Goal: Entertainment & Leisure: Consume media (video, audio)

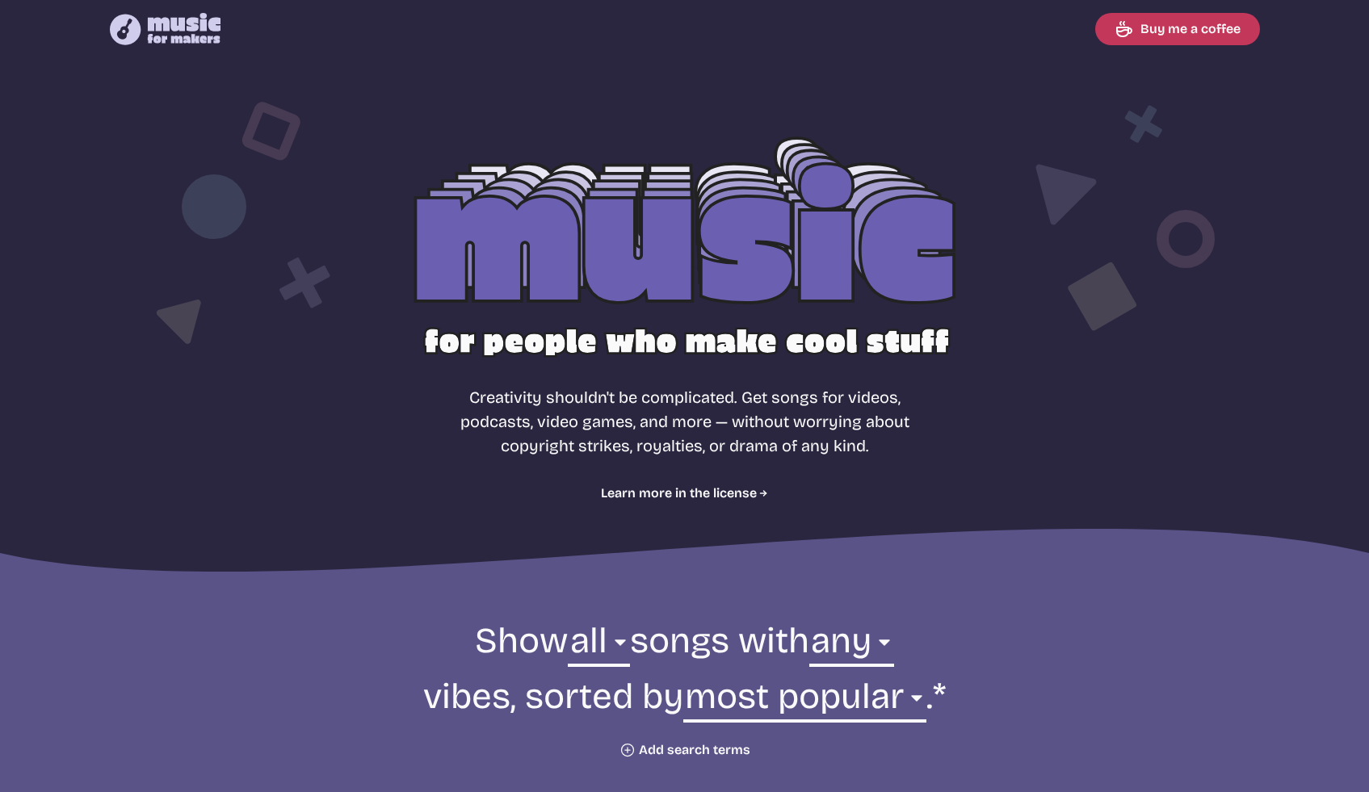
select select "most popular"
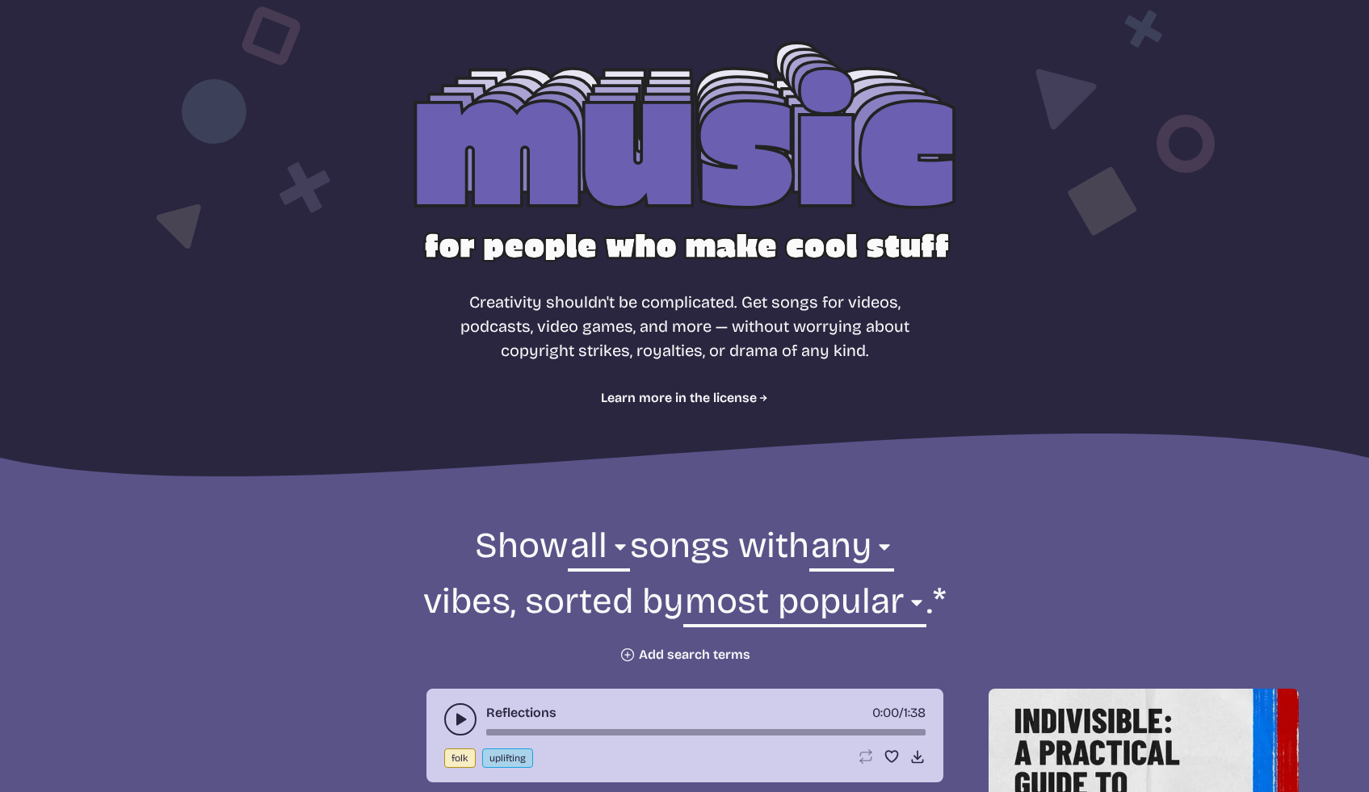
scroll to position [293, 0]
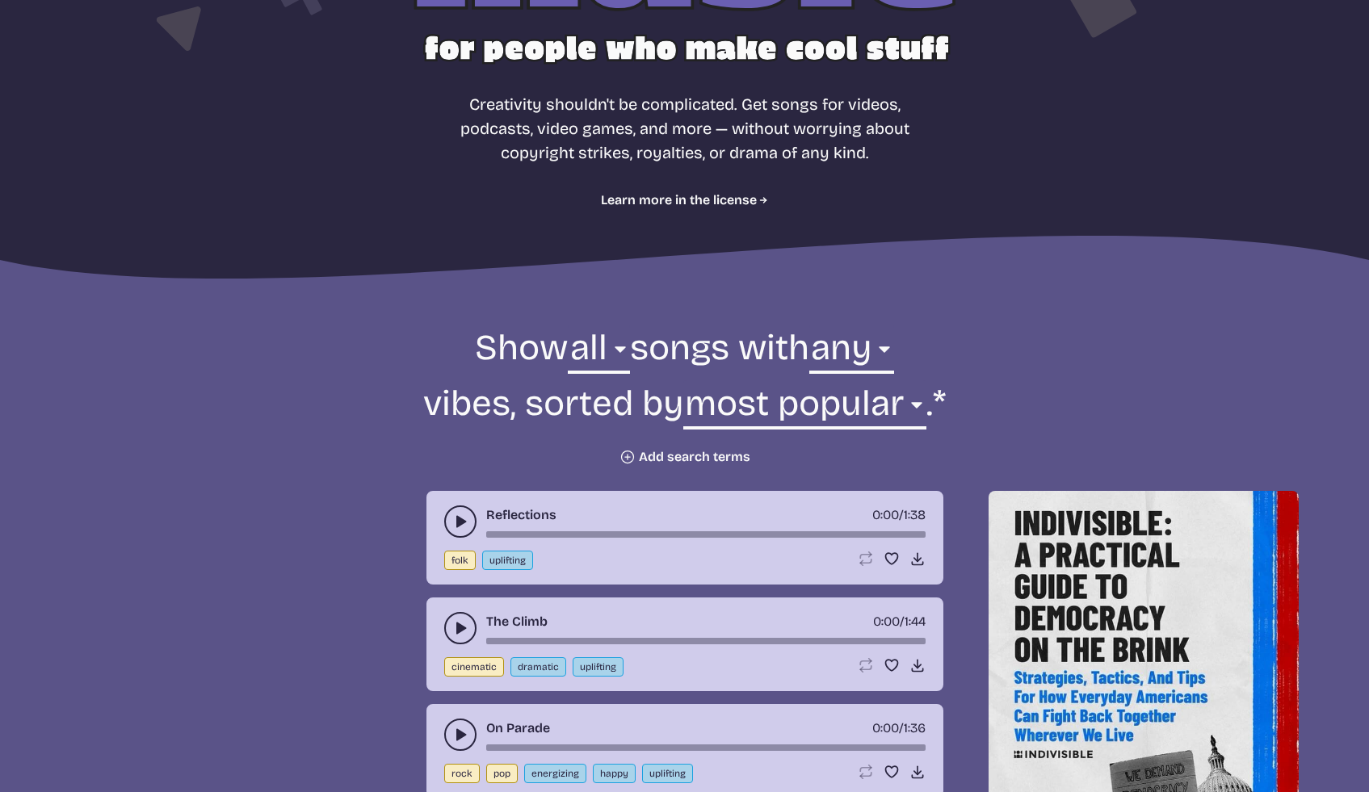
click at [452, 520] on icon "play-pause toggle" at bounding box center [460, 522] width 16 height 16
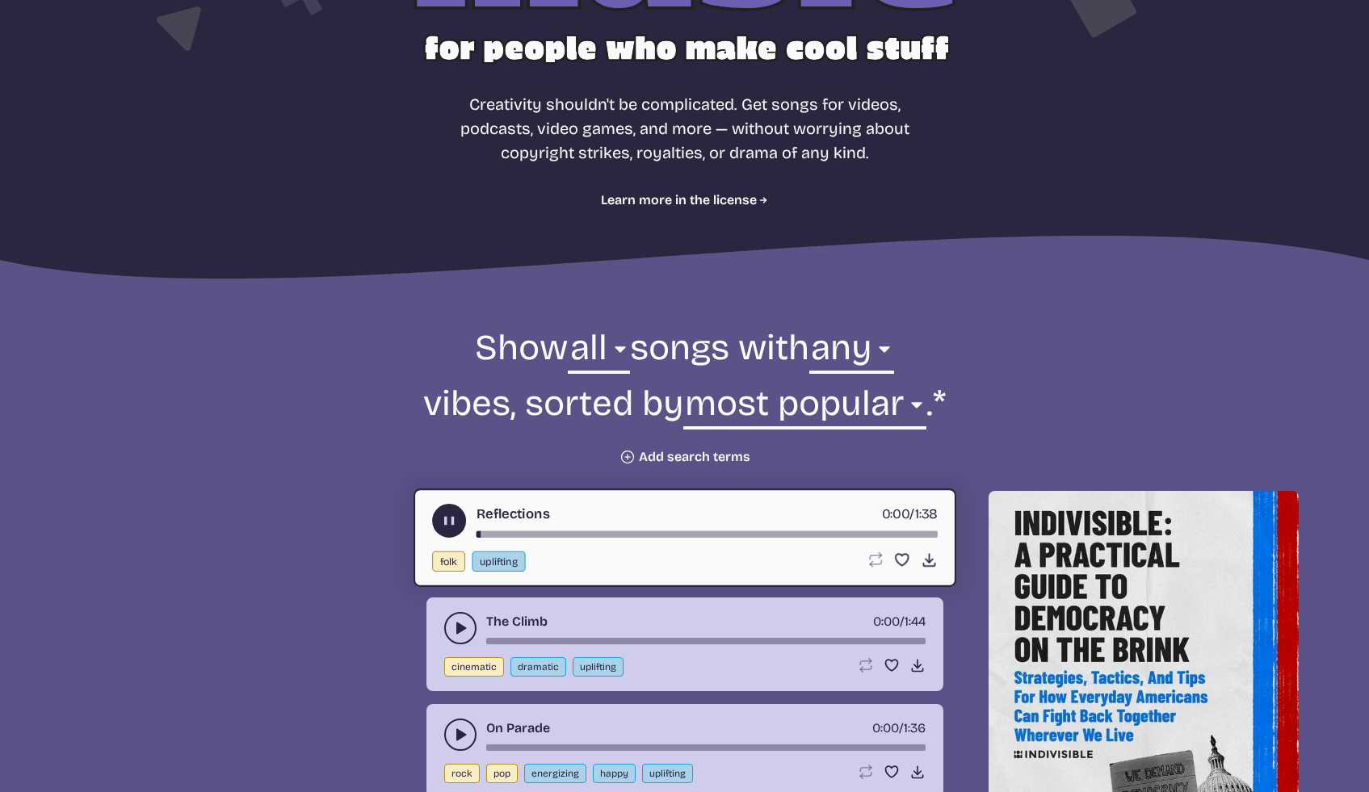
click at [449, 520] on use "play-pause toggle" at bounding box center [448, 521] width 17 height 17
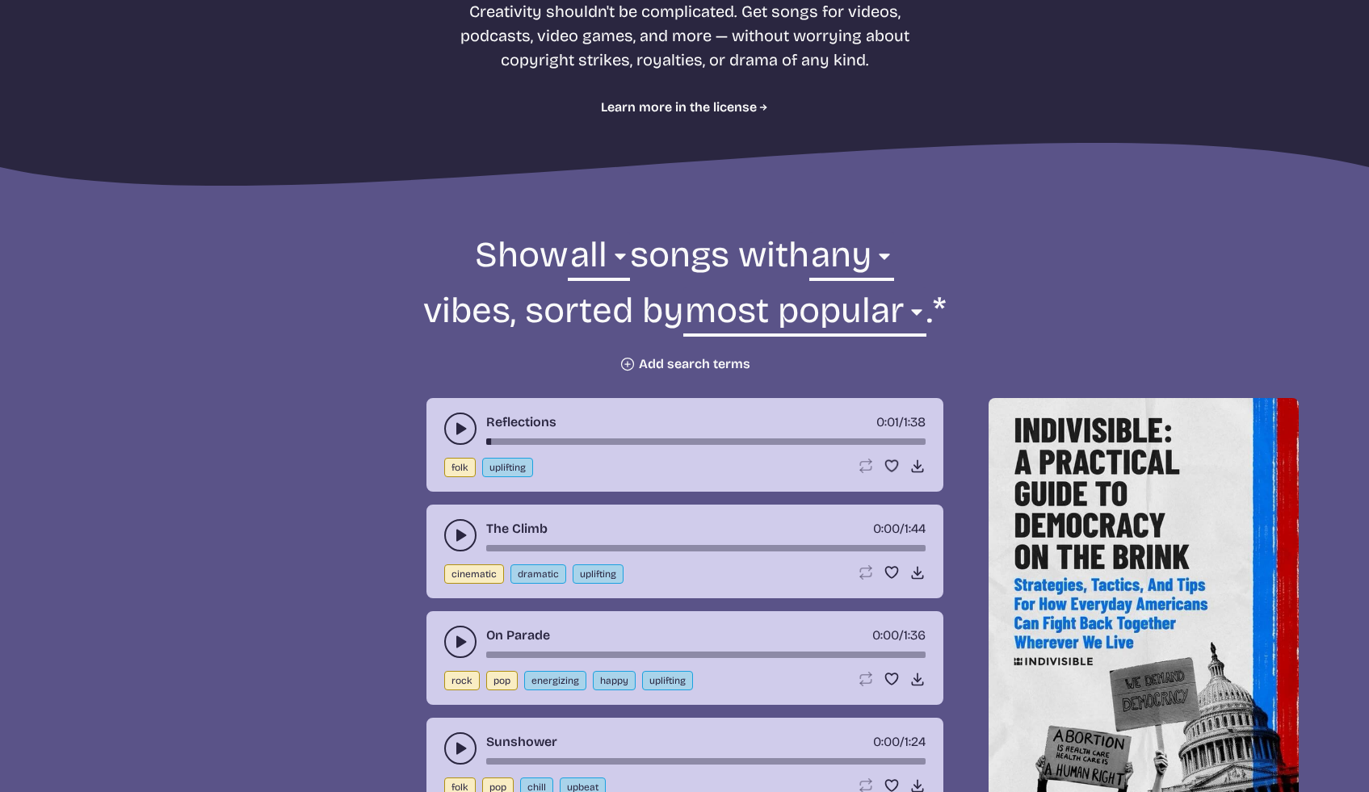
scroll to position [588, 0]
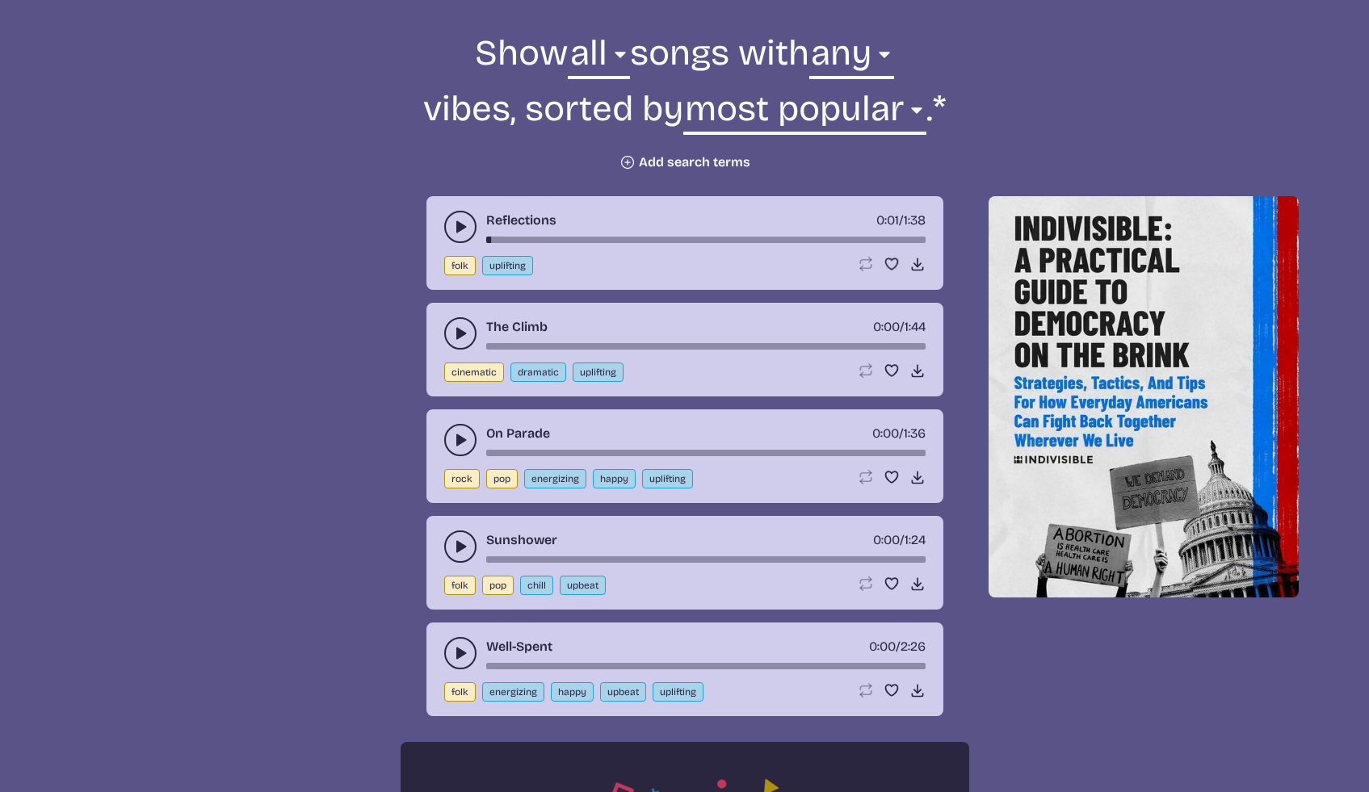
click at [460, 226] on use "play-pause toggle" at bounding box center [460, 227] width 16 height 16
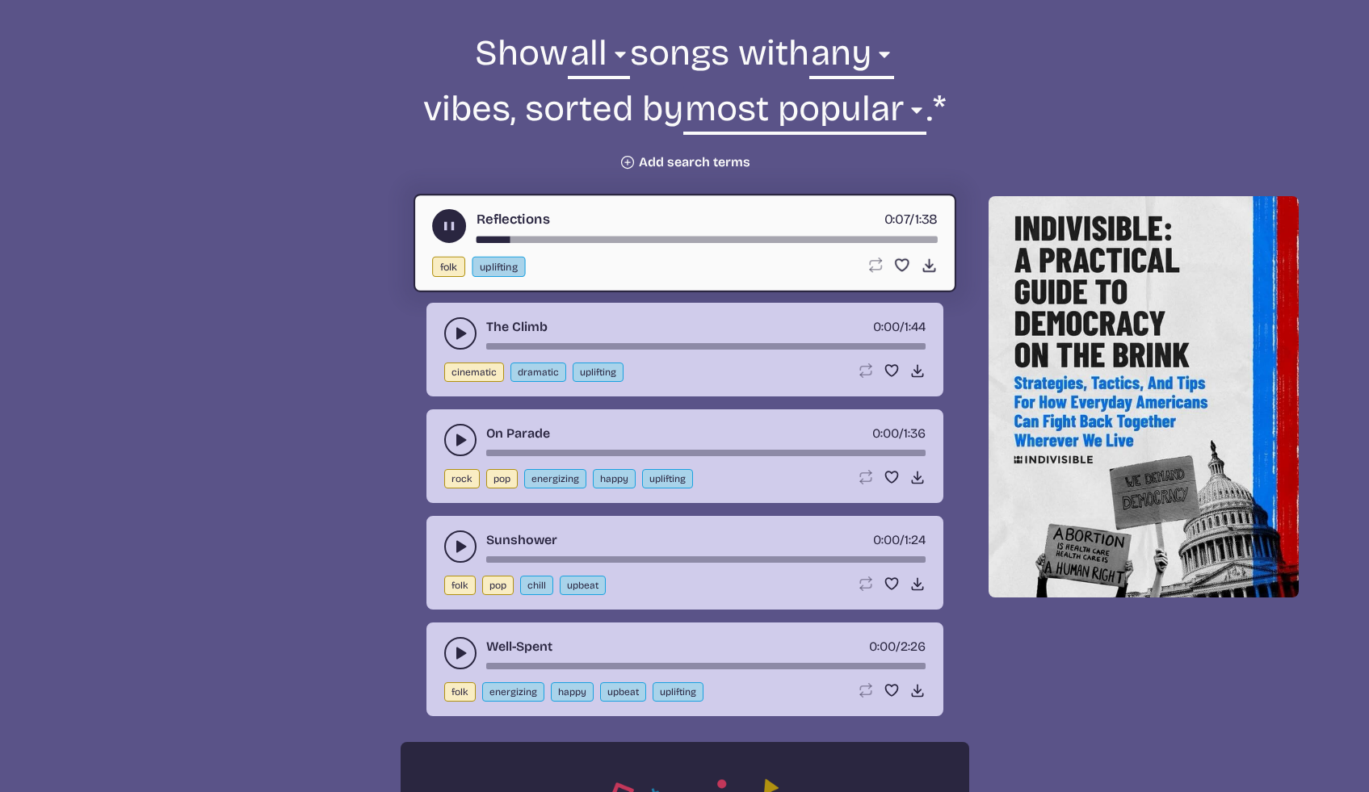
click at [448, 225] on use "play-pause toggle" at bounding box center [448, 226] width 17 height 17
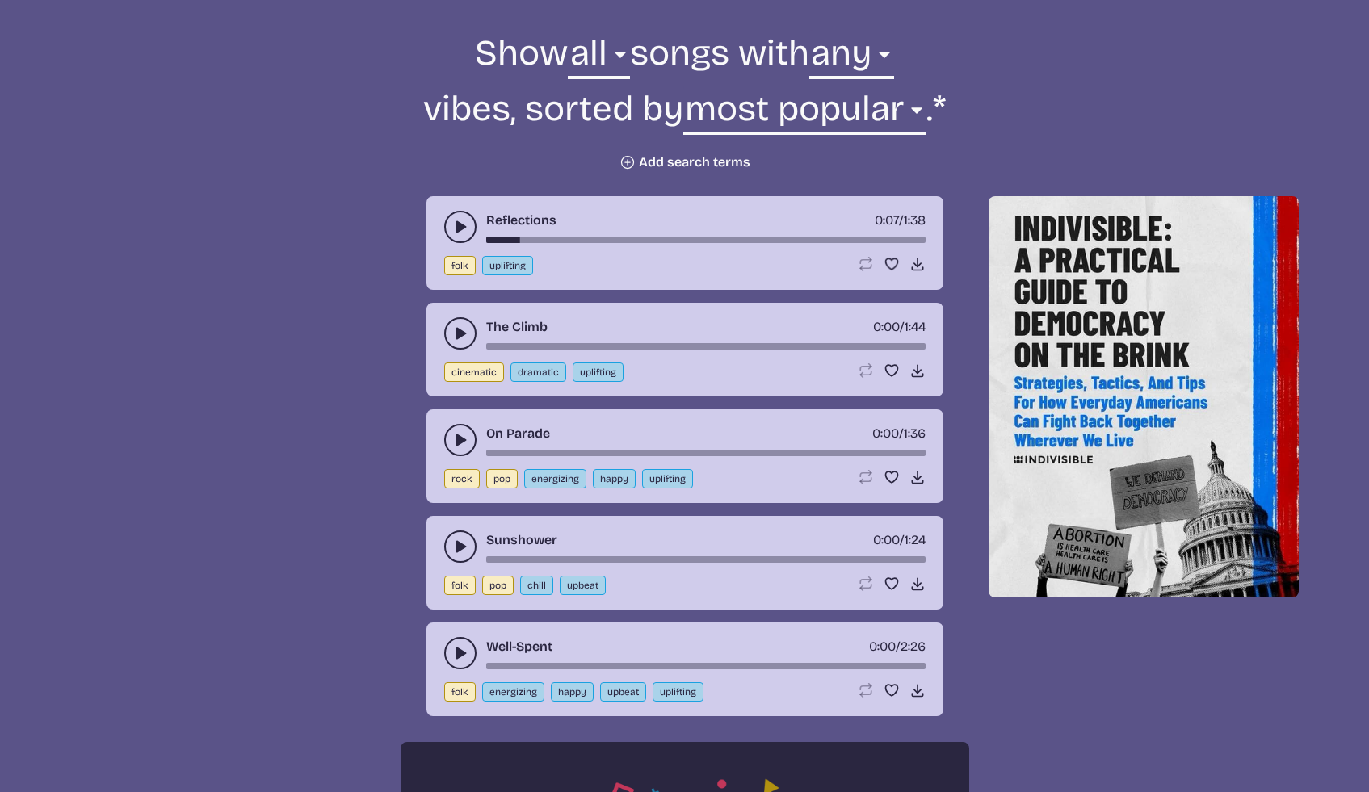
click at [453, 323] on button "play-pause toggle" at bounding box center [460, 333] width 32 height 32
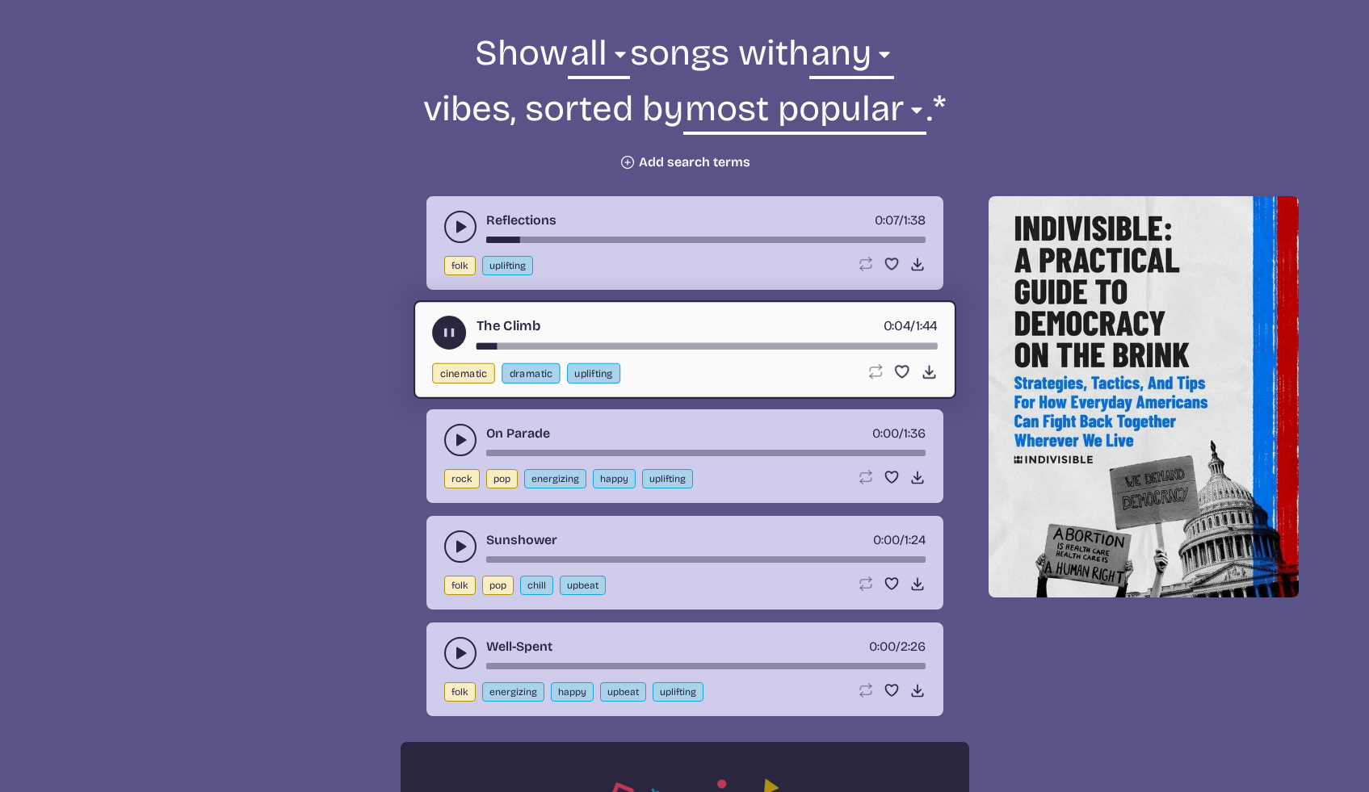
click at [451, 326] on icon "play-pause toggle" at bounding box center [448, 333] width 17 height 17
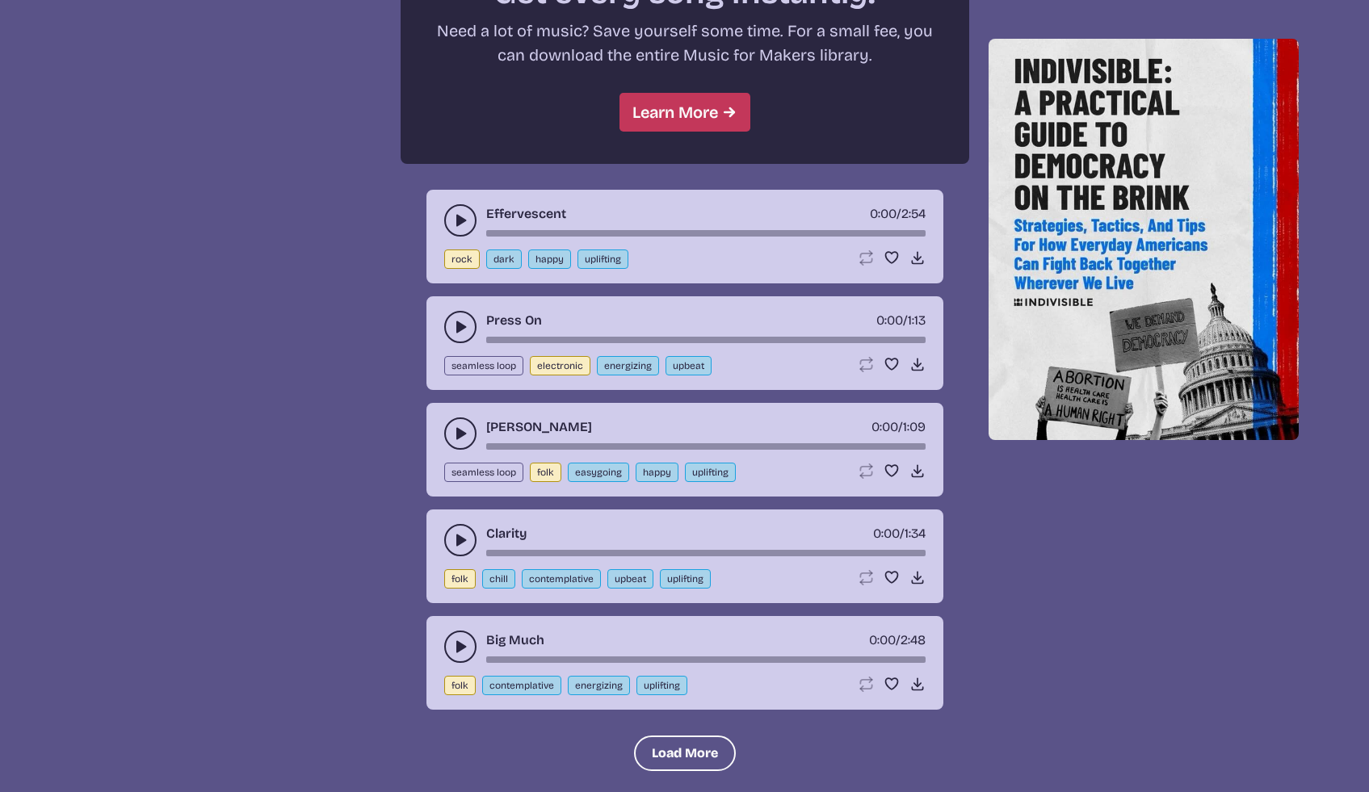
scroll to position [1553, 0]
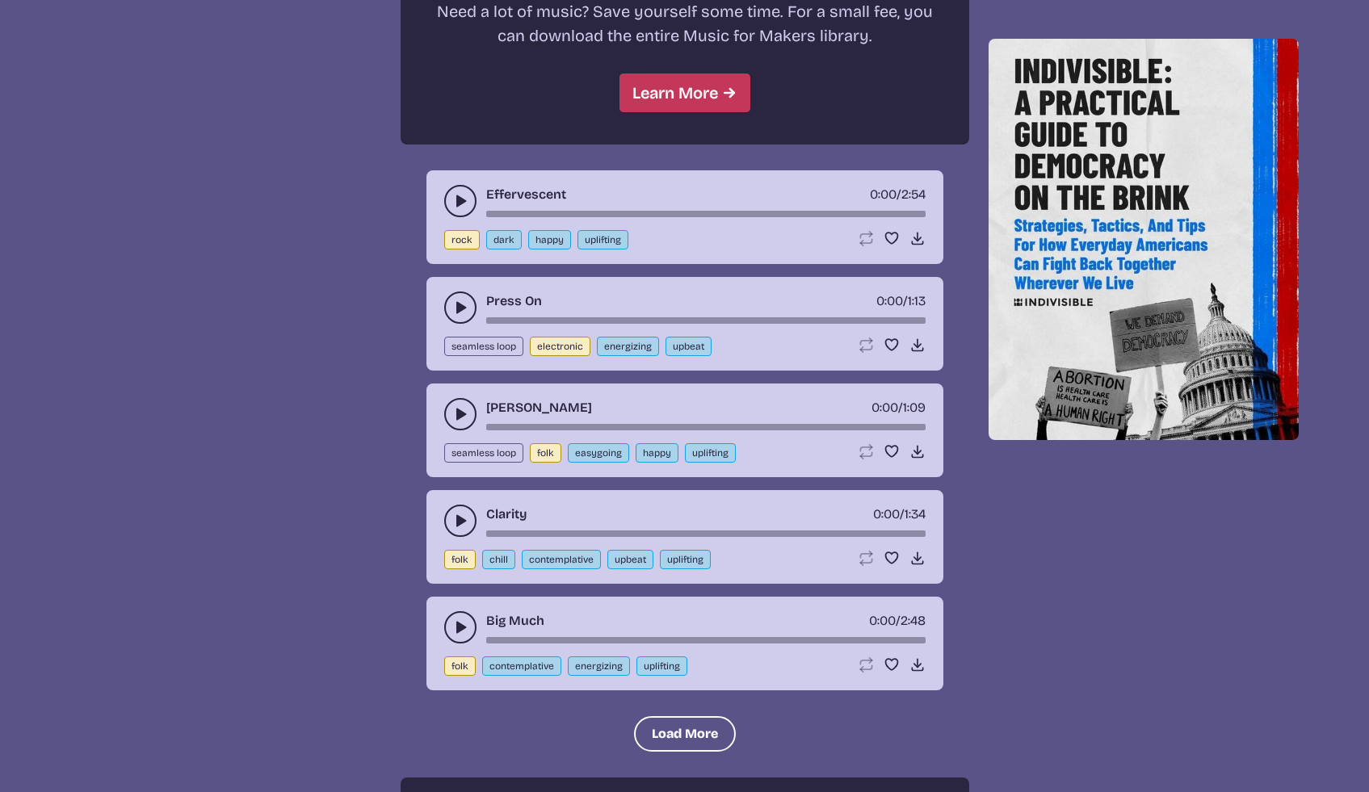
click at [454, 305] on icon "play-pause toggle" at bounding box center [460, 308] width 16 height 16
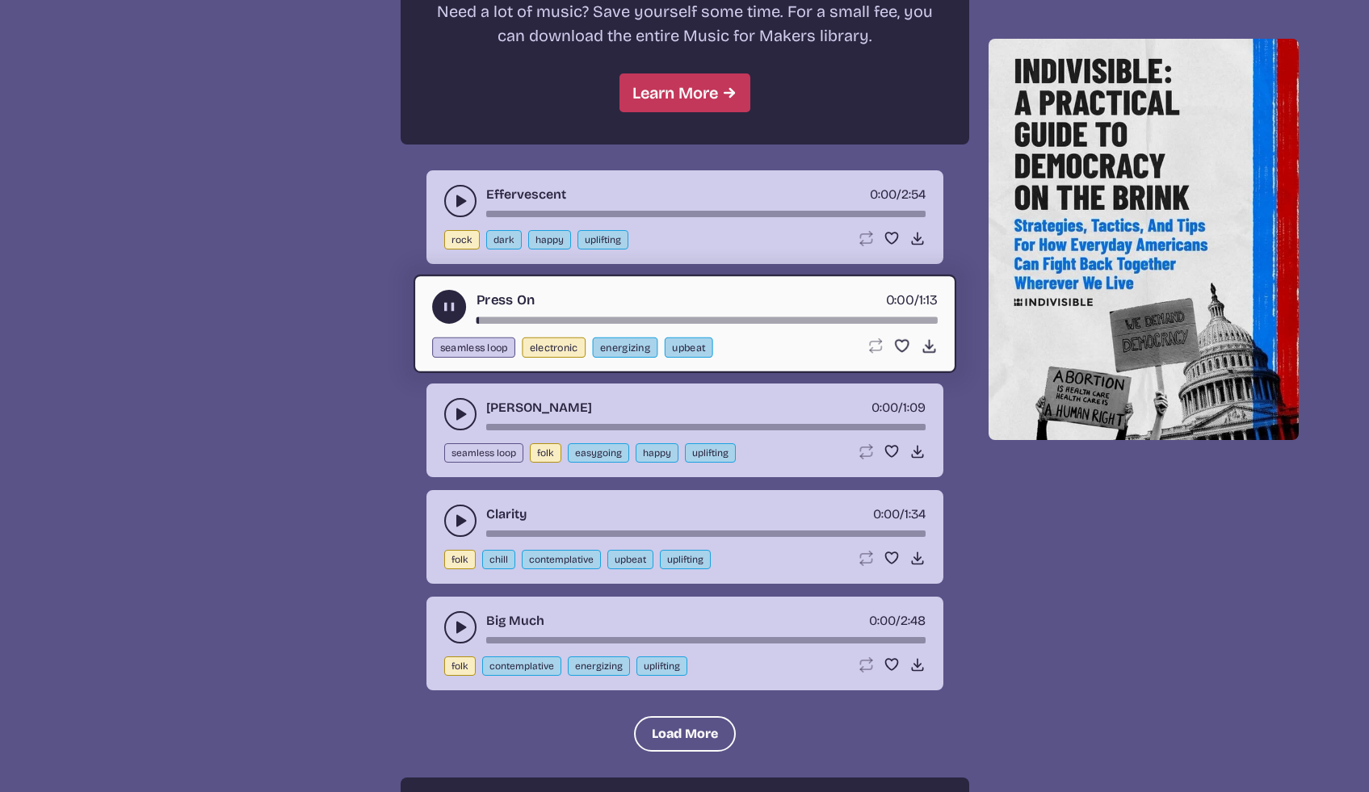
click at [453, 306] on use "play-pause toggle" at bounding box center [448, 307] width 17 height 17
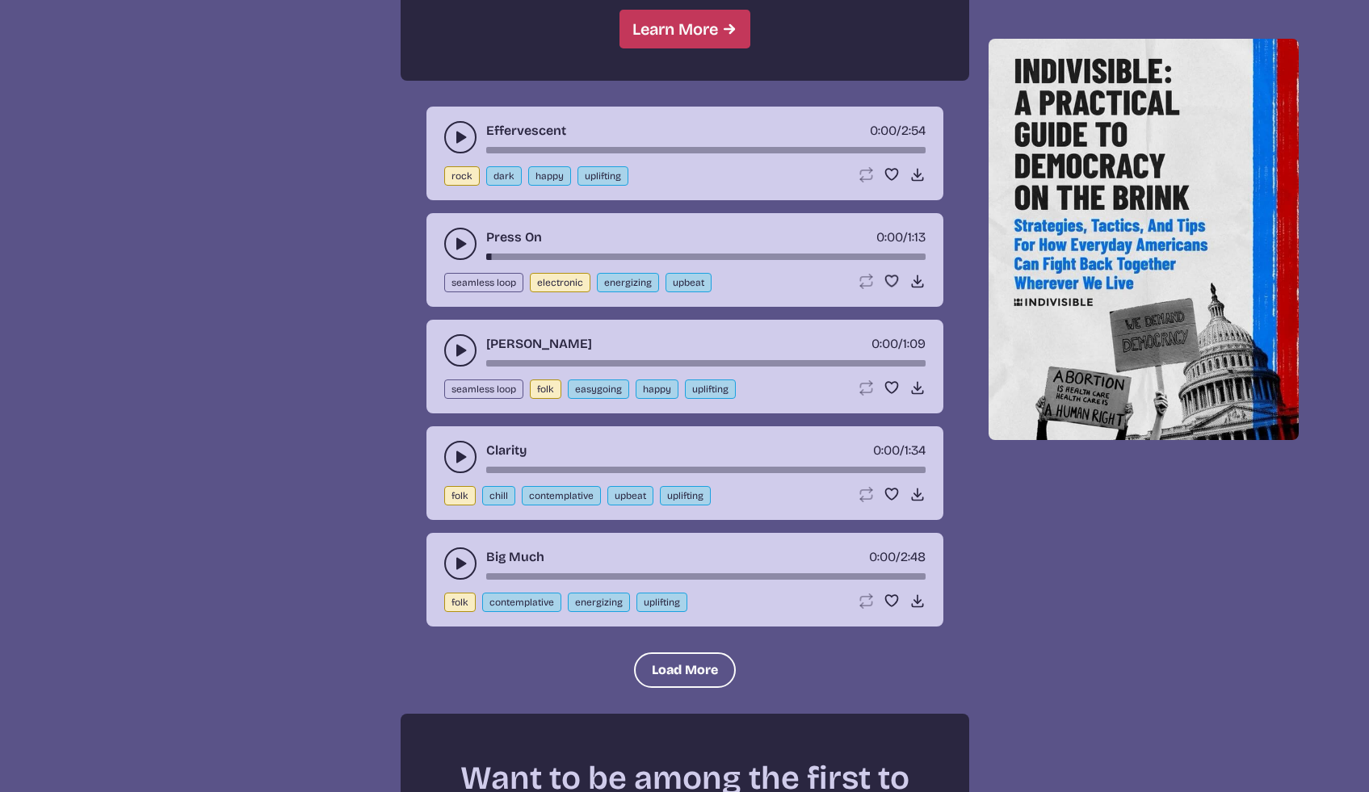
scroll to position [1646, 0]
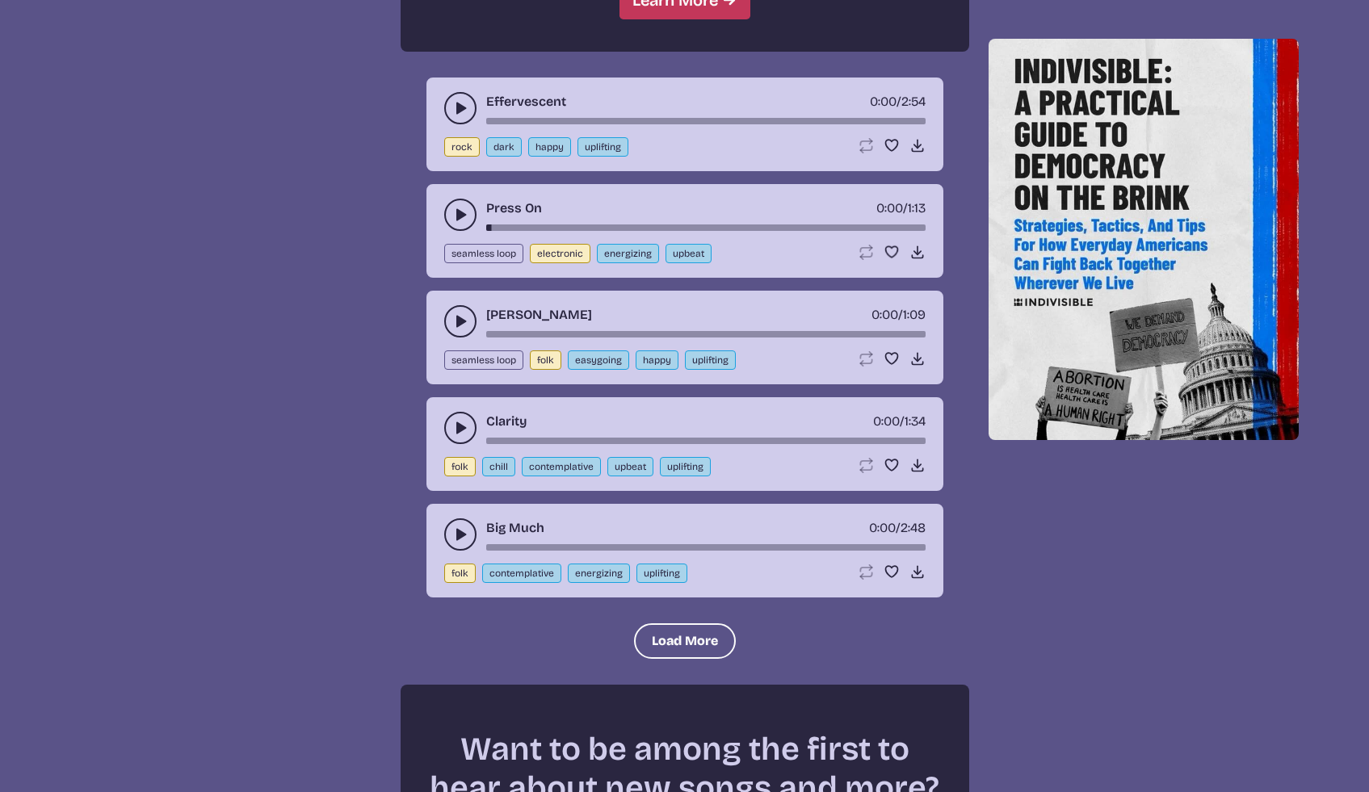
click at [448, 420] on button "play-pause toggle" at bounding box center [460, 428] width 32 height 32
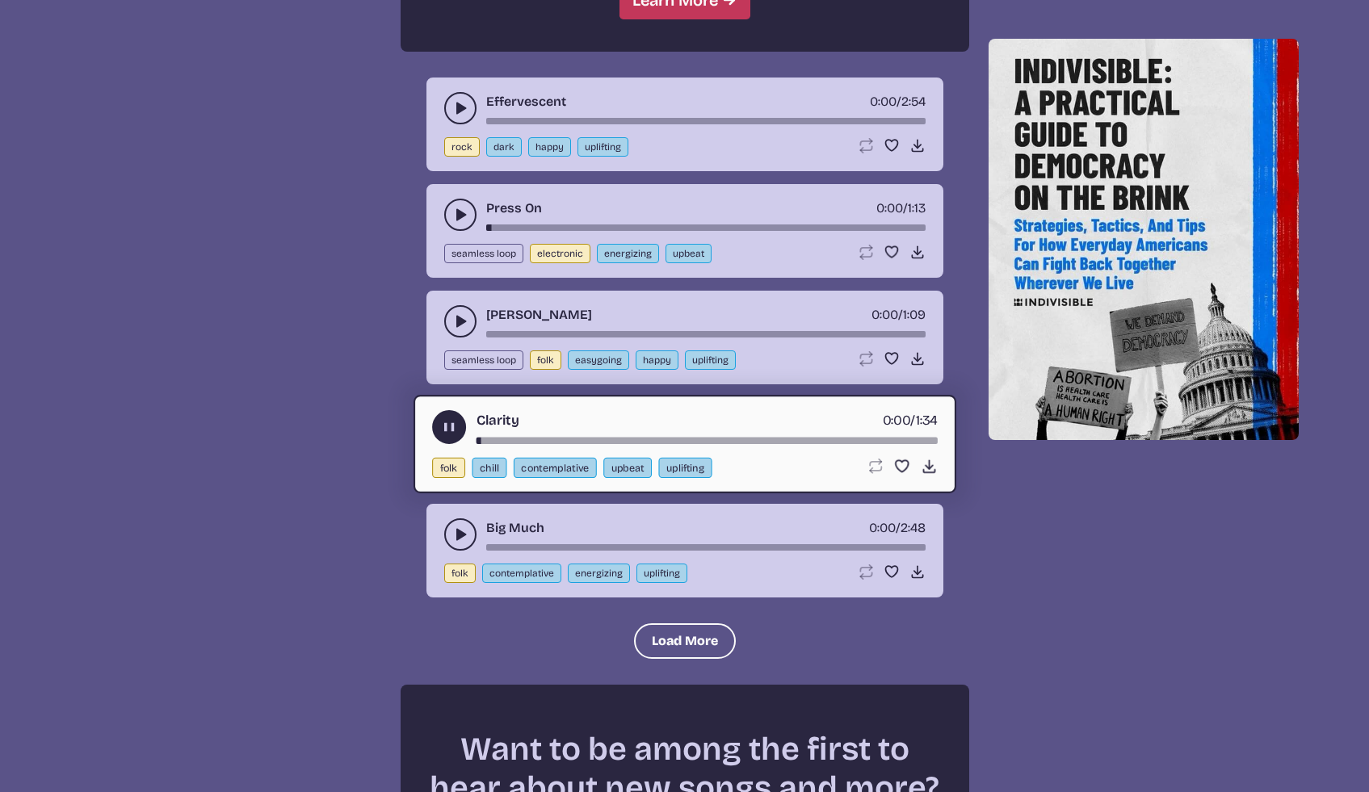
click at [443, 426] on use "play-pause toggle" at bounding box center [448, 427] width 17 height 17
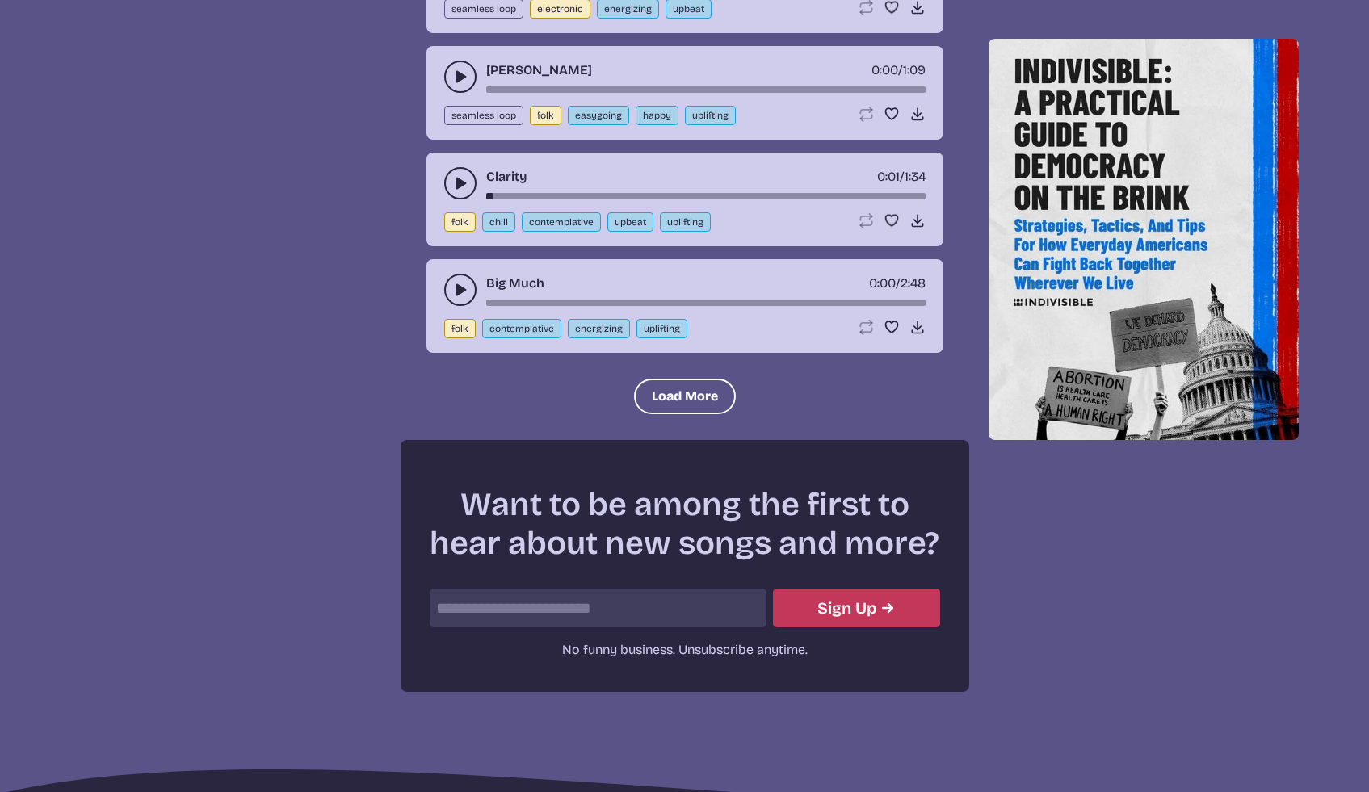
scroll to position [1931, 0]
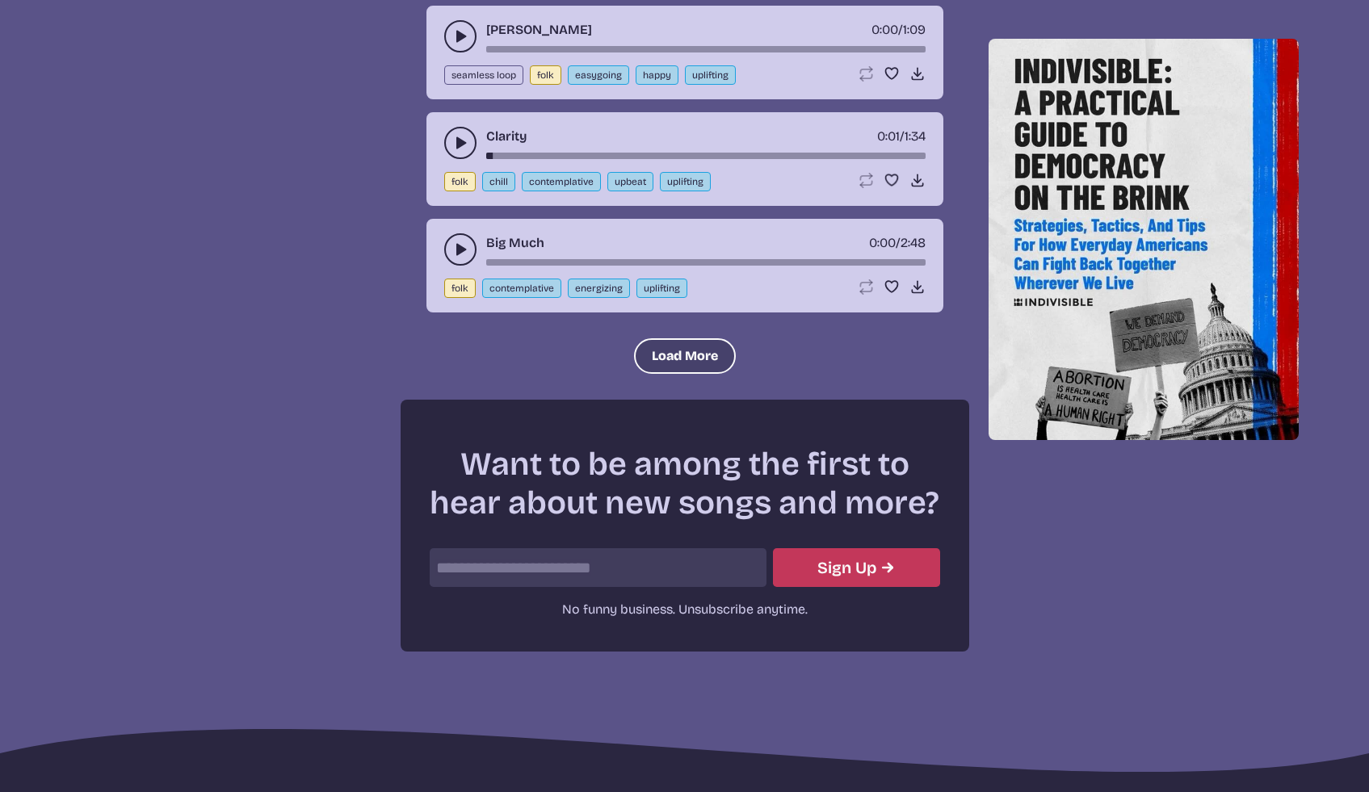
click at [673, 373] on button "Load More" at bounding box center [685, 356] width 102 height 36
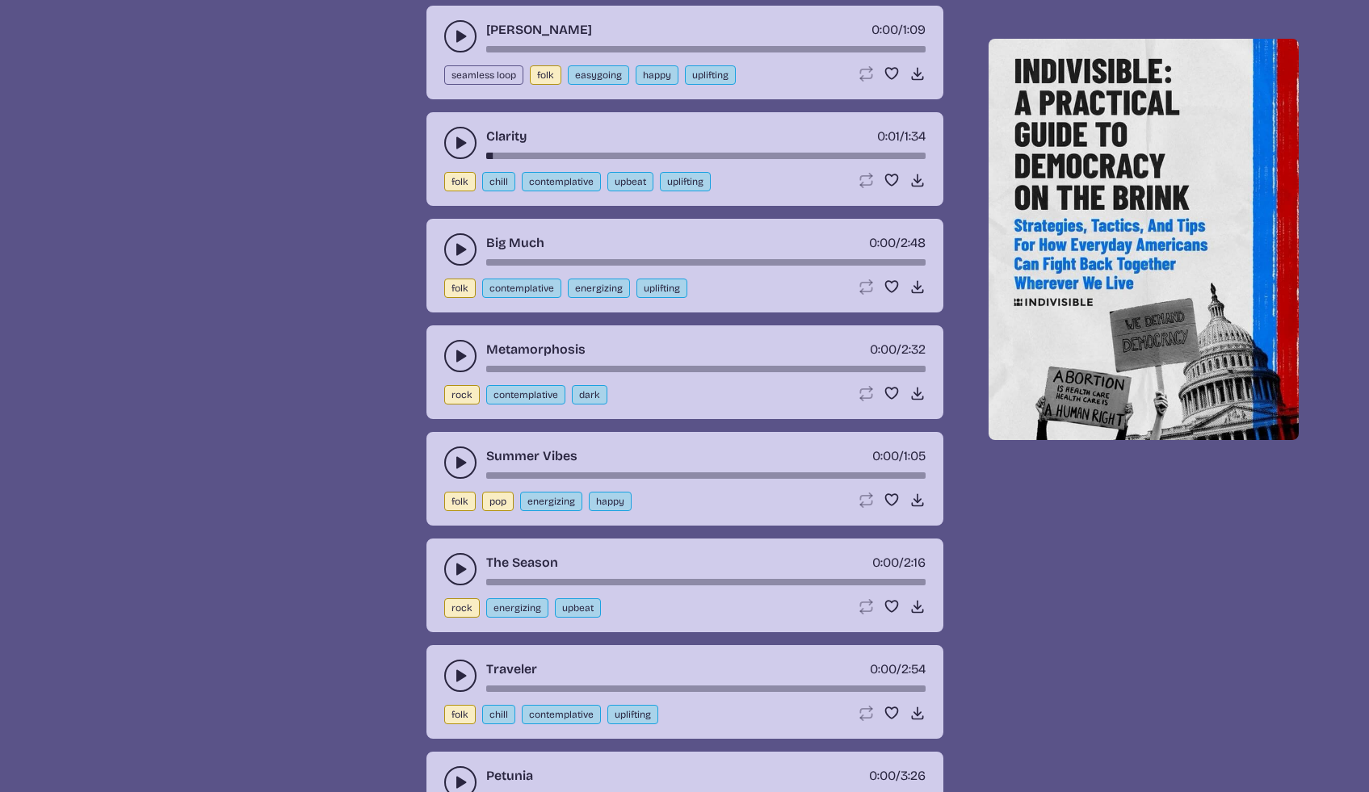
click at [452, 469] on icon "play-pause toggle" at bounding box center [460, 463] width 16 height 16
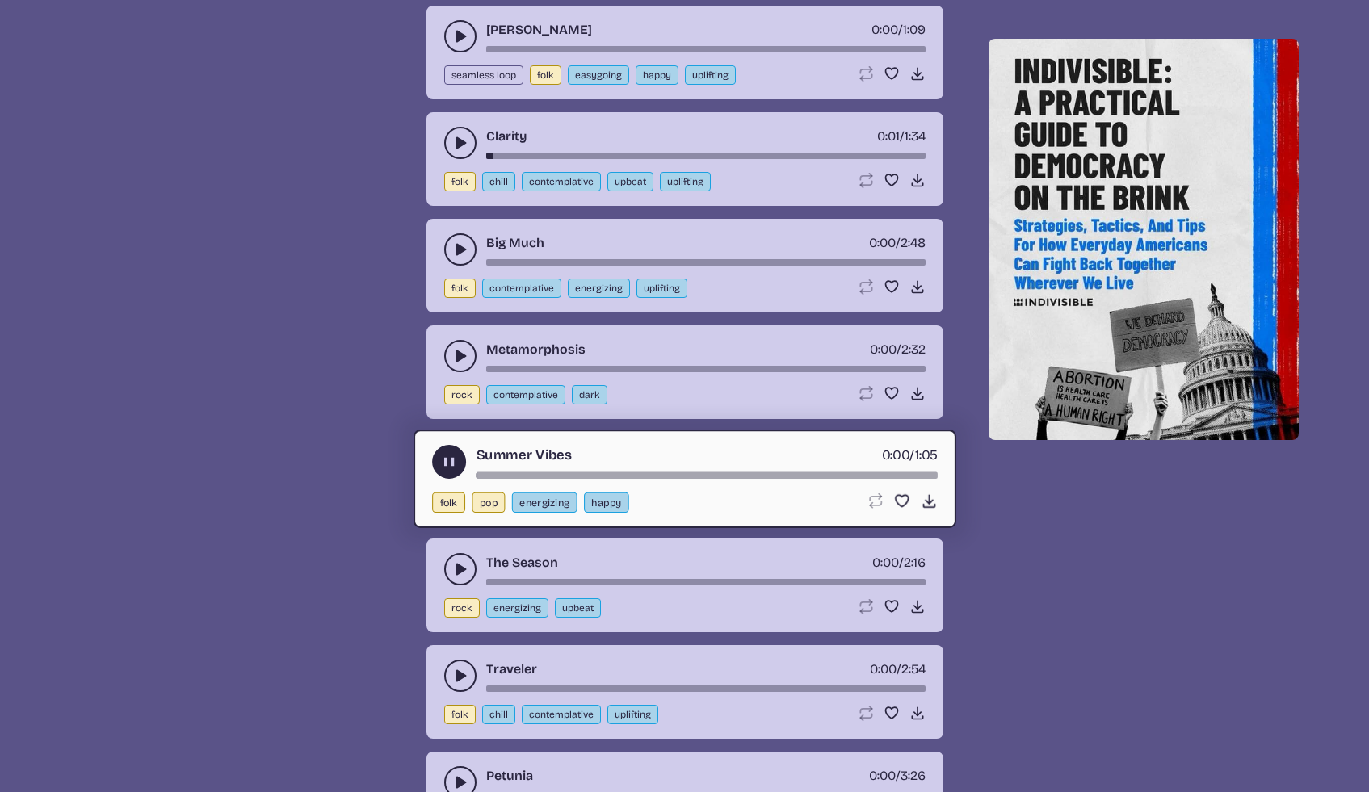
click at [448, 471] on button "play-pause toggle" at bounding box center [449, 462] width 34 height 34
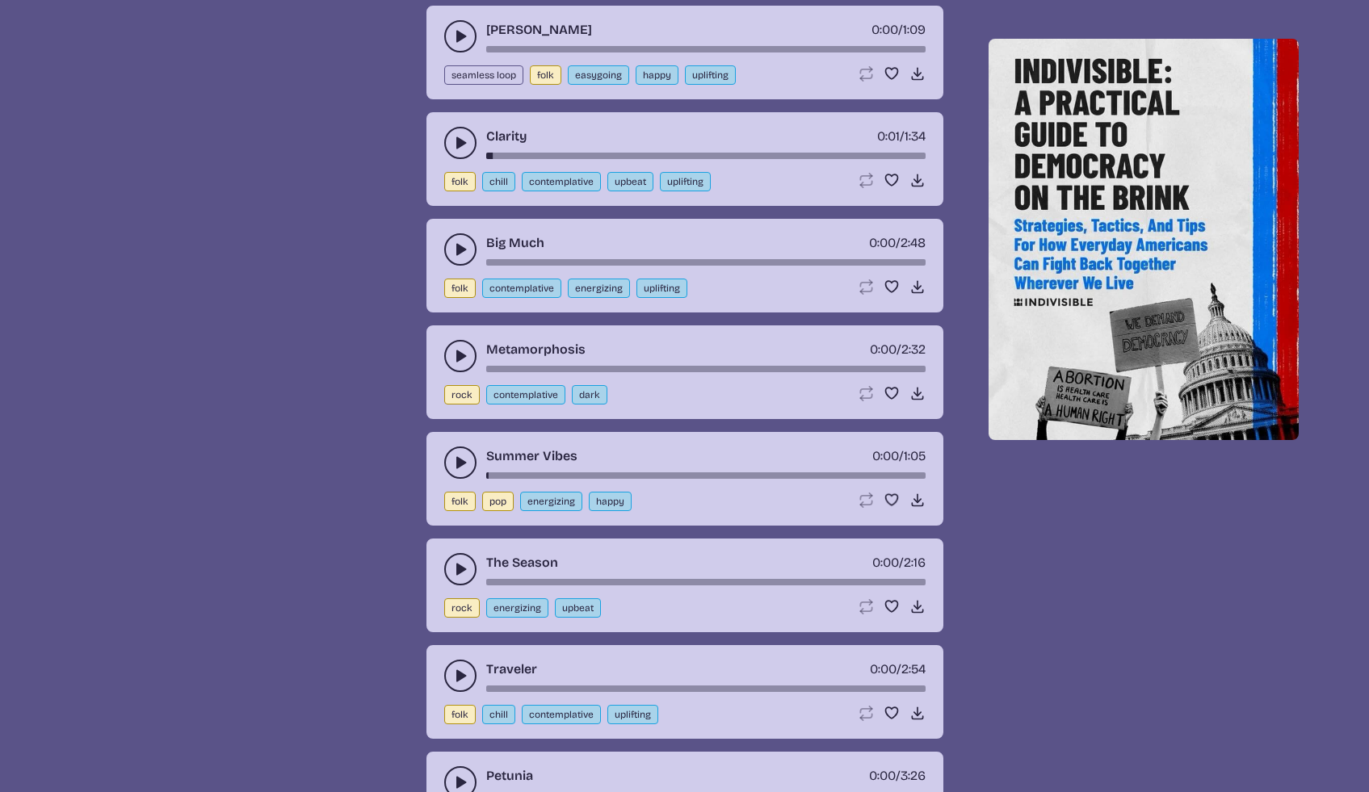
click at [439, 355] on div "Metamorphosis 0:00 / 2:32 rock contemplative dark Loop song Loop this song. Fav…" at bounding box center [684, 373] width 517 height 94
click at [444, 355] on button "play-pause toggle" at bounding box center [460, 356] width 32 height 32
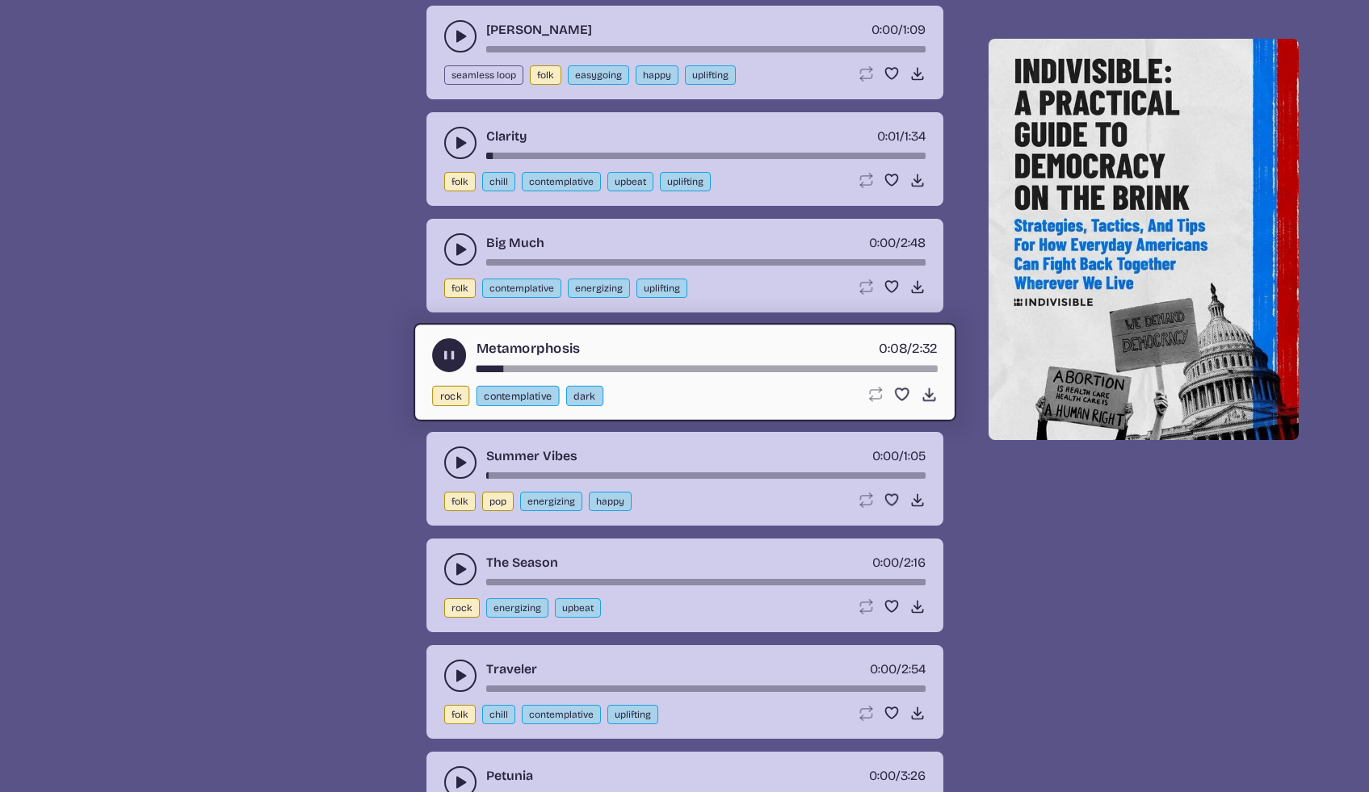
click at [443, 357] on use "play-pause toggle" at bounding box center [448, 355] width 17 height 17
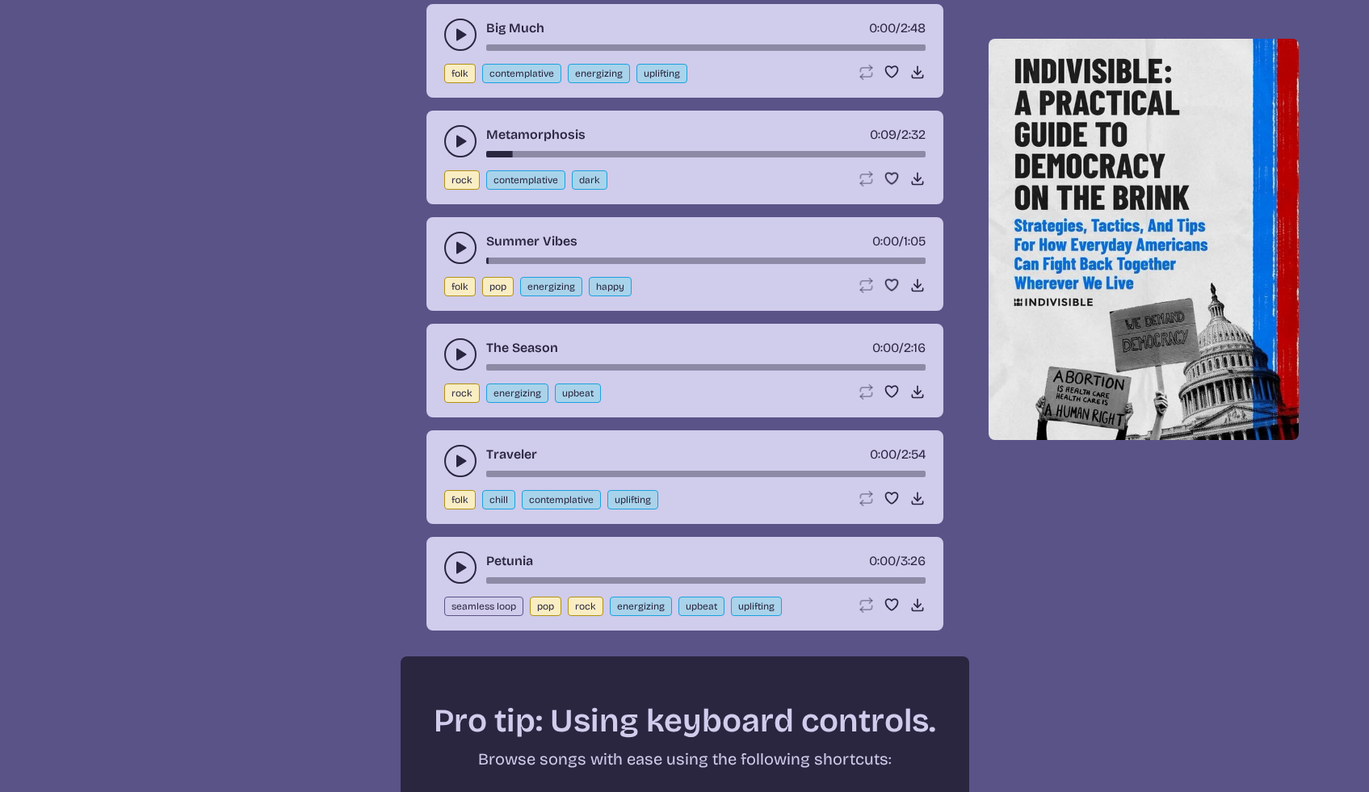
scroll to position [2249, 0]
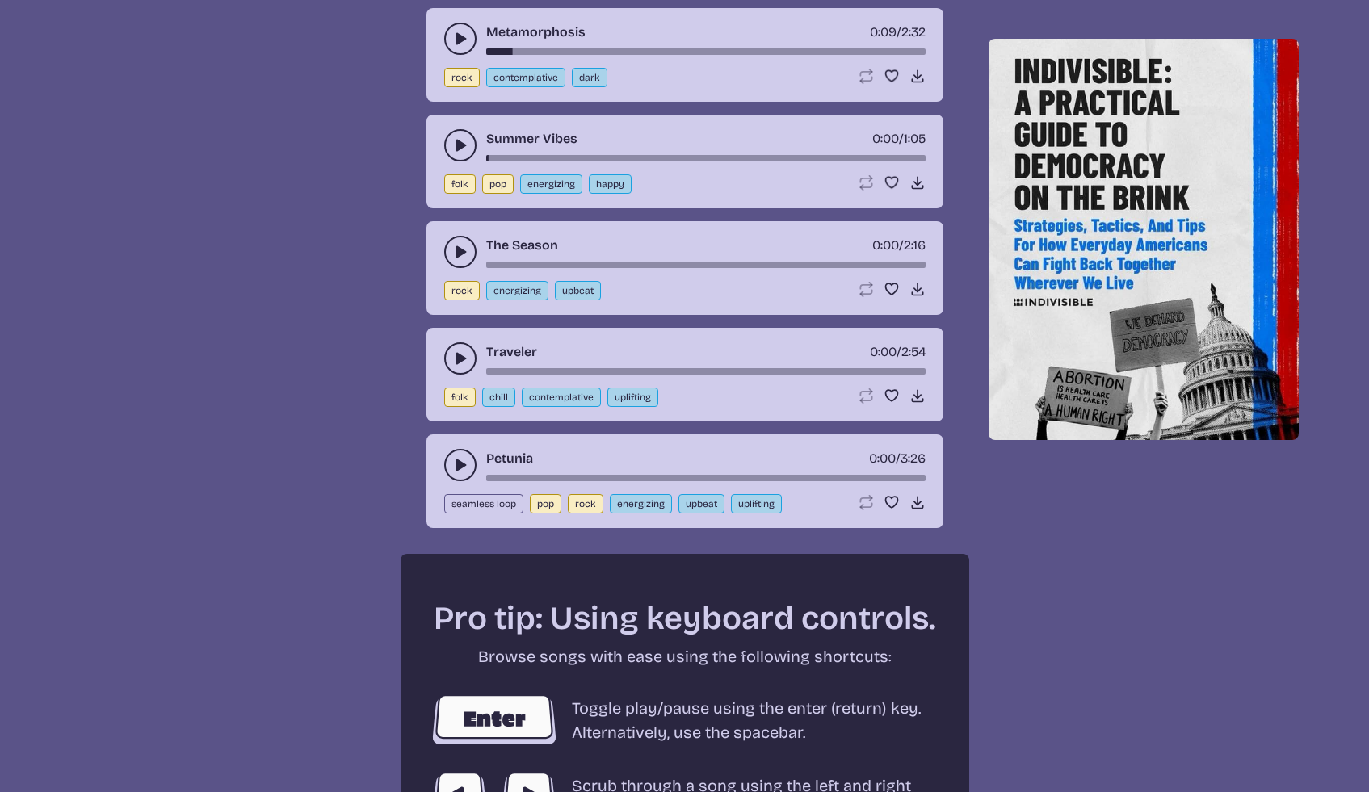
click at [453, 472] on icon "play-pause toggle" at bounding box center [460, 465] width 16 height 16
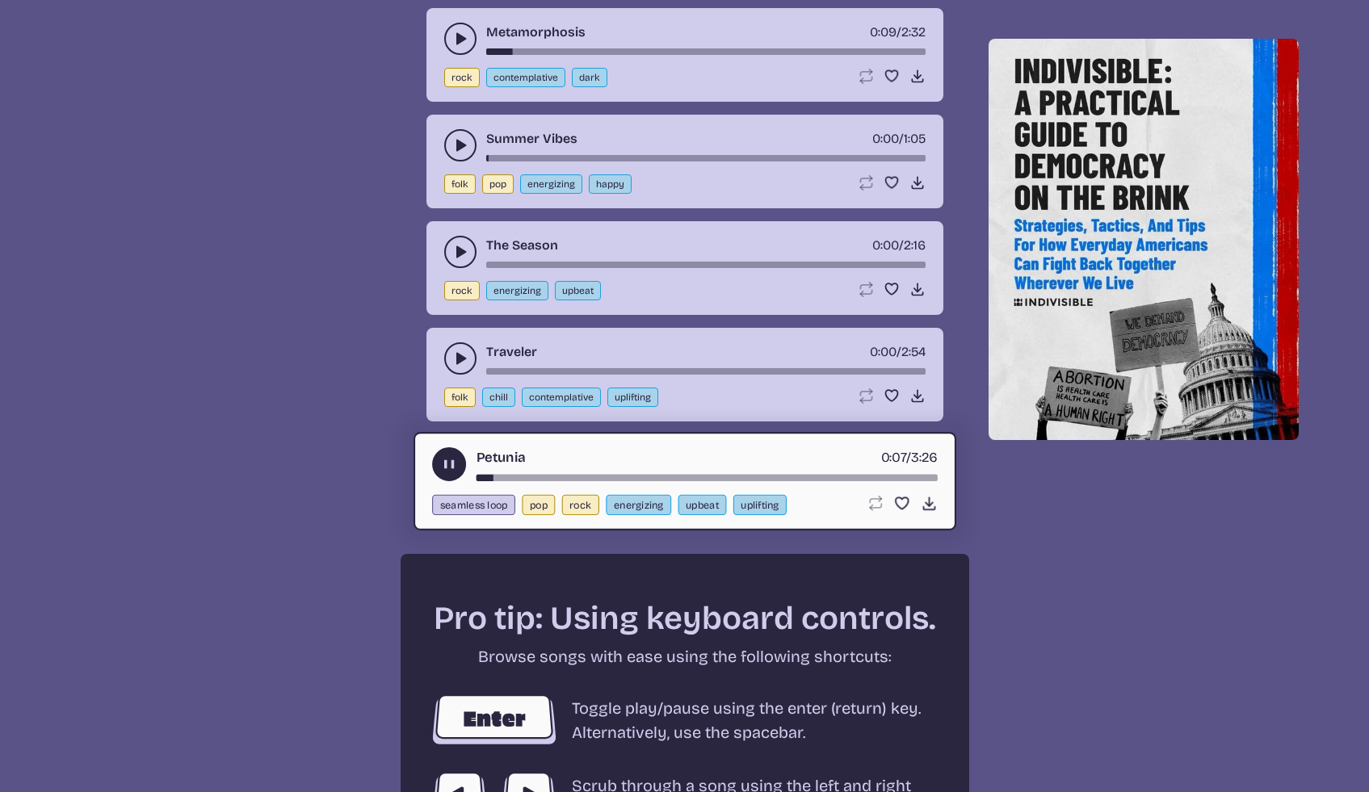
click at [453, 472] on icon "play-pause toggle" at bounding box center [448, 464] width 17 height 17
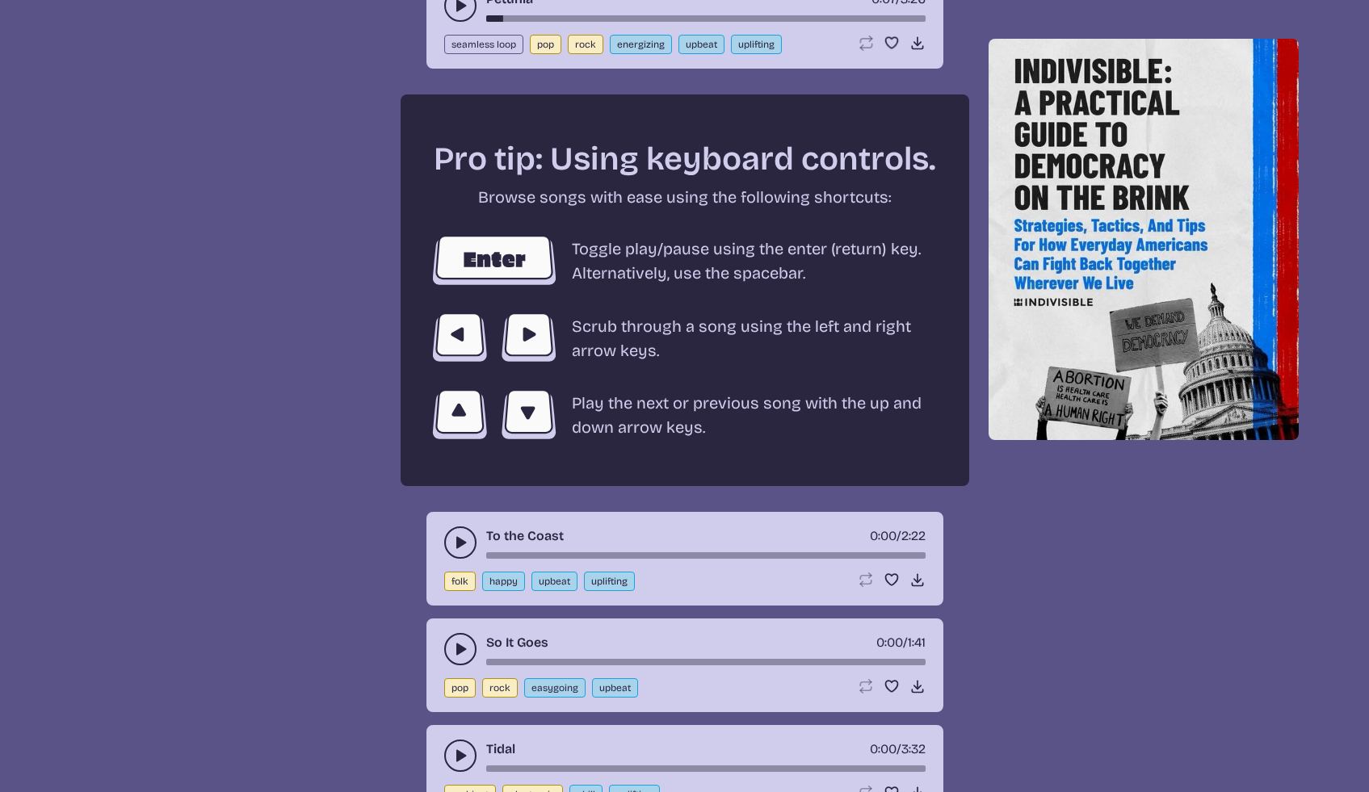
scroll to position [3037, 0]
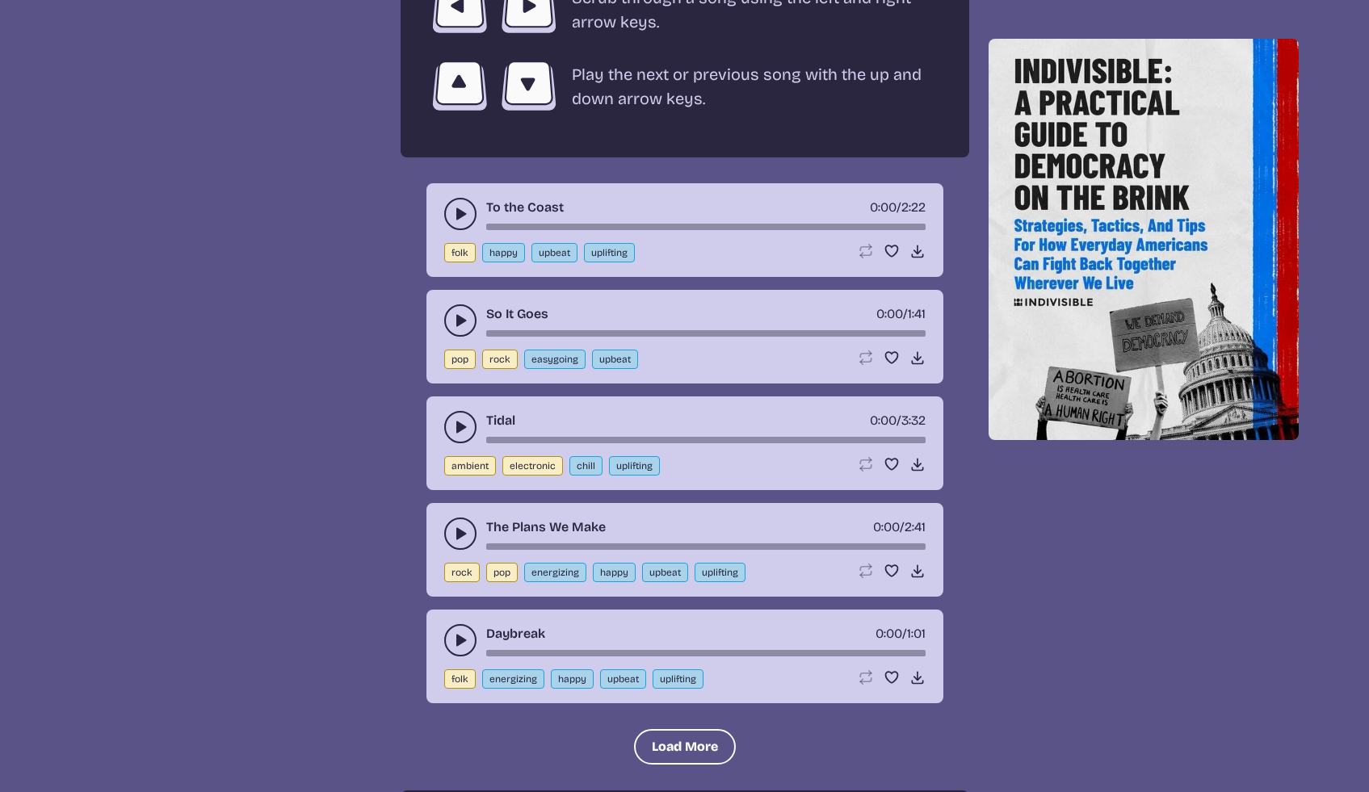
click at [448, 430] on button "play-pause toggle" at bounding box center [460, 427] width 32 height 32
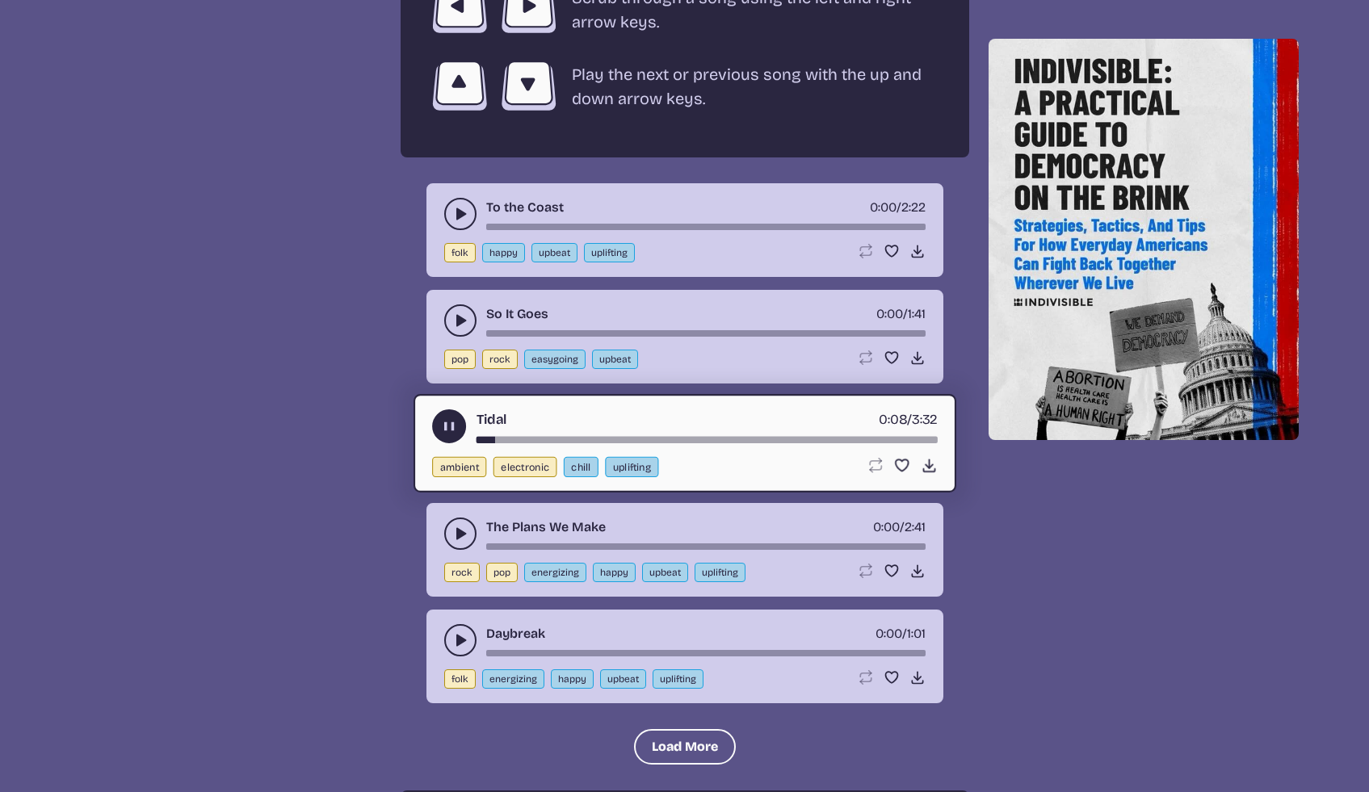
click at [448, 431] on icon "play-pause toggle" at bounding box center [448, 426] width 17 height 17
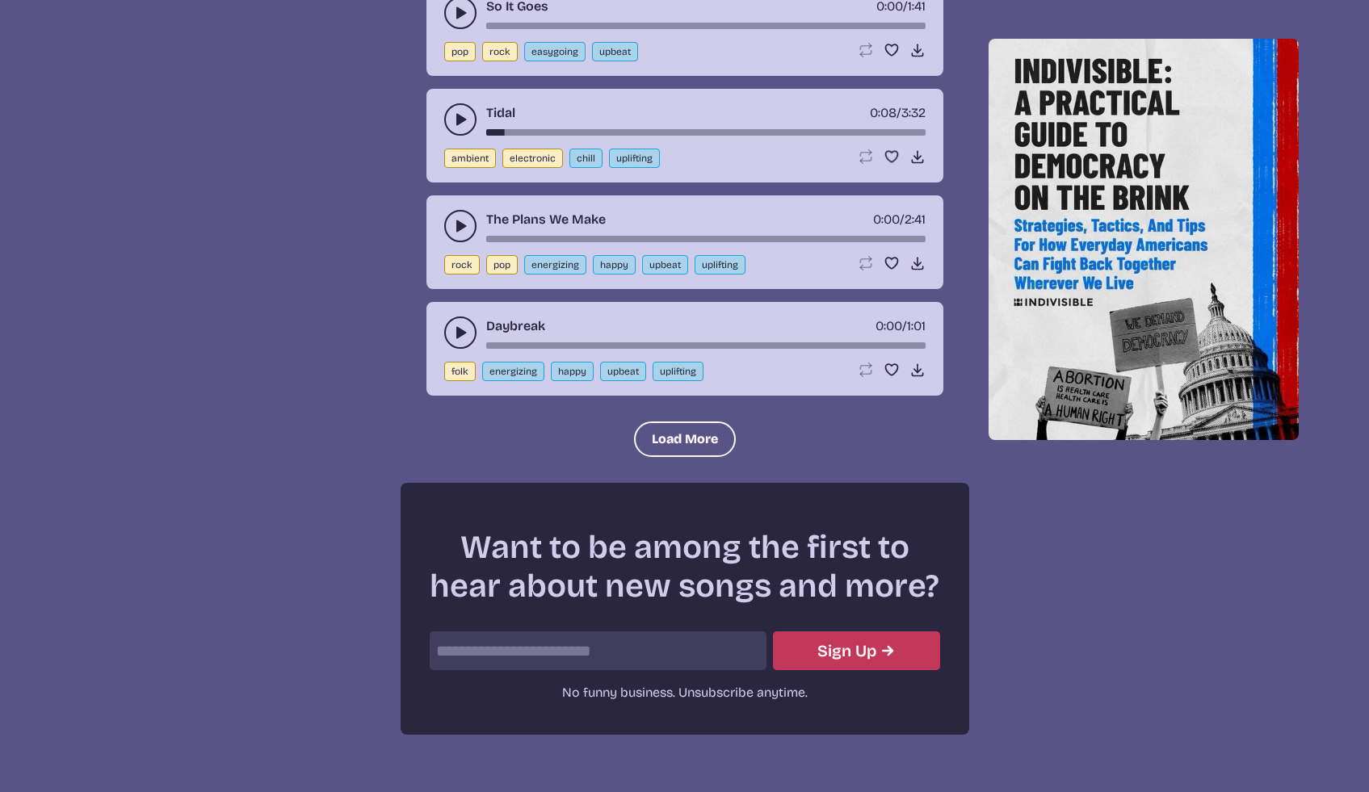
scroll to position [3351, 0]
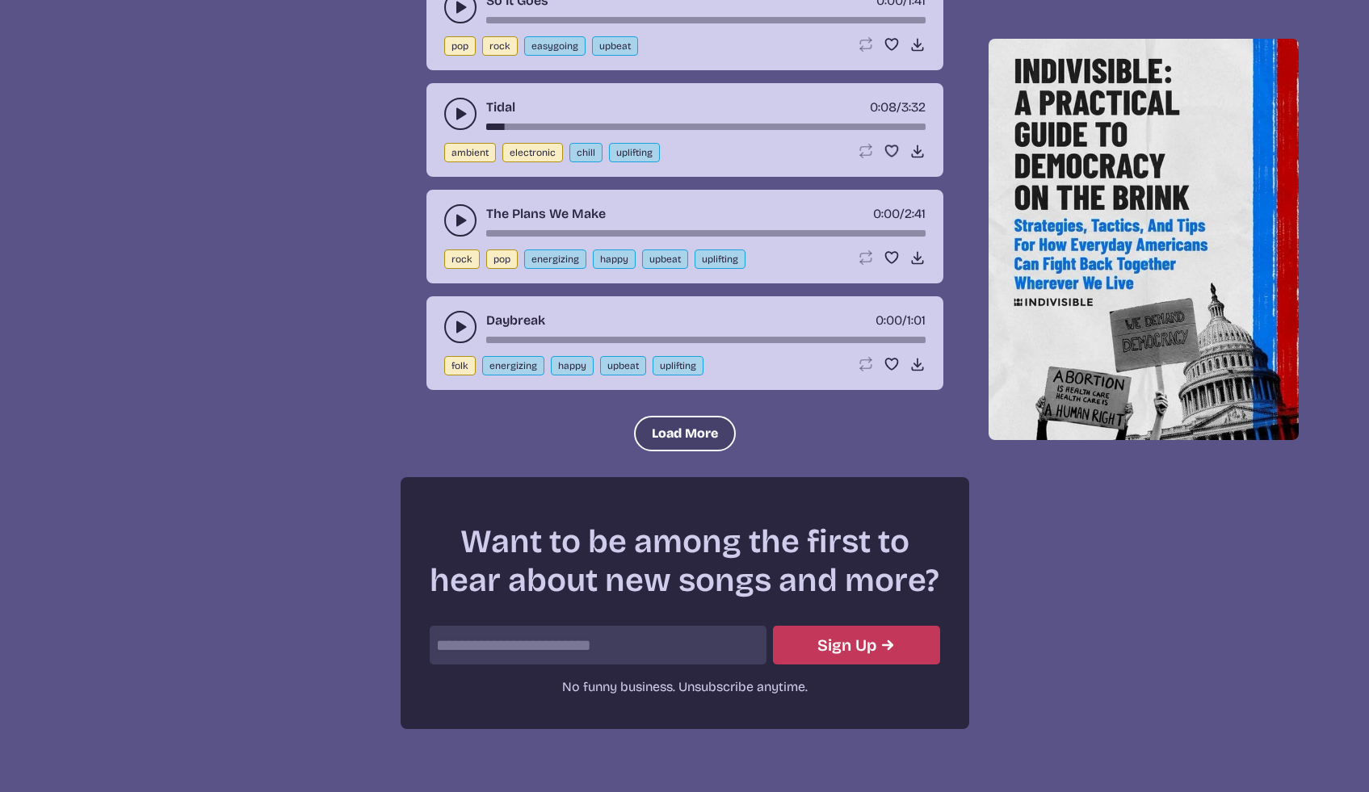
click at [666, 438] on button "Load More" at bounding box center [685, 434] width 102 height 36
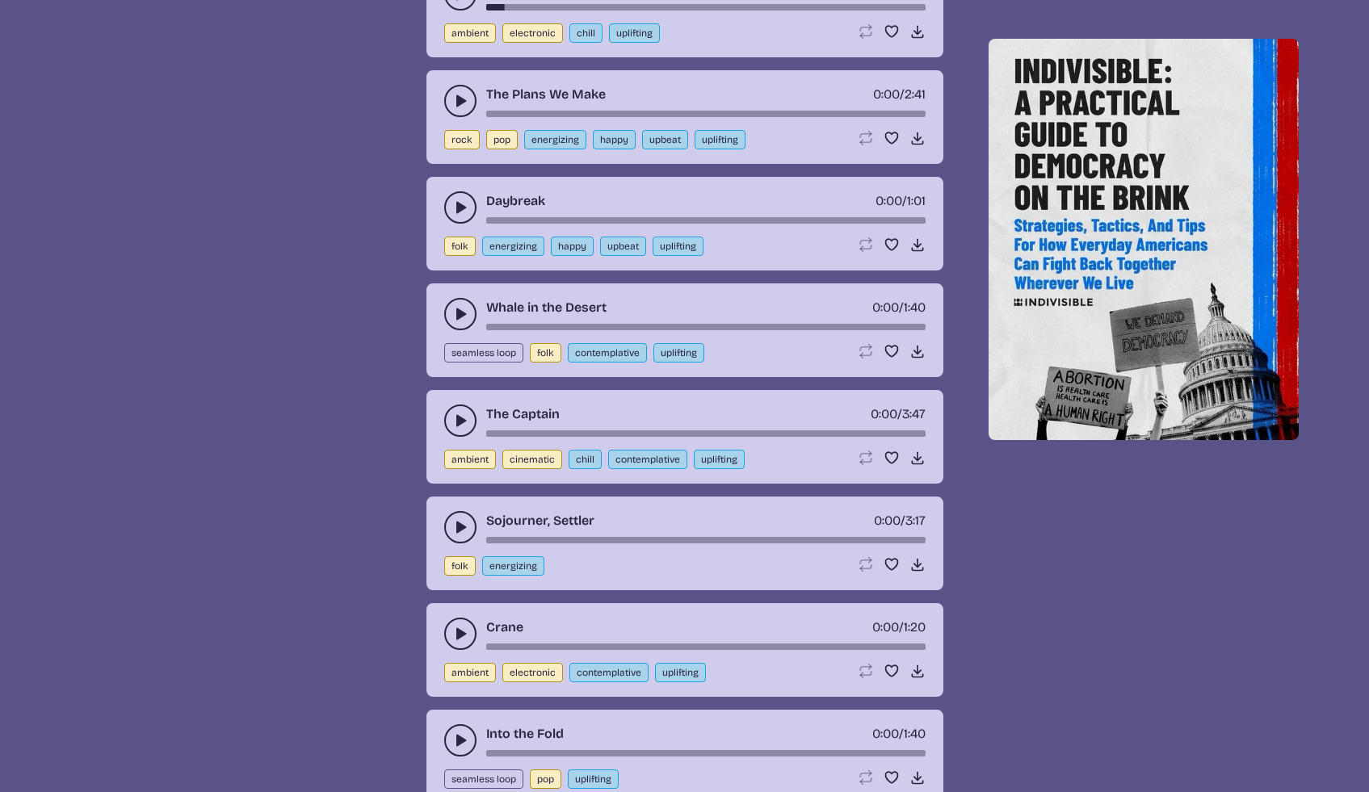
scroll to position [3490, 0]
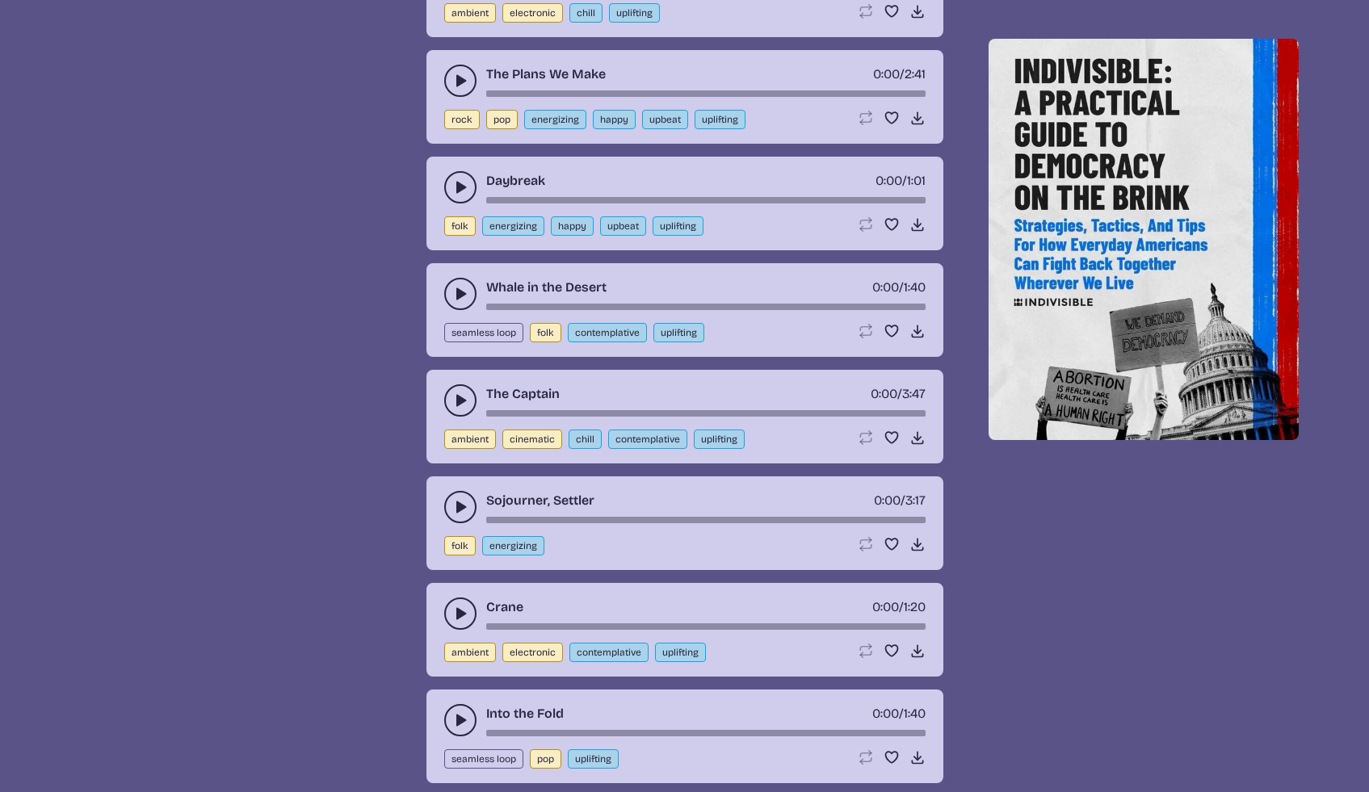
click at [455, 405] on icon "play-pause toggle" at bounding box center [460, 401] width 16 height 16
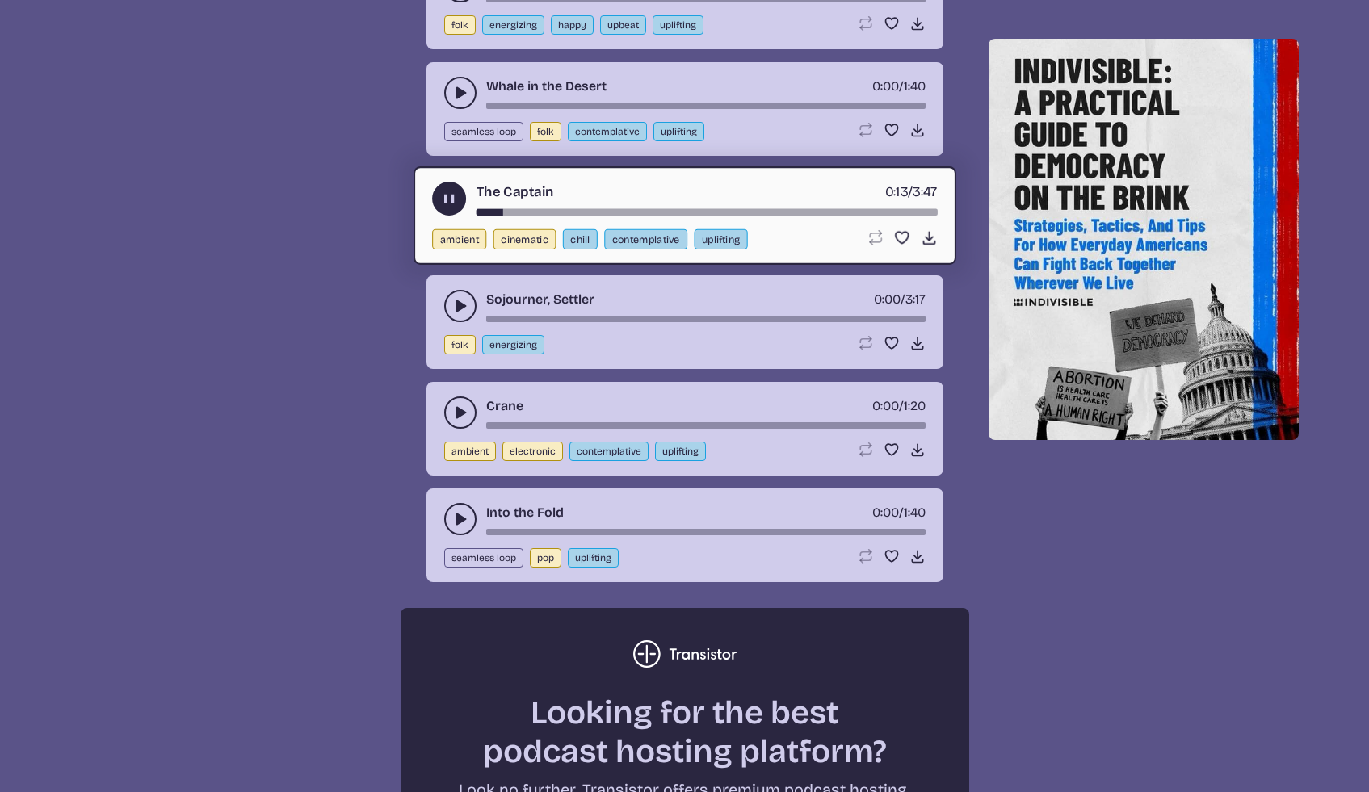
scroll to position [3695, 0]
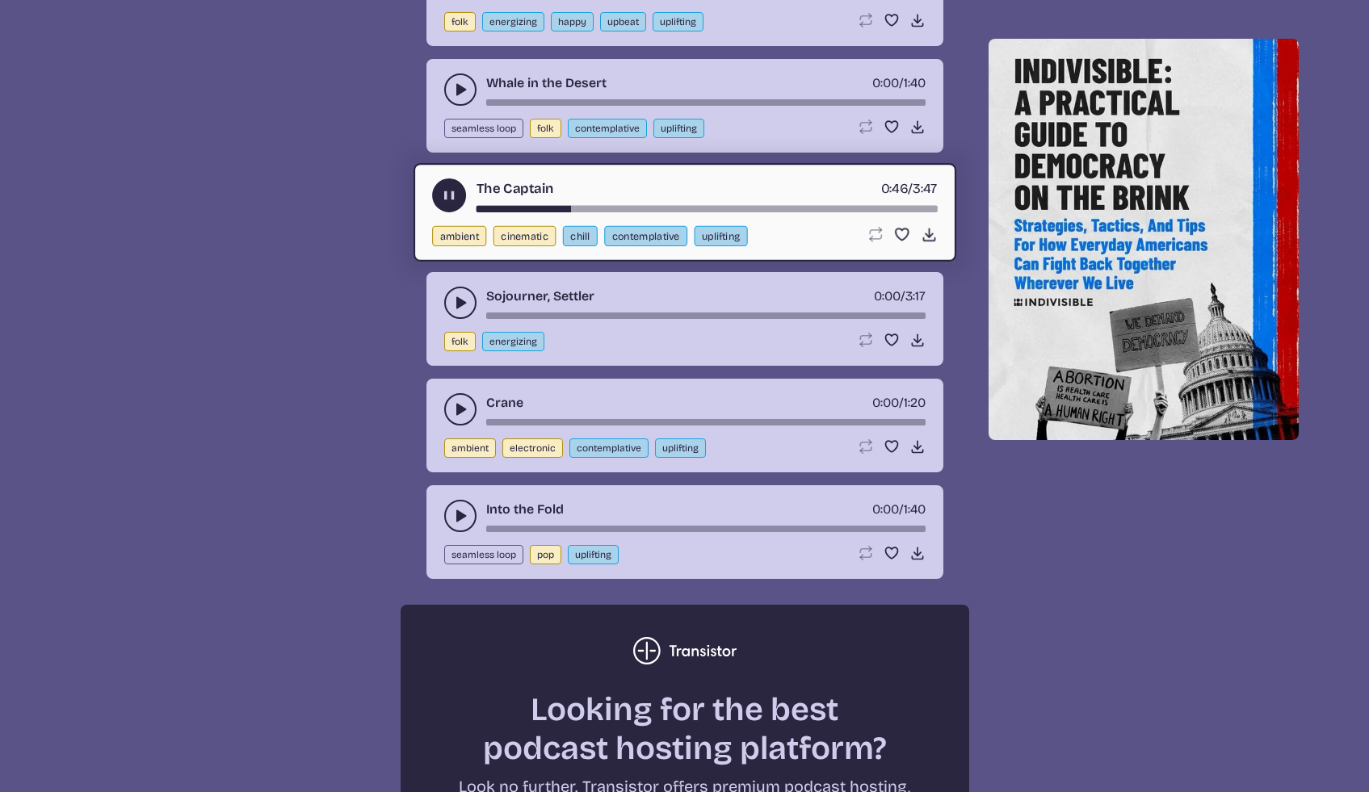
click at [460, 412] on use "play-pause toggle" at bounding box center [460, 409] width 16 height 16
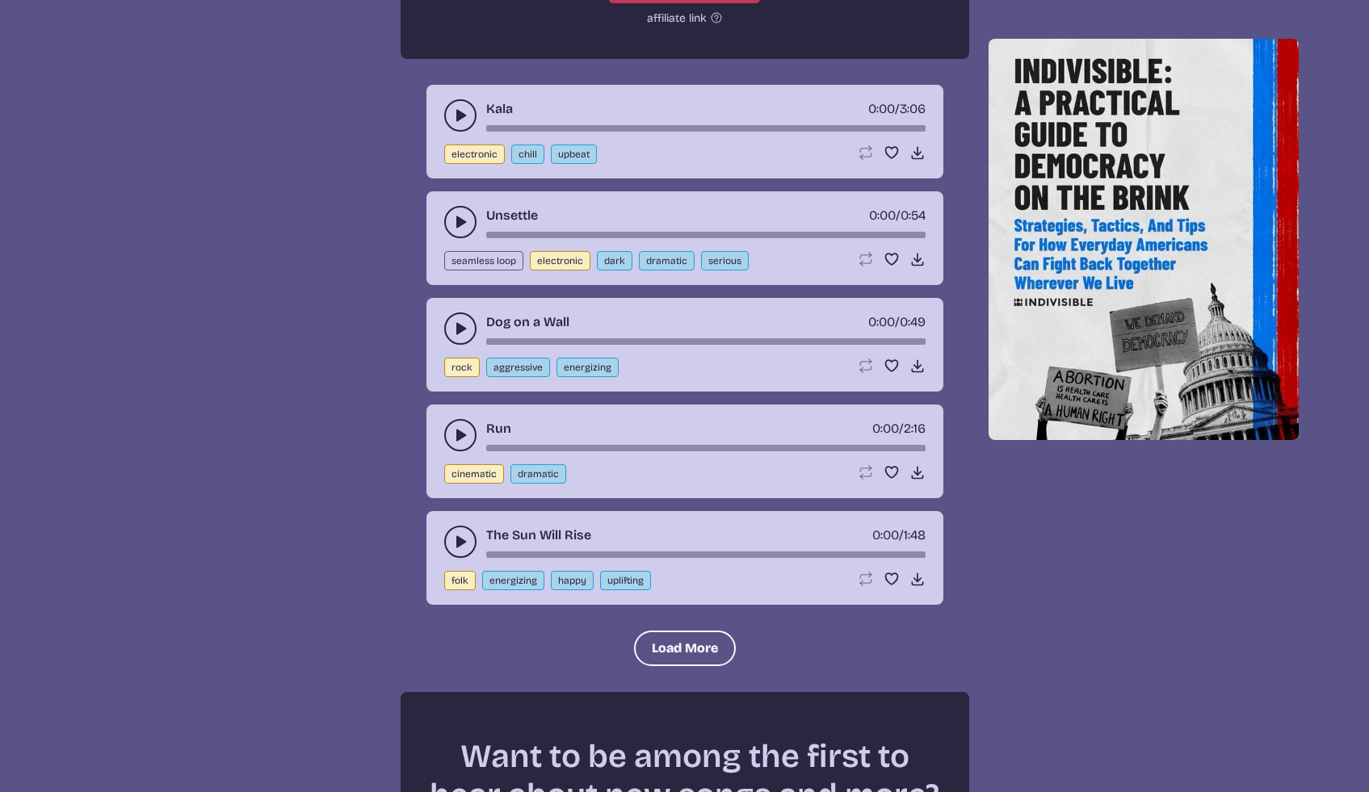
scroll to position [4679, 0]
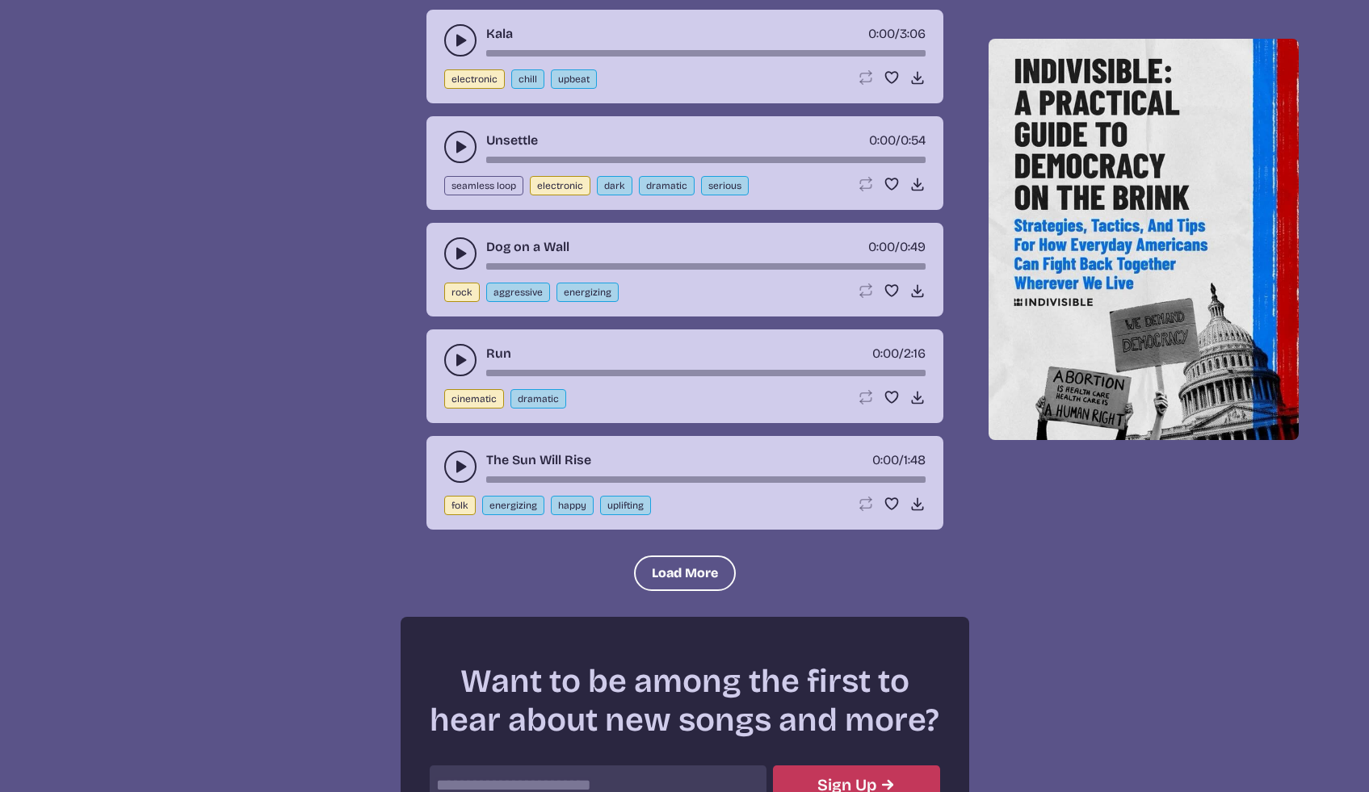
click at [456, 380] on div "Run 0:00 / 2:16 cinematic dramatic Loop song Loop this song. Favorite song Save…" at bounding box center [684, 377] width 517 height 94
click at [460, 371] on button "play-pause toggle" at bounding box center [460, 360] width 32 height 32
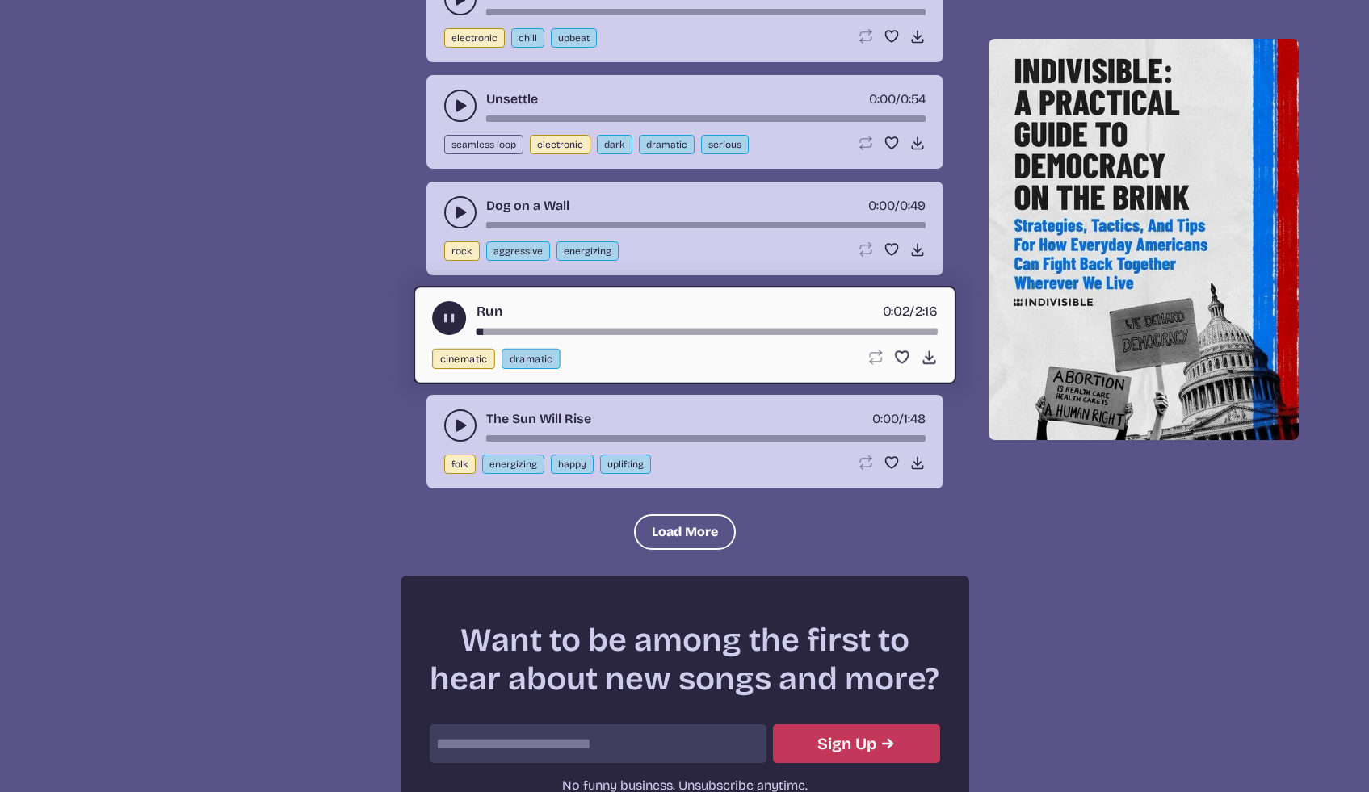
scroll to position [4810, 0]
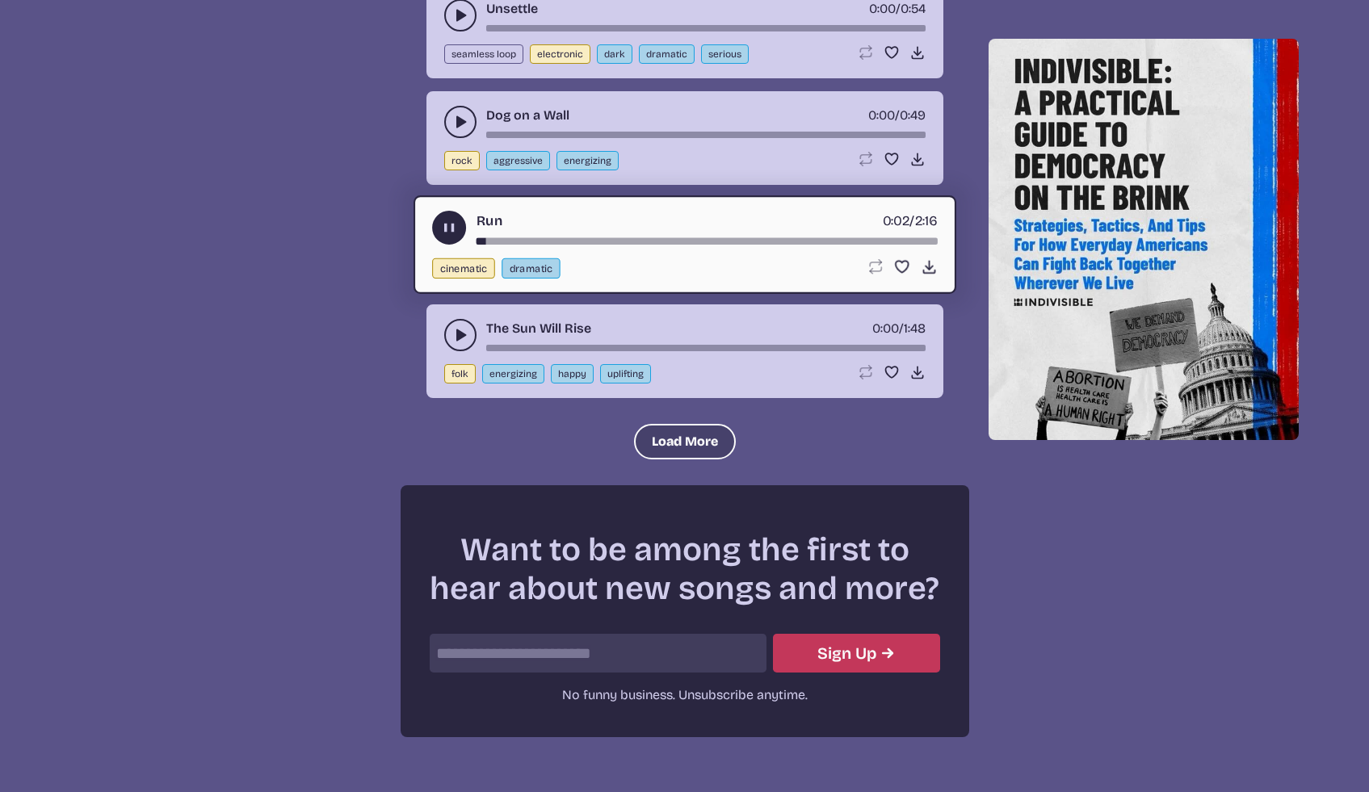
click at [686, 431] on button "Load More" at bounding box center [685, 442] width 102 height 36
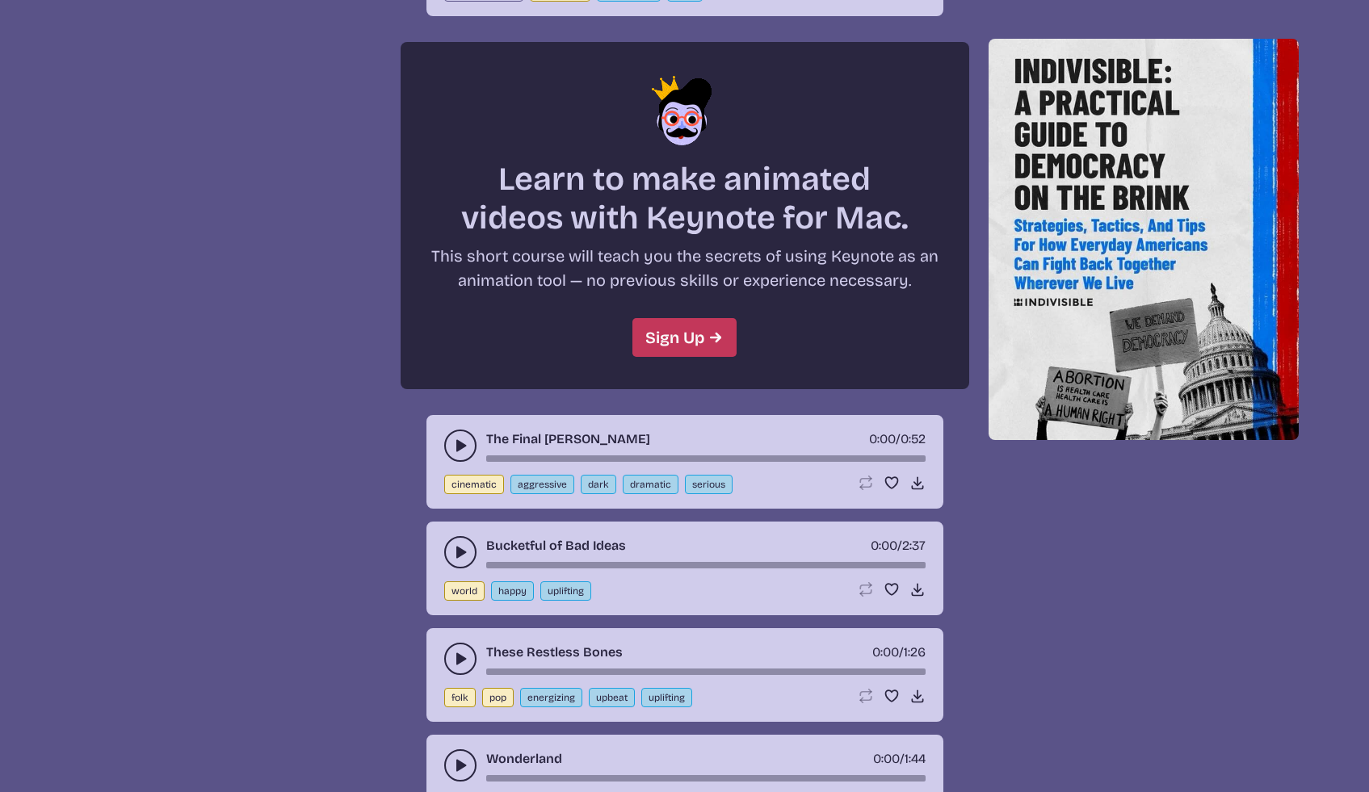
scroll to position [5725, 0]
click at [453, 555] on icon "play-pause toggle" at bounding box center [460, 552] width 16 height 16
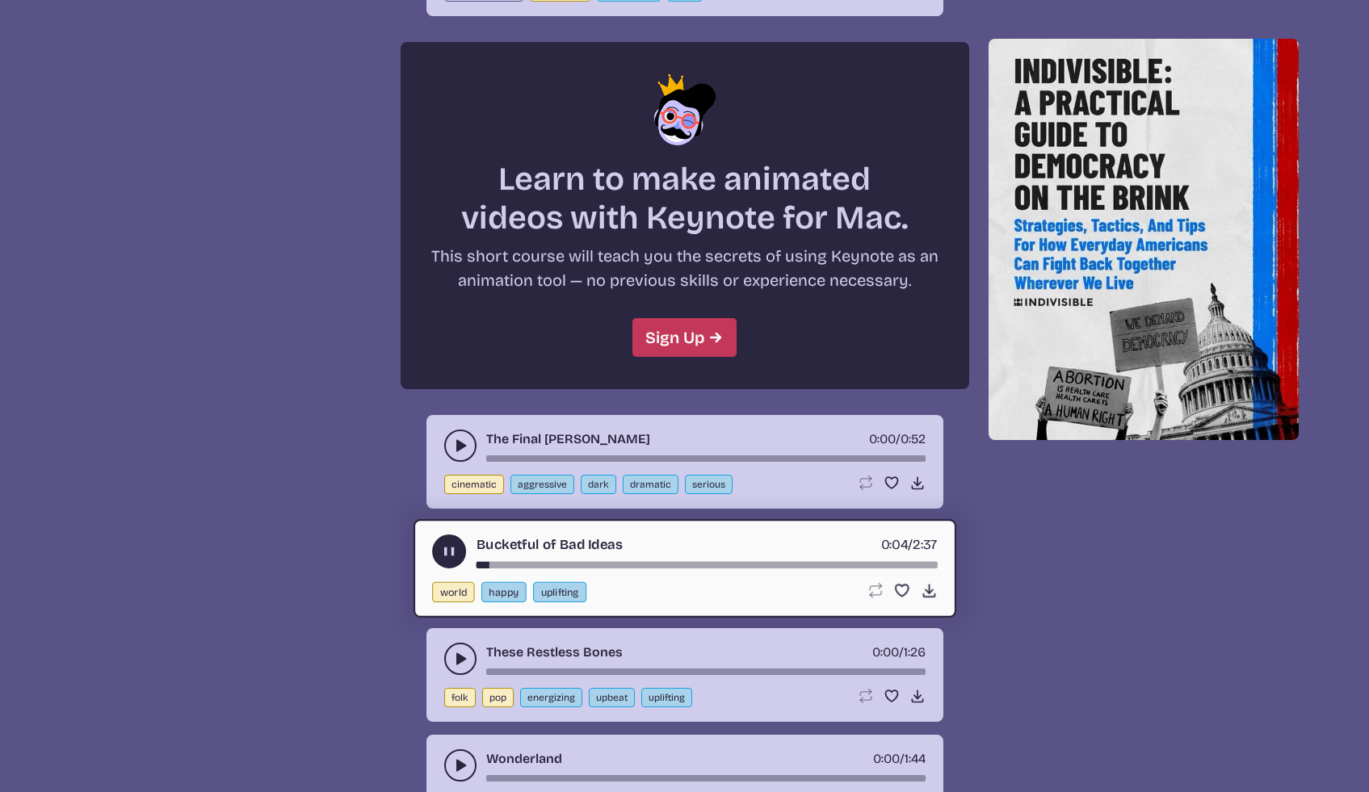
click at [448, 554] on use "play-pause toggle" at bounding box center [448, 551] width 17 height 17
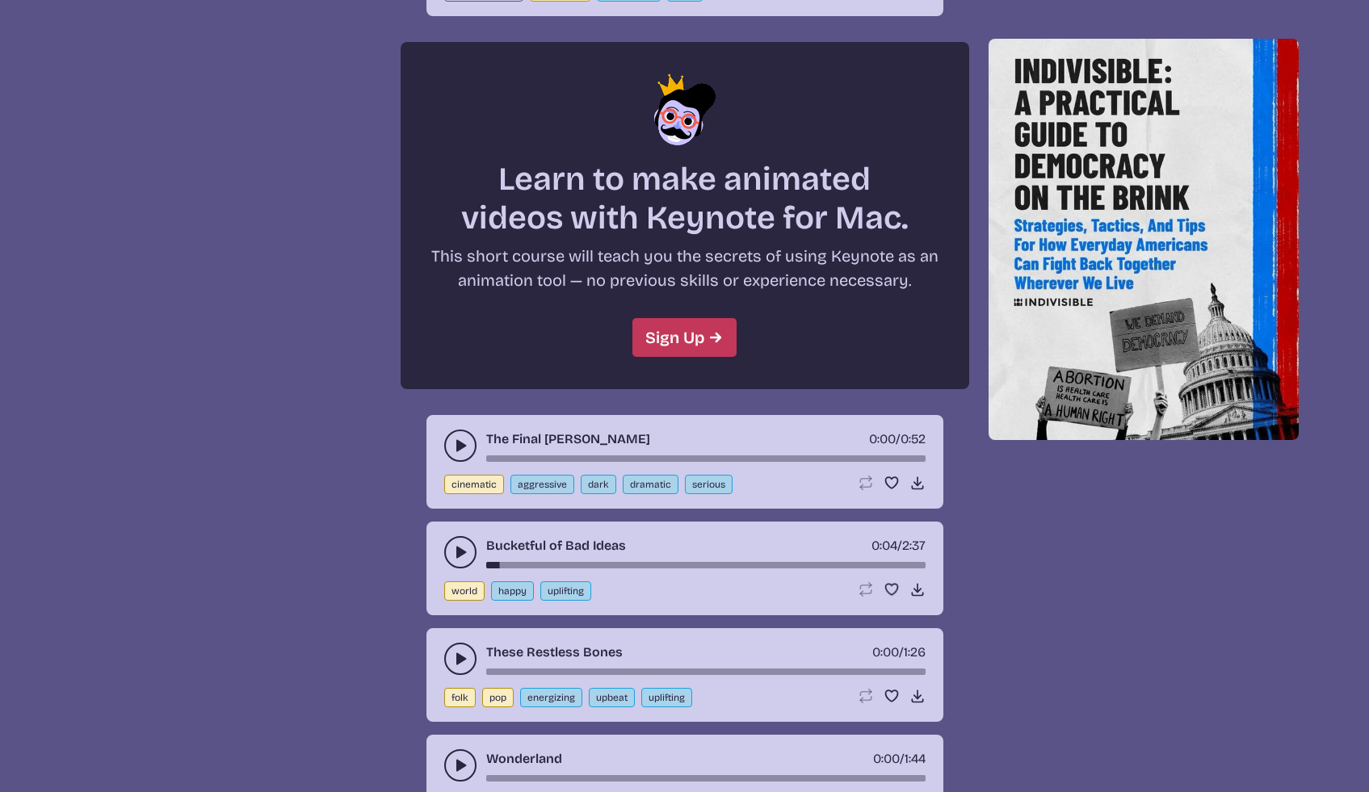
click at [454, 445] on icon "play-pause toggle" at bounding box center [460, 446] width 16 height 16
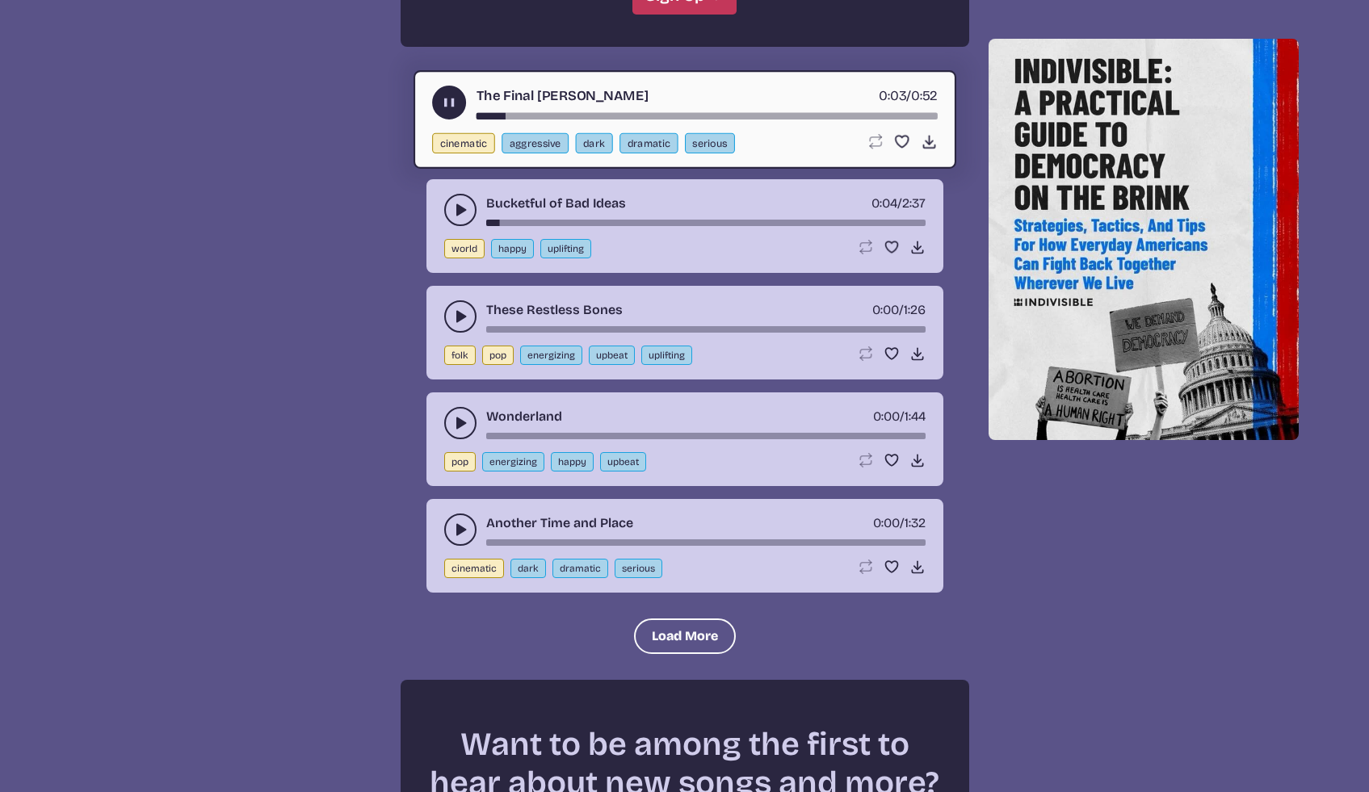
scroll to position [6126, 0]
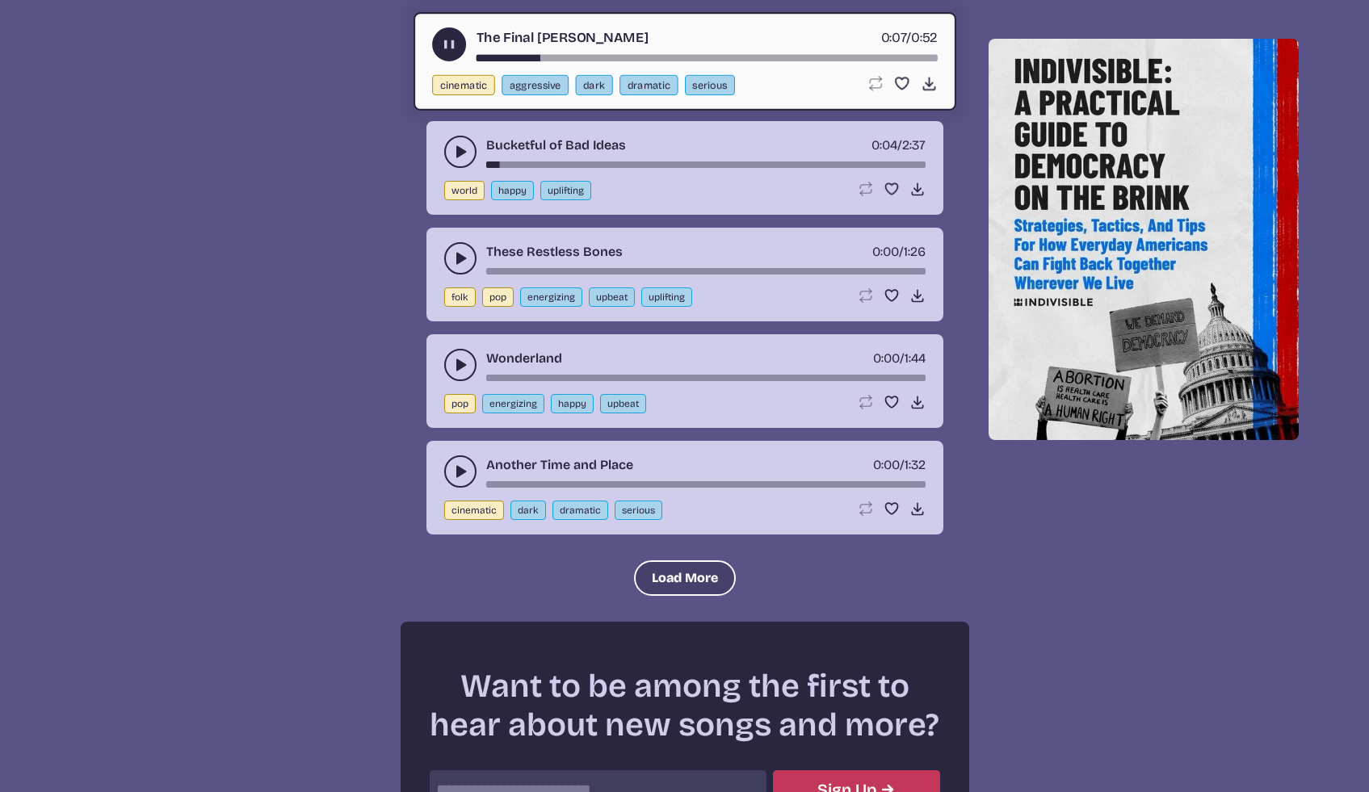
click at [685, 568] on button "Load More" at bounding box center [685, 579] width 102 height 36
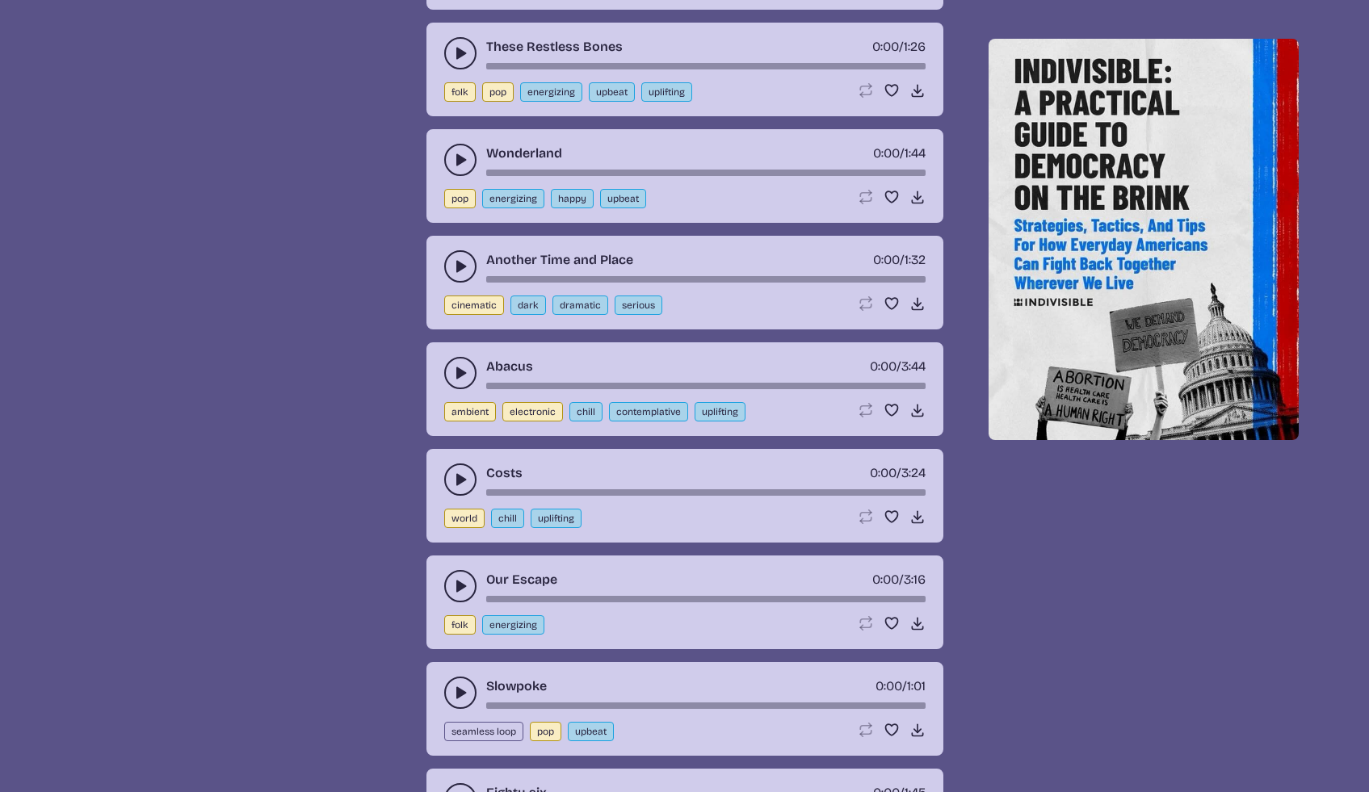
scroll to position [6334, 0]
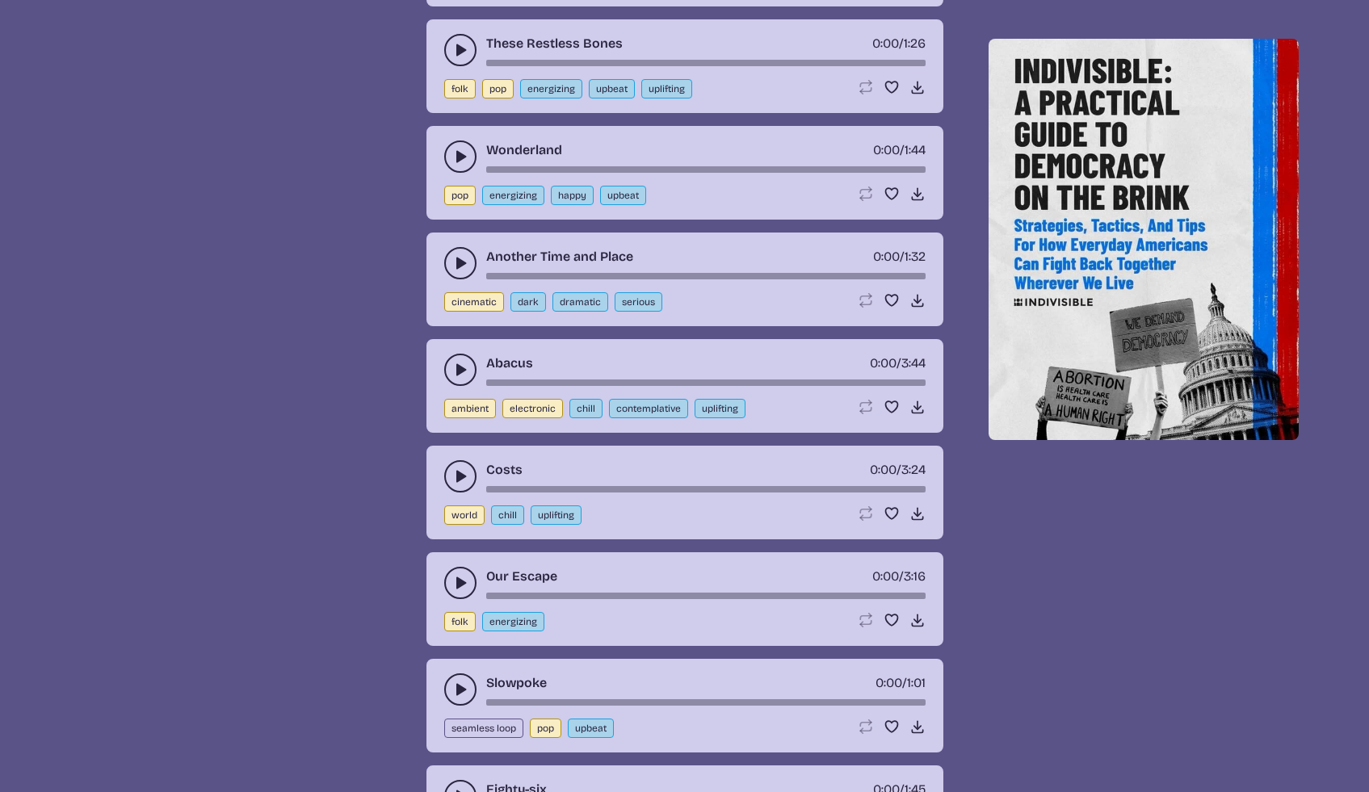
click at [460, 369] on use "play-pause toggle" at bounding box center [460, 370] width 16 height 16
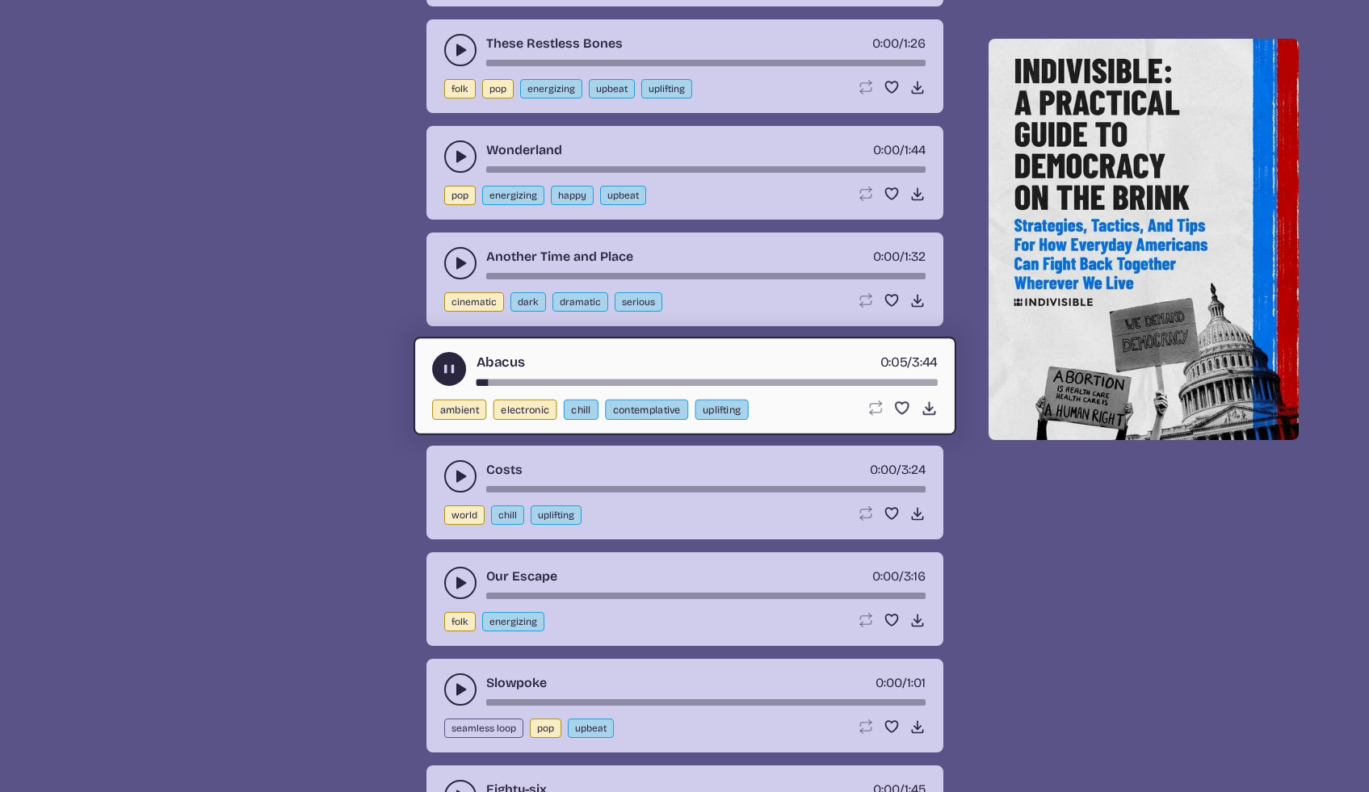
click at [722, 413] on button "uplifting" at bounding box center [721, 410] width 53 height 20
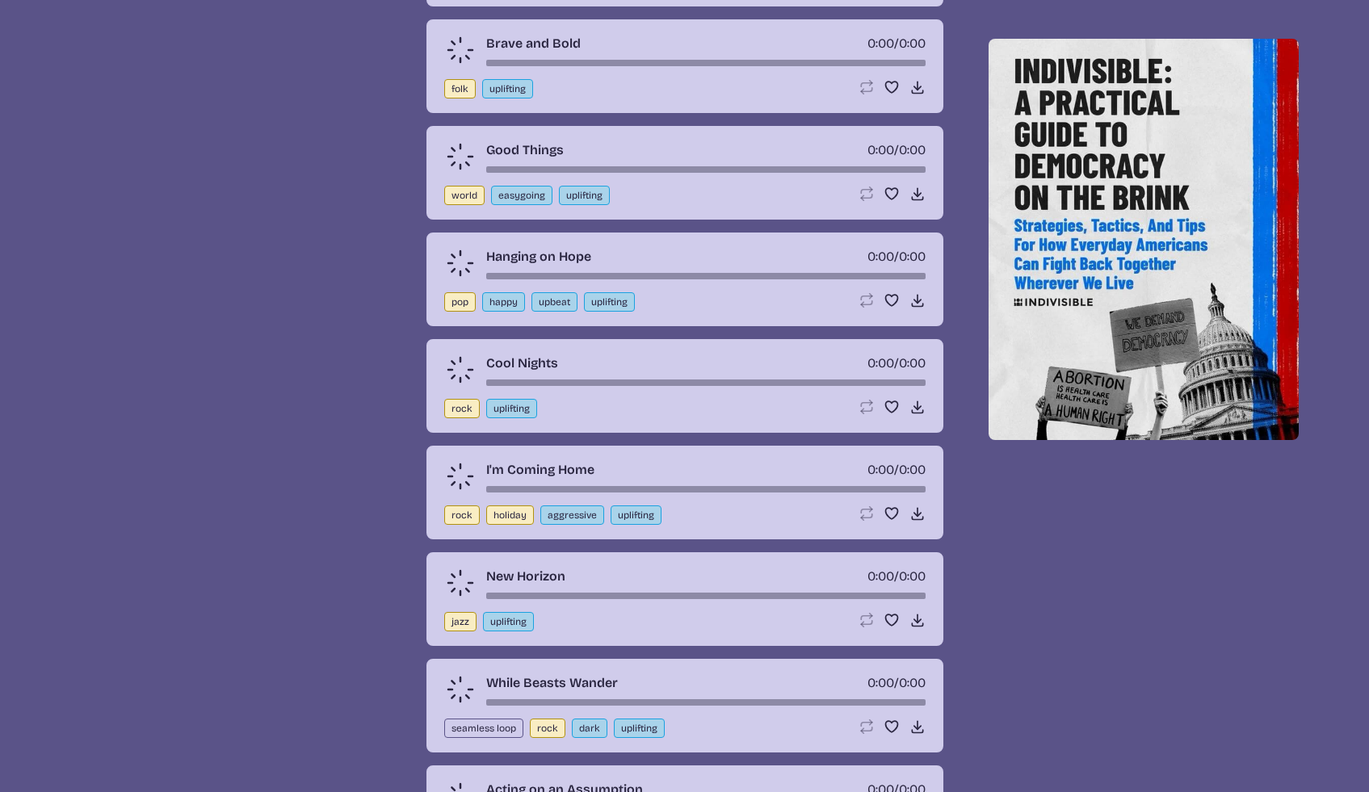
scroll to position [579, 0]
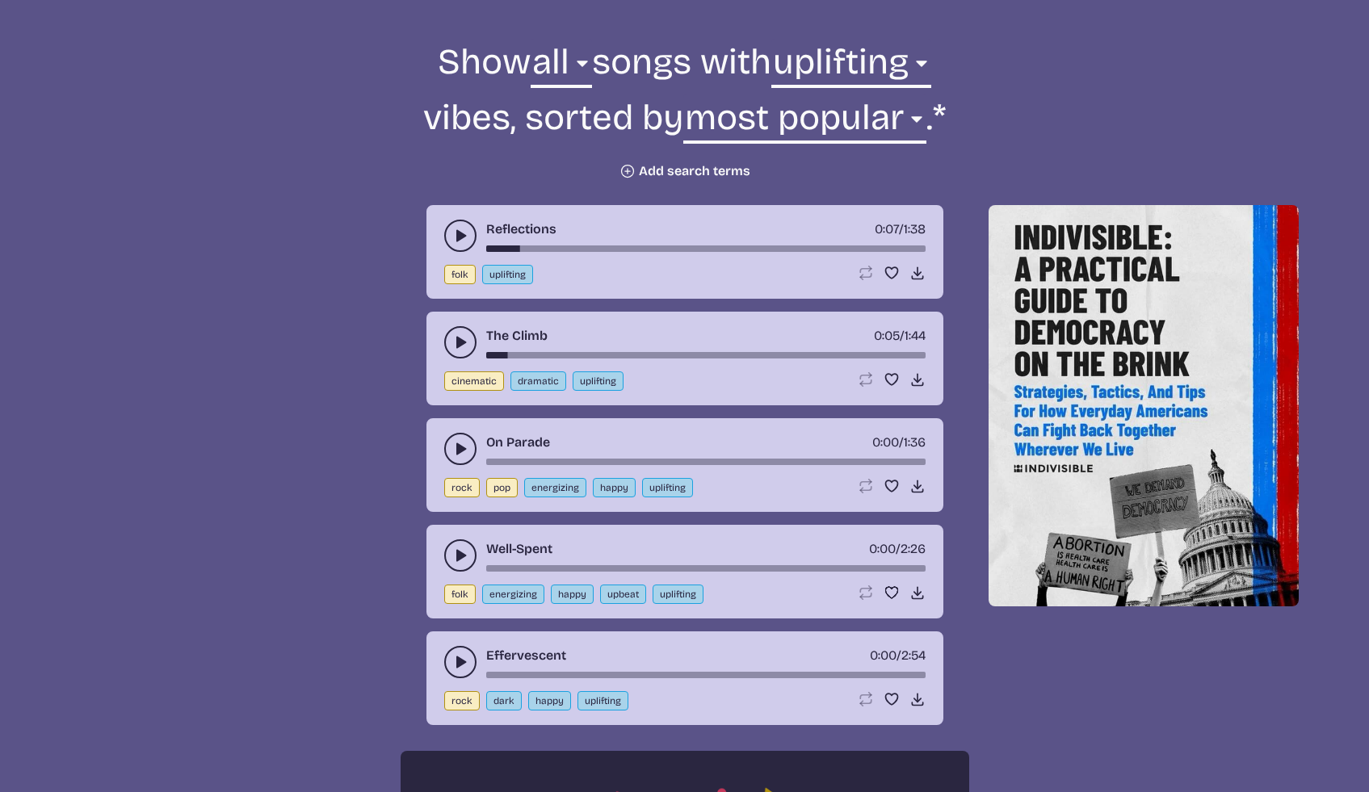
click at [456, 245] on button "play-pause toggle" at bounding box center [460, 236] width 32 height 32
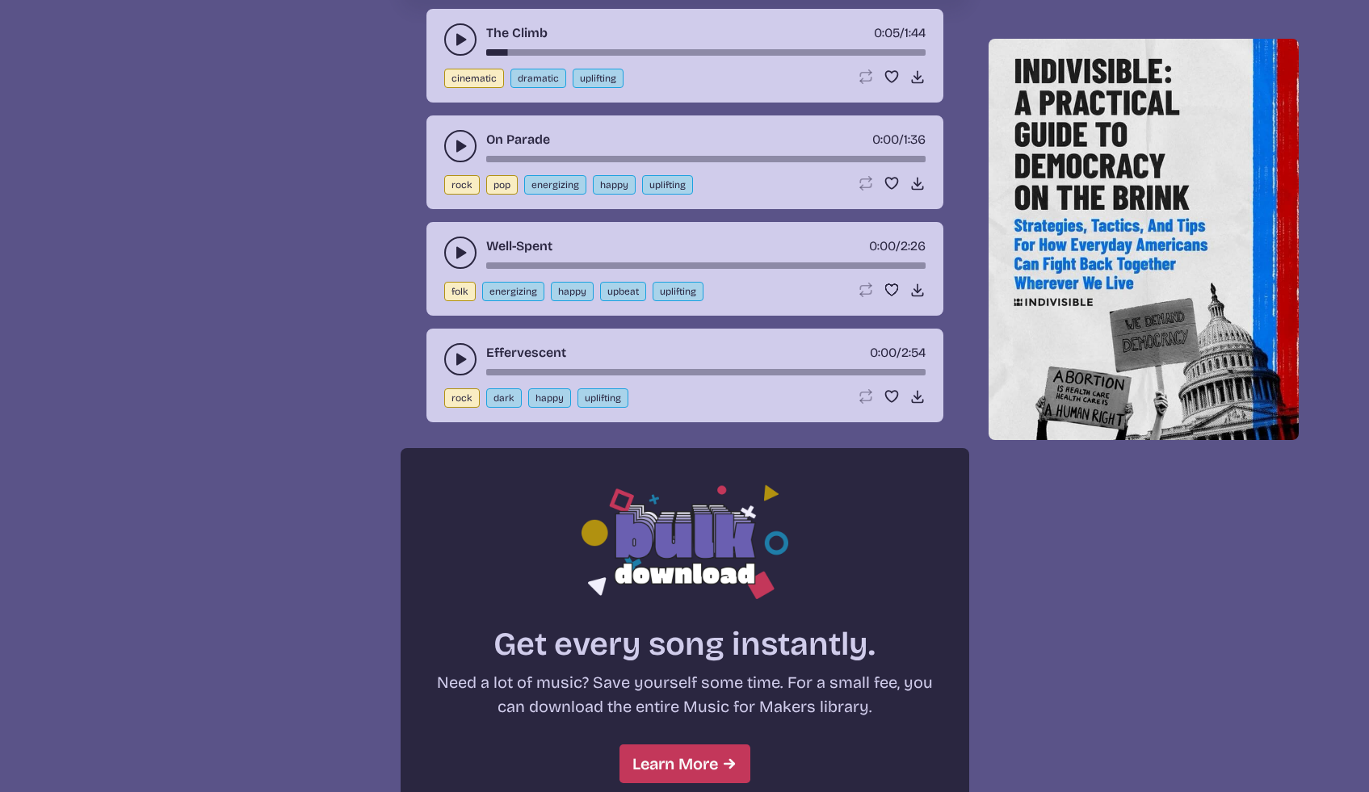
scroll to position [783, 0]
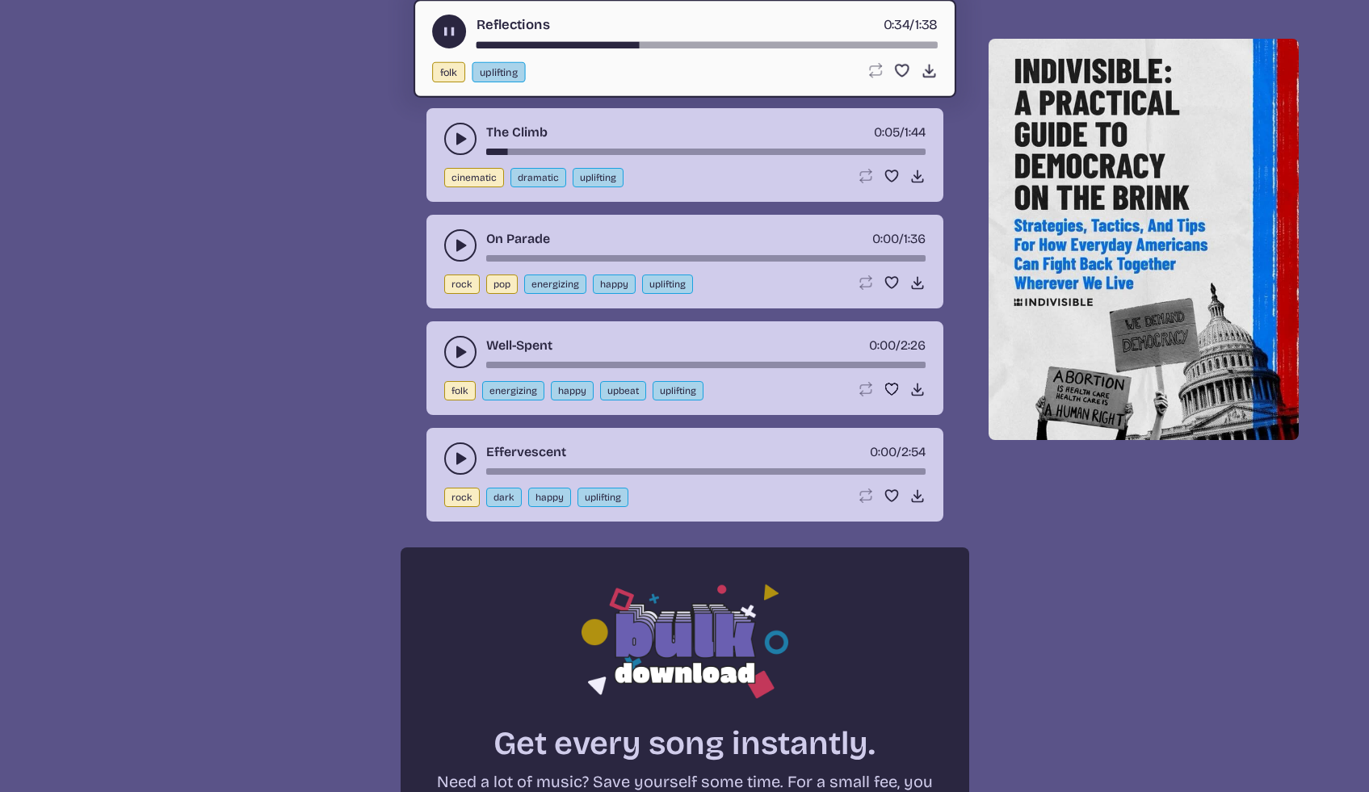
click at [457, 351] on use "play-pause toggle" at bounding box center [460, 352] width 16 height 16
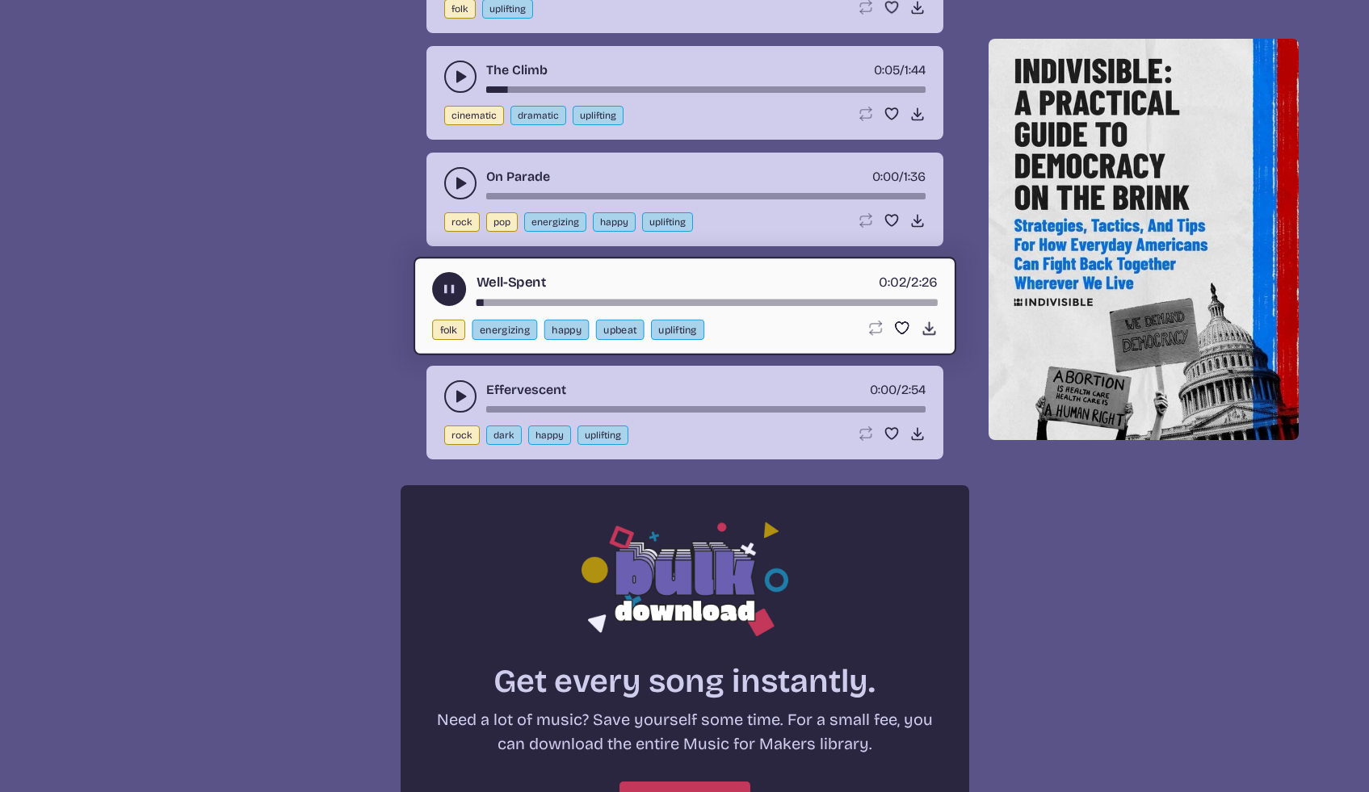
scroll to position [872, 0]
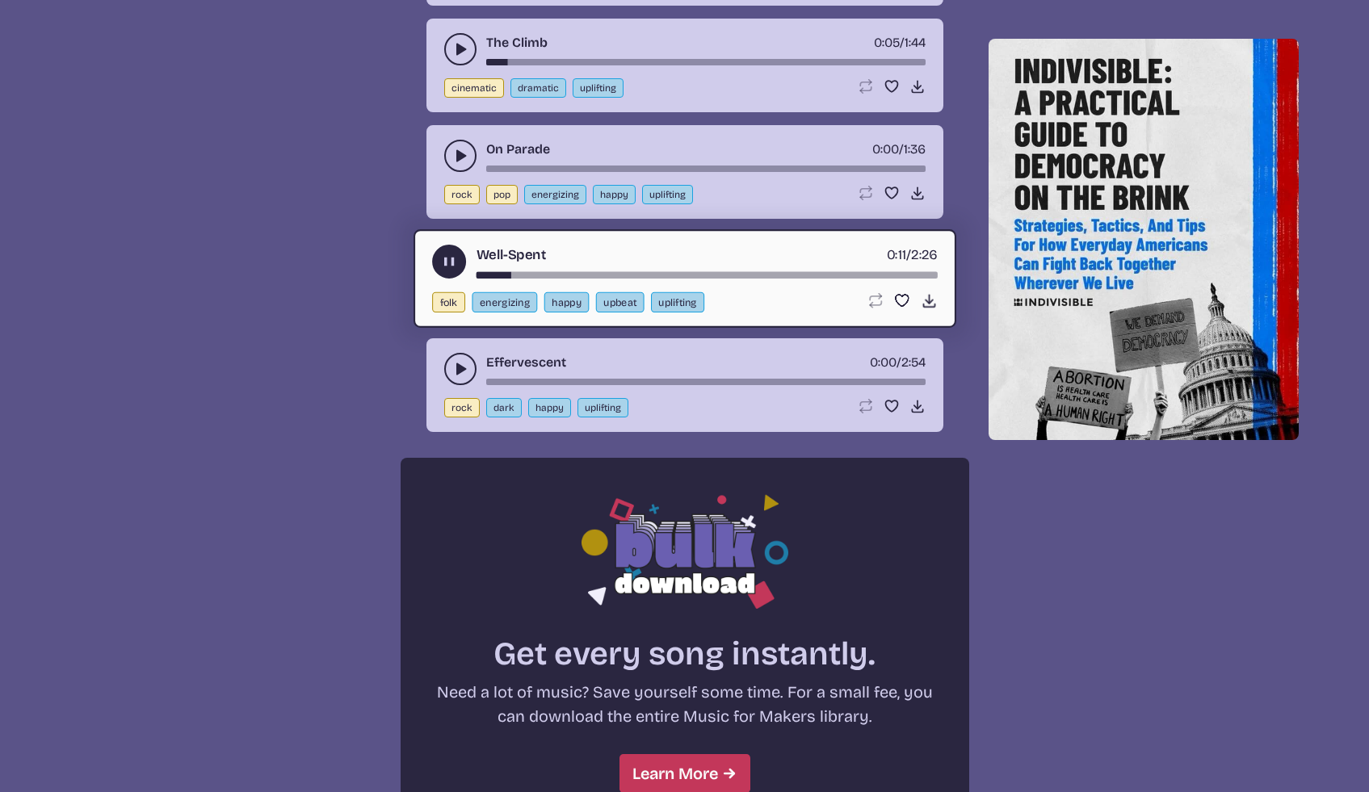
click at [452, 364] on icon "play-pause toggle" at bounding box center [460, 369] width 16 height 16
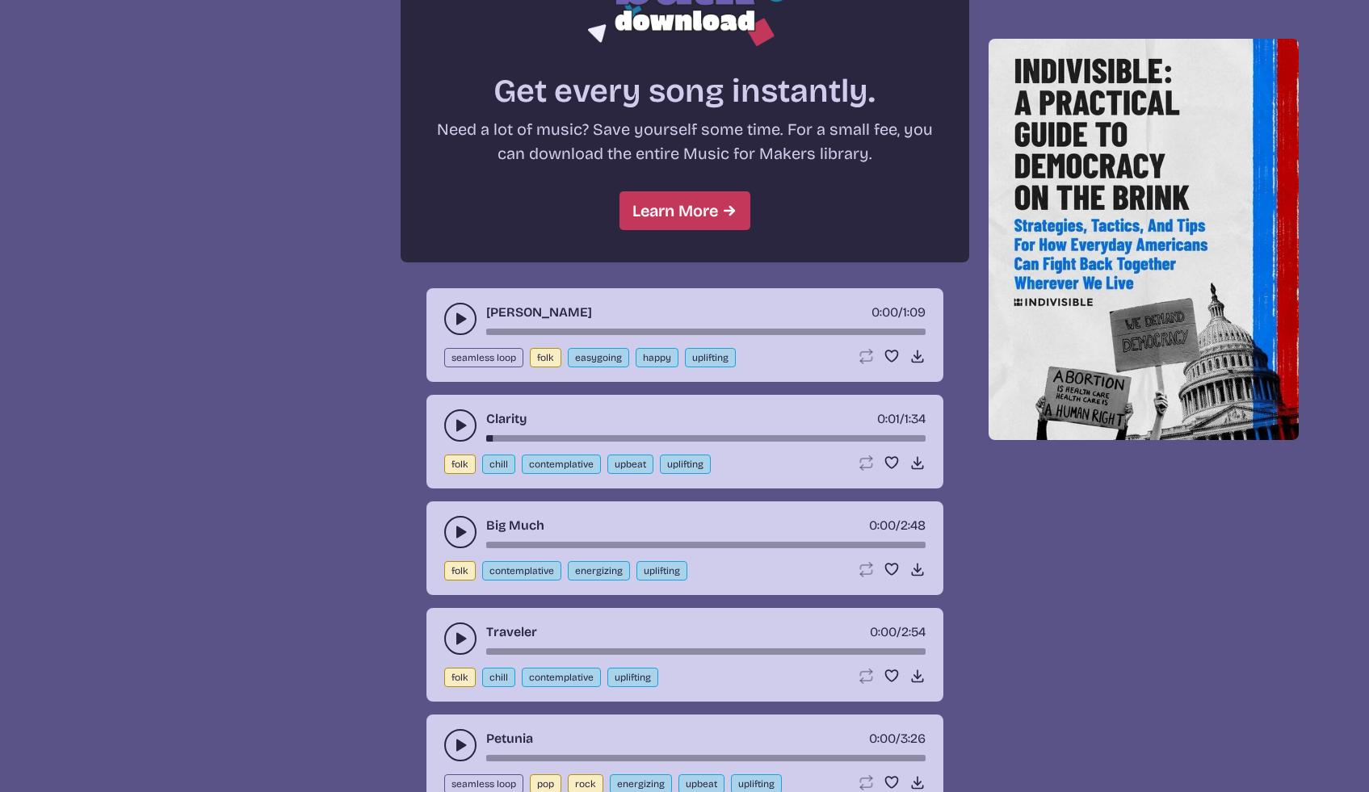
scroll to position [1439, 0]
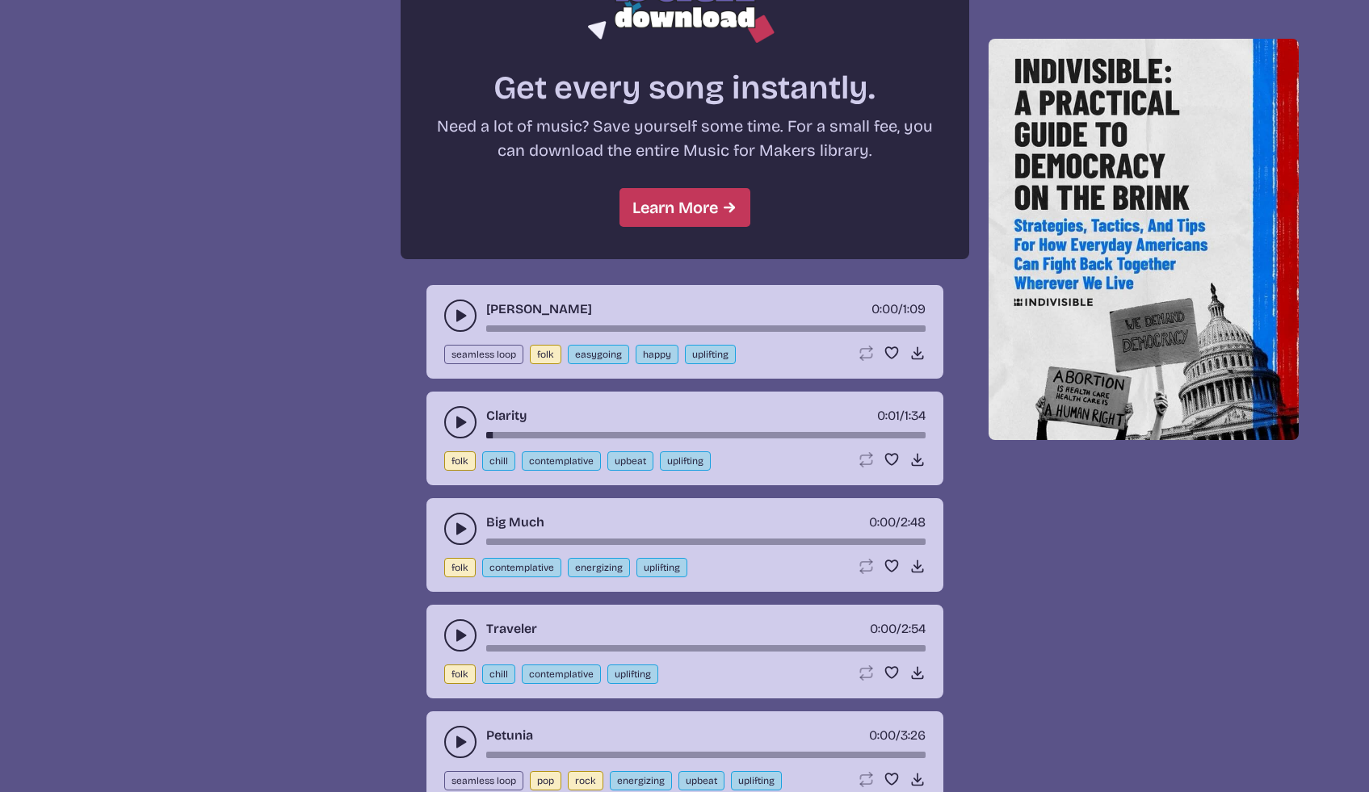
click at [450, 311] on button "play-pause toggle" at bounding box center [460, 316] width 32 height 32
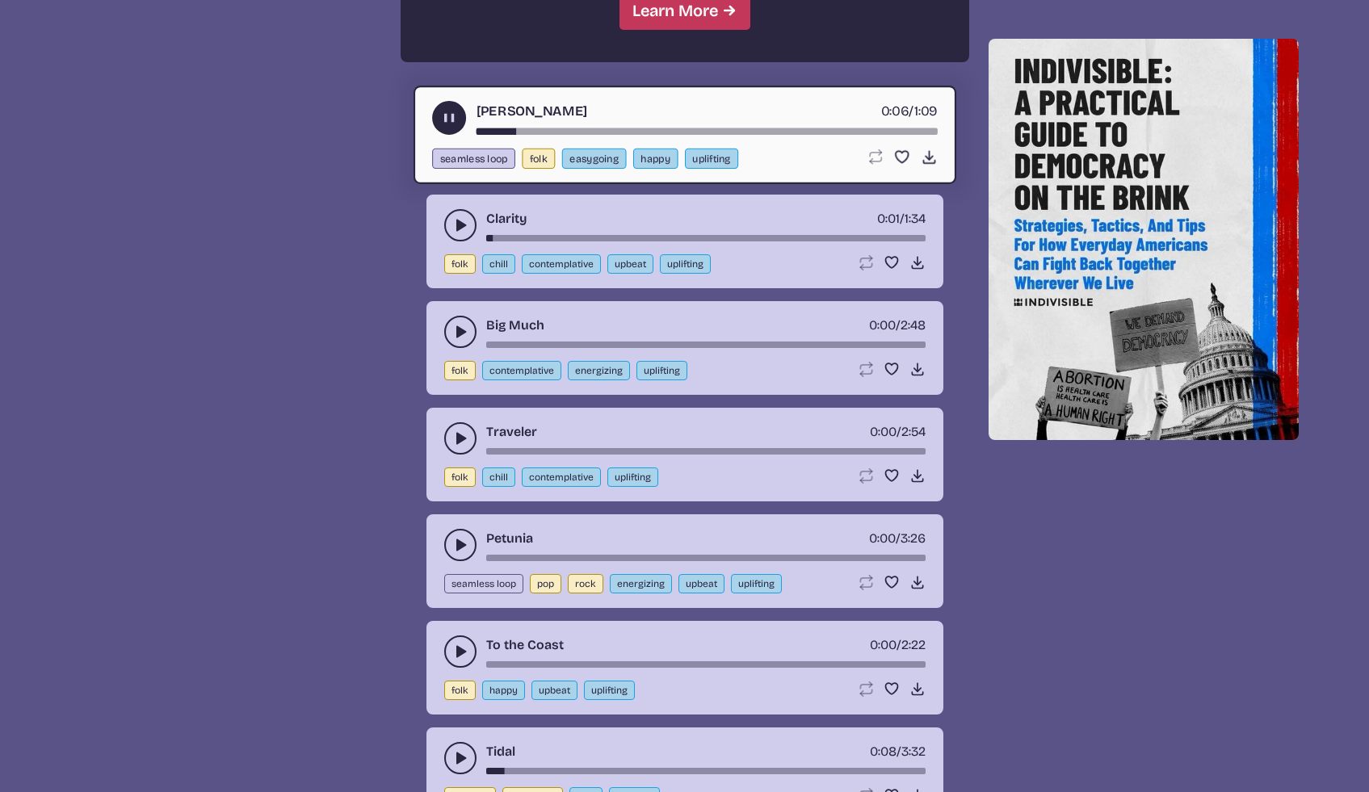
scroll to position [1671, 0]
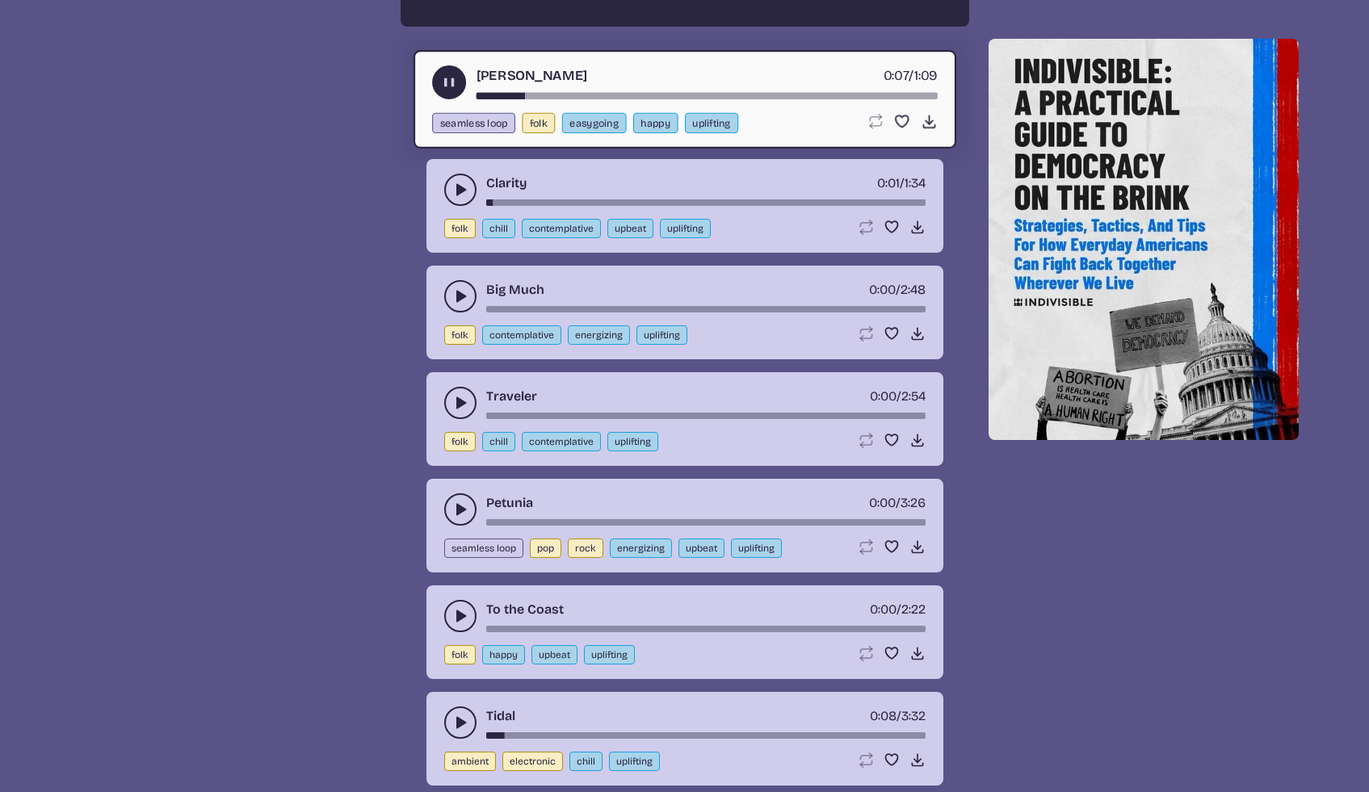
click at [458, 292] on use "play-pause toggle" at bounding box center [460, 296] width 16 height 16
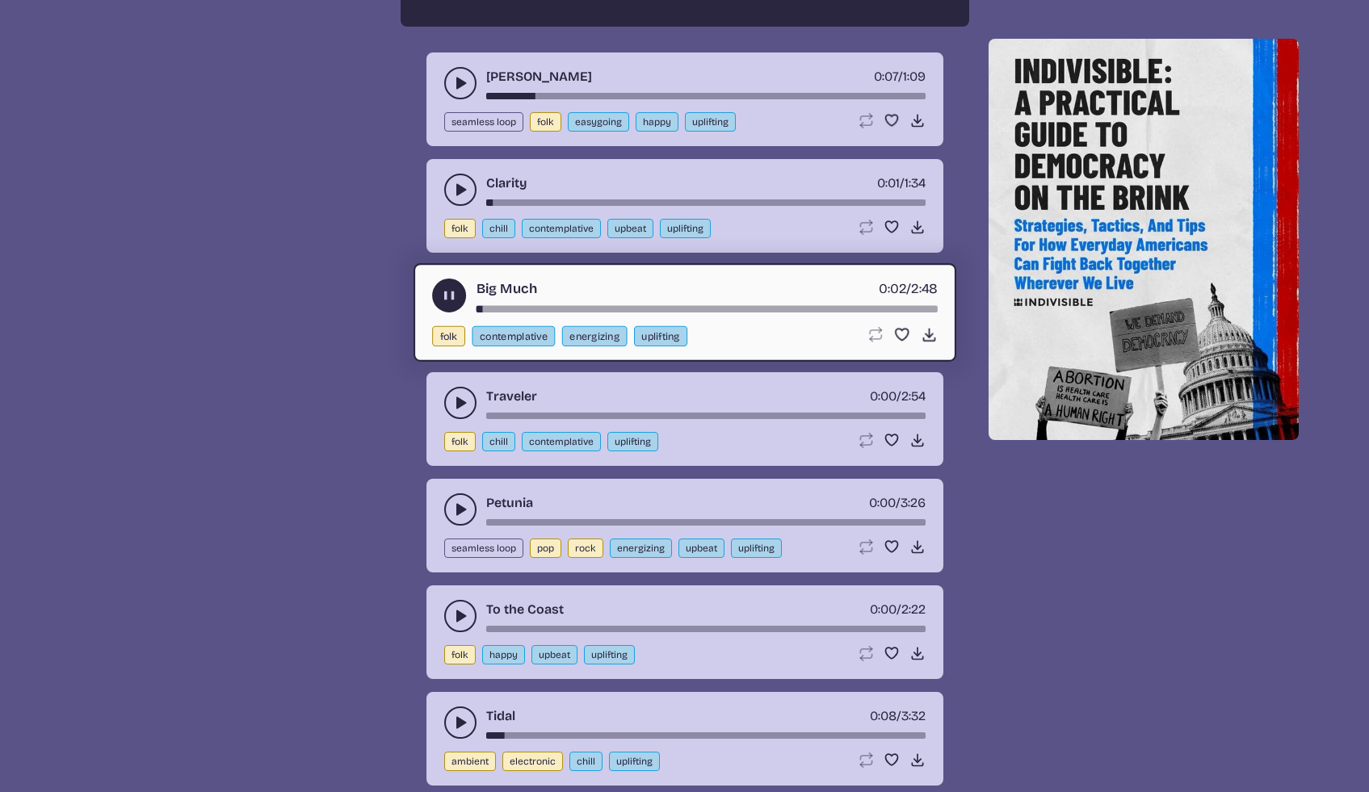
click at [460, 405] on use "play-pause toggle" at bounding box center [460, 403] width 16 height 16
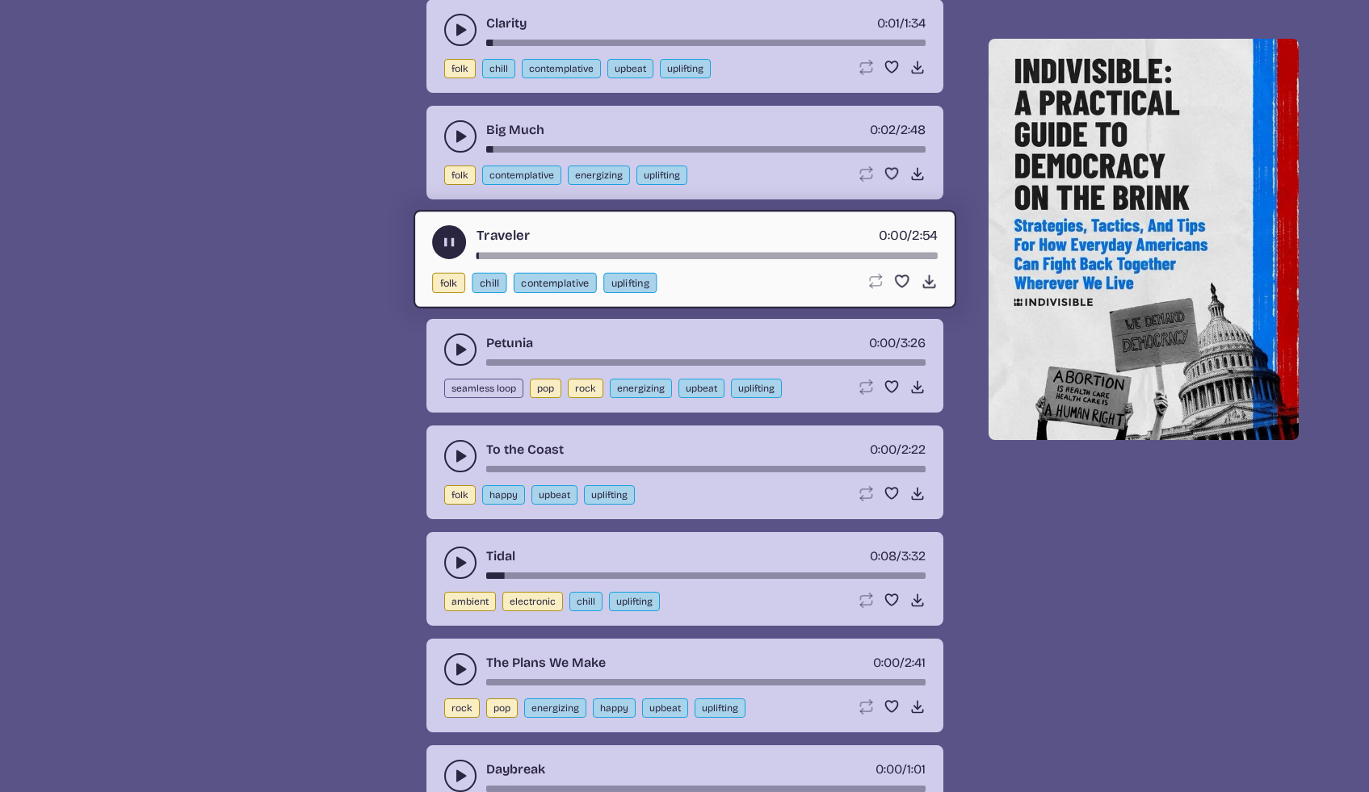
scroll to position [1833, 0]
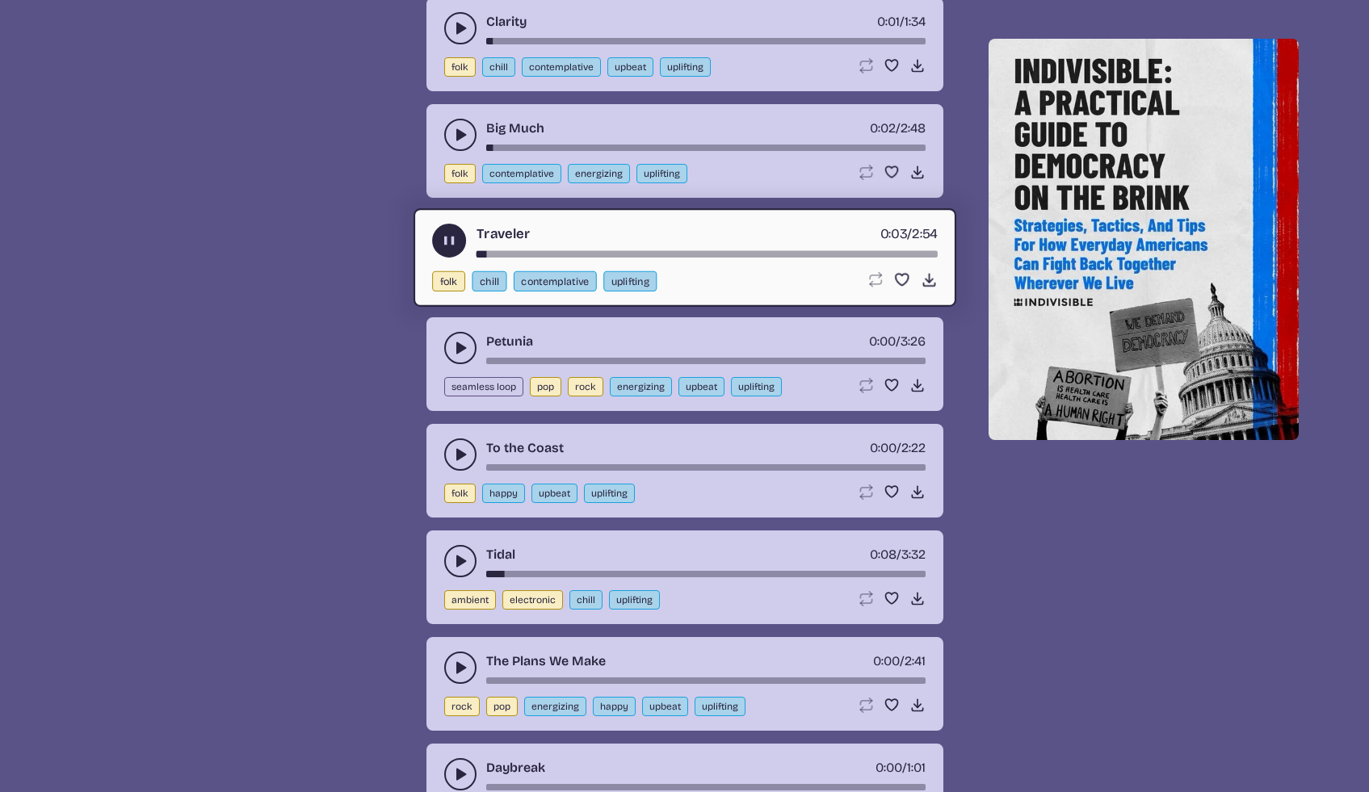
click at [687, 386] on button "upbeat" at bounding box center [702, 386] width 46 height 19
select select "upbeat"
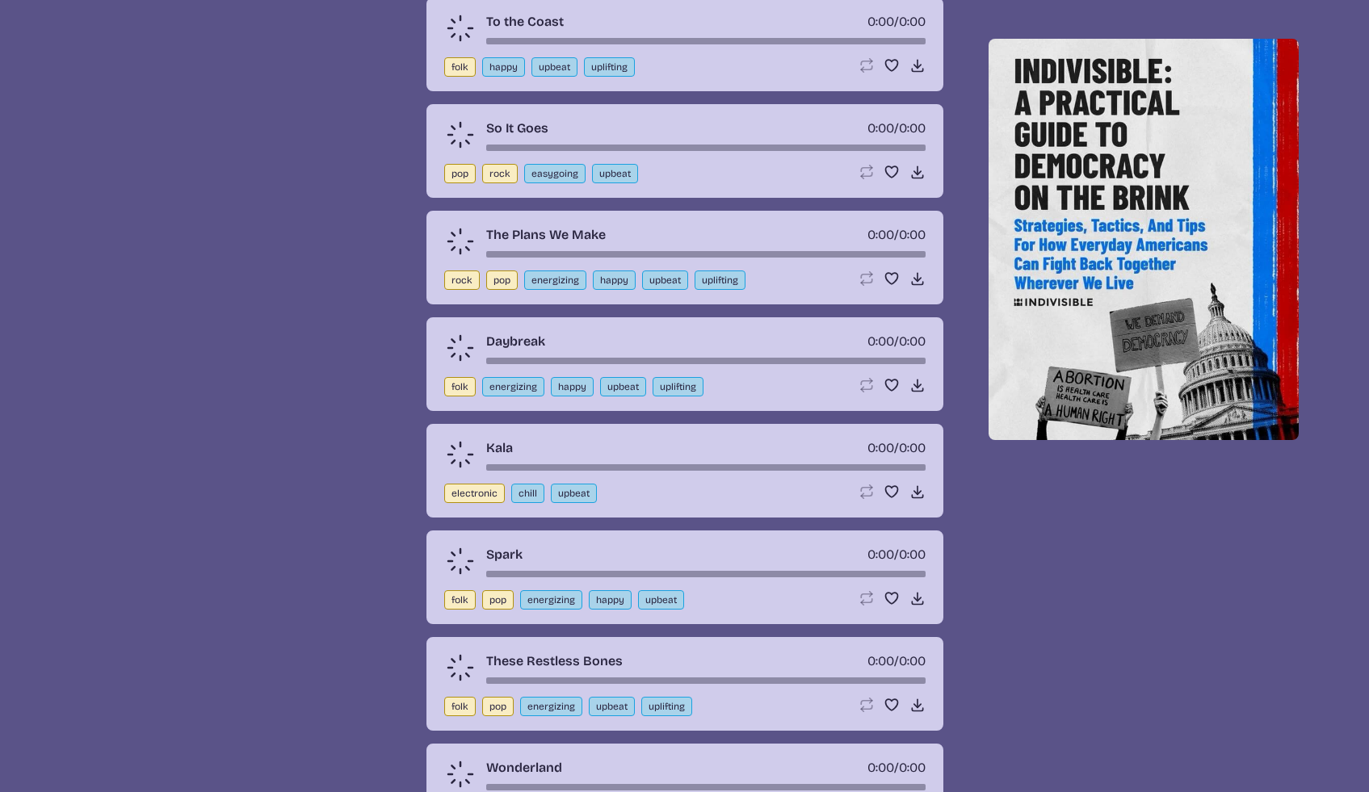
scroll to position [579, 0]
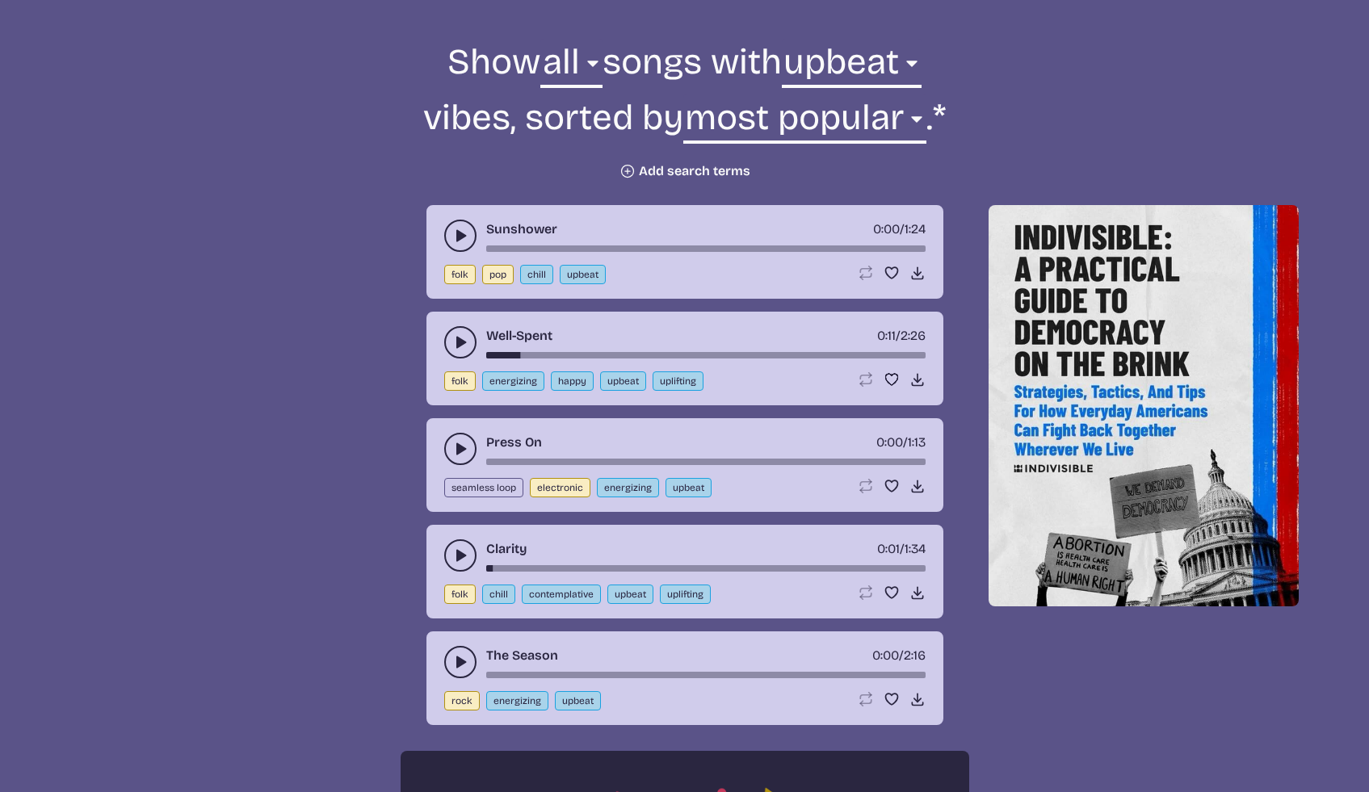
click at [454, 239] on icon "play-pause toggle" at bounding box center [460, 236] width 16 height 16
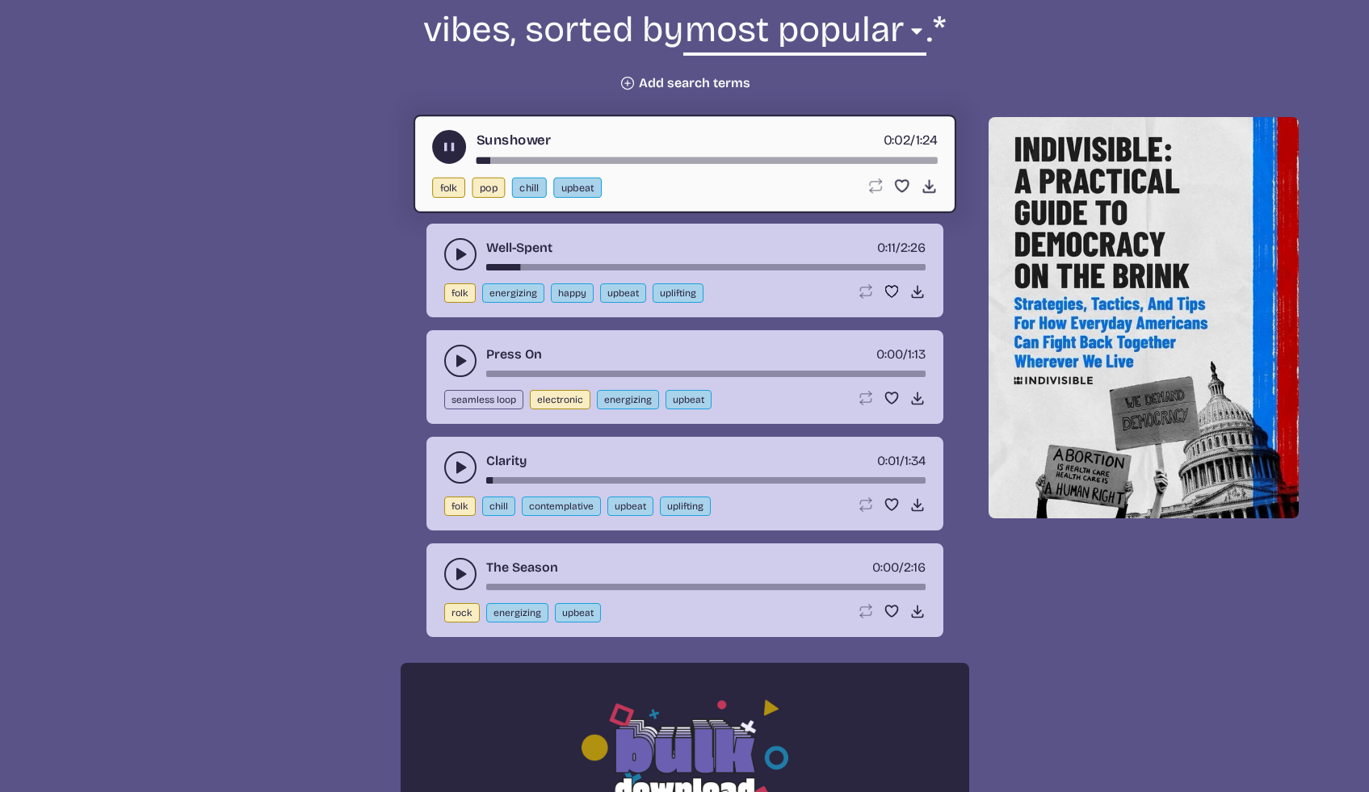
scroll to position [871, 0]
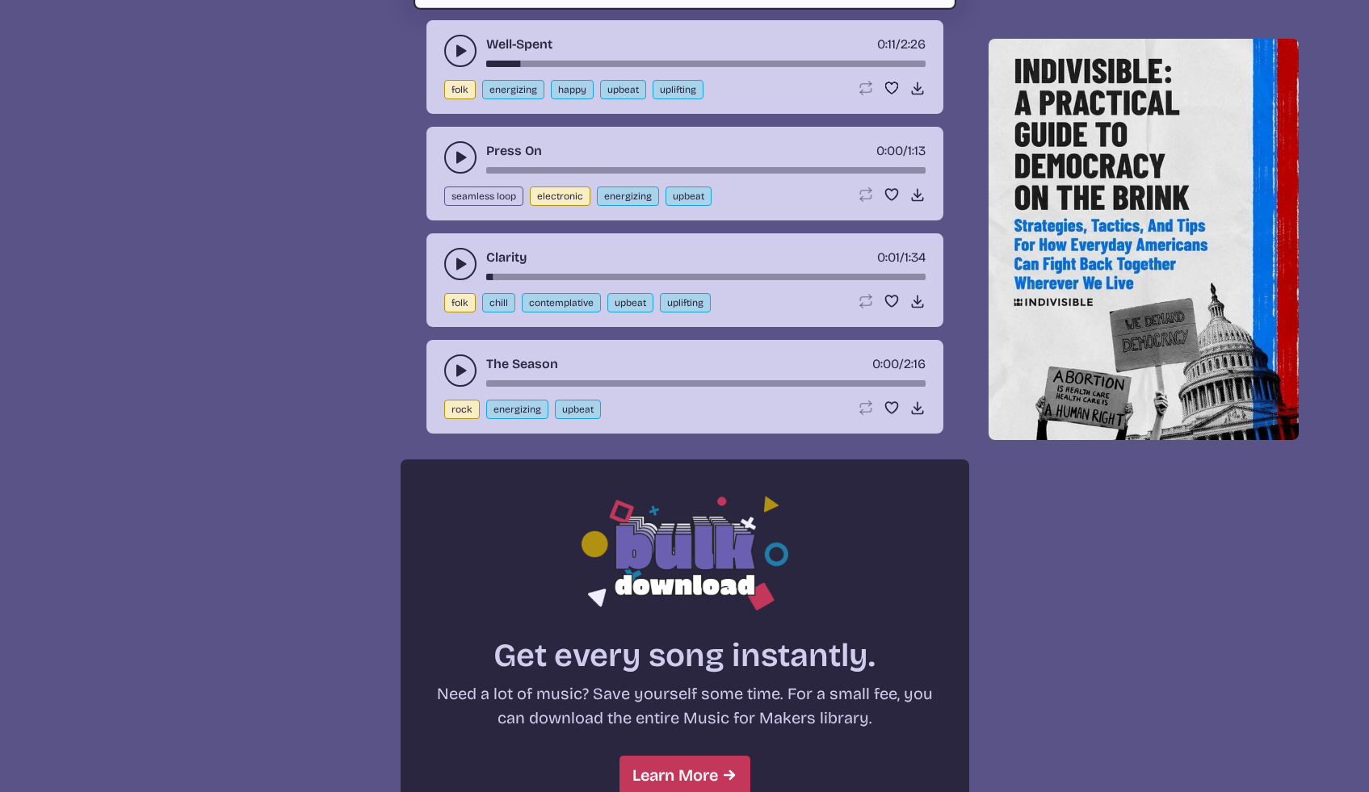
click at [450, 158] on button "play-pause toggle" at bounding box center [460, 157] width 32 height 32
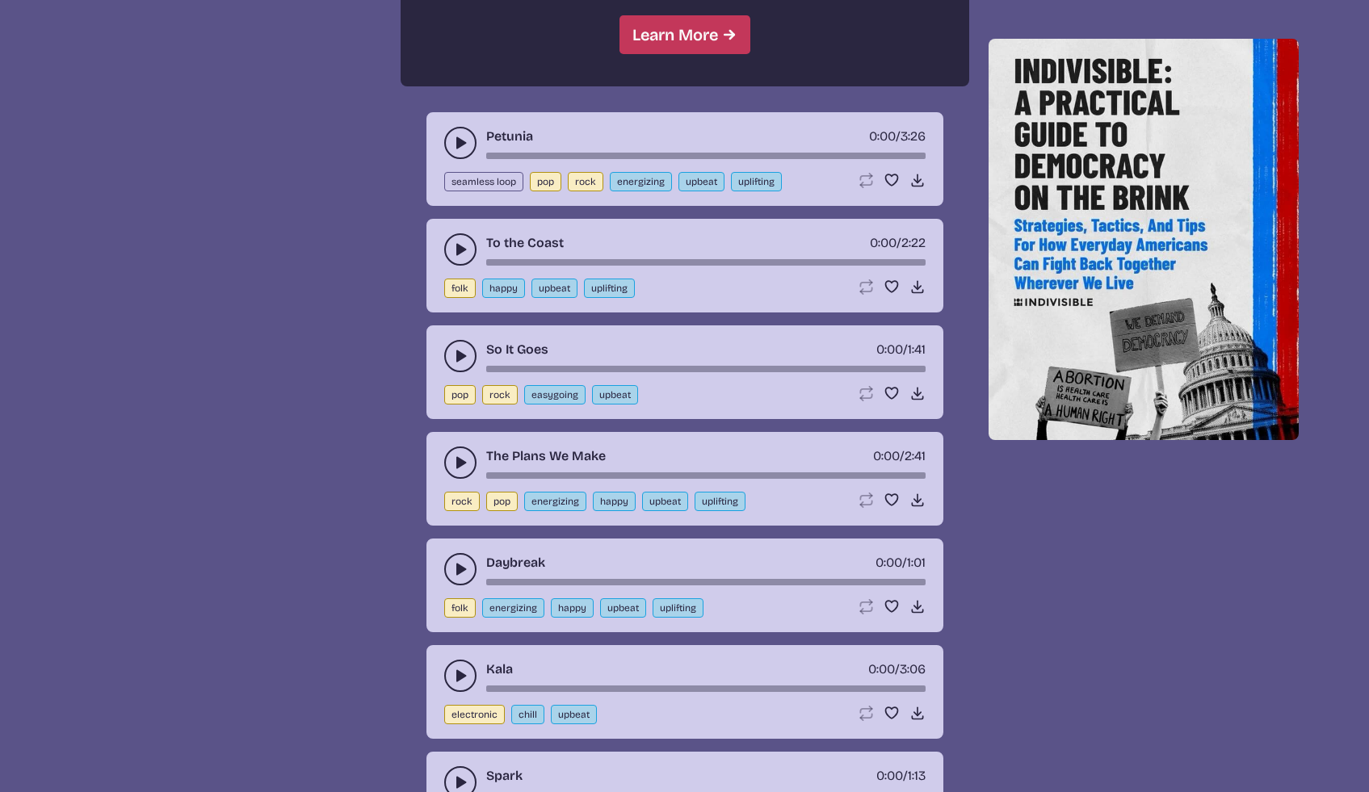
scroll to position [1620, 0]
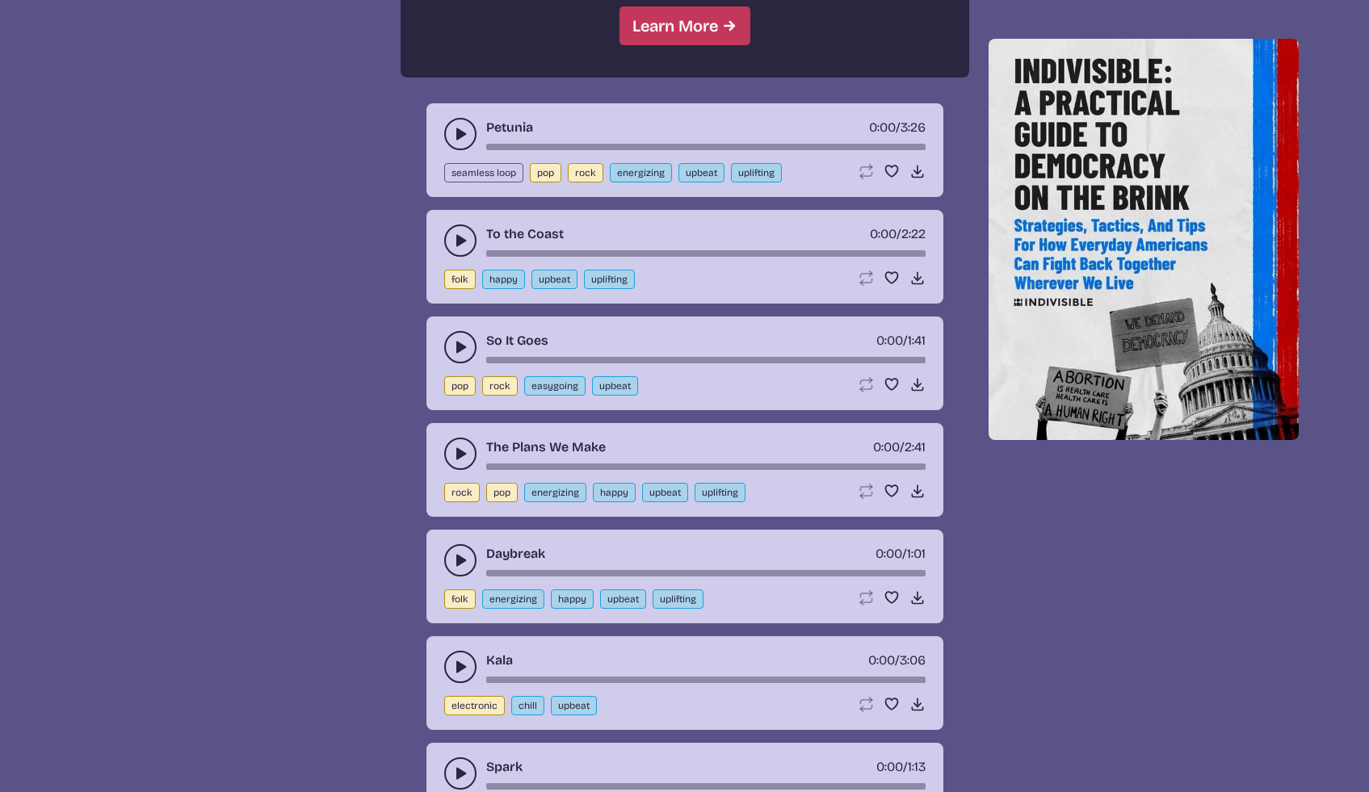
click at [460, 232] on button "play-pause toggle" at bounding box center [460, 241] width 32 height 32
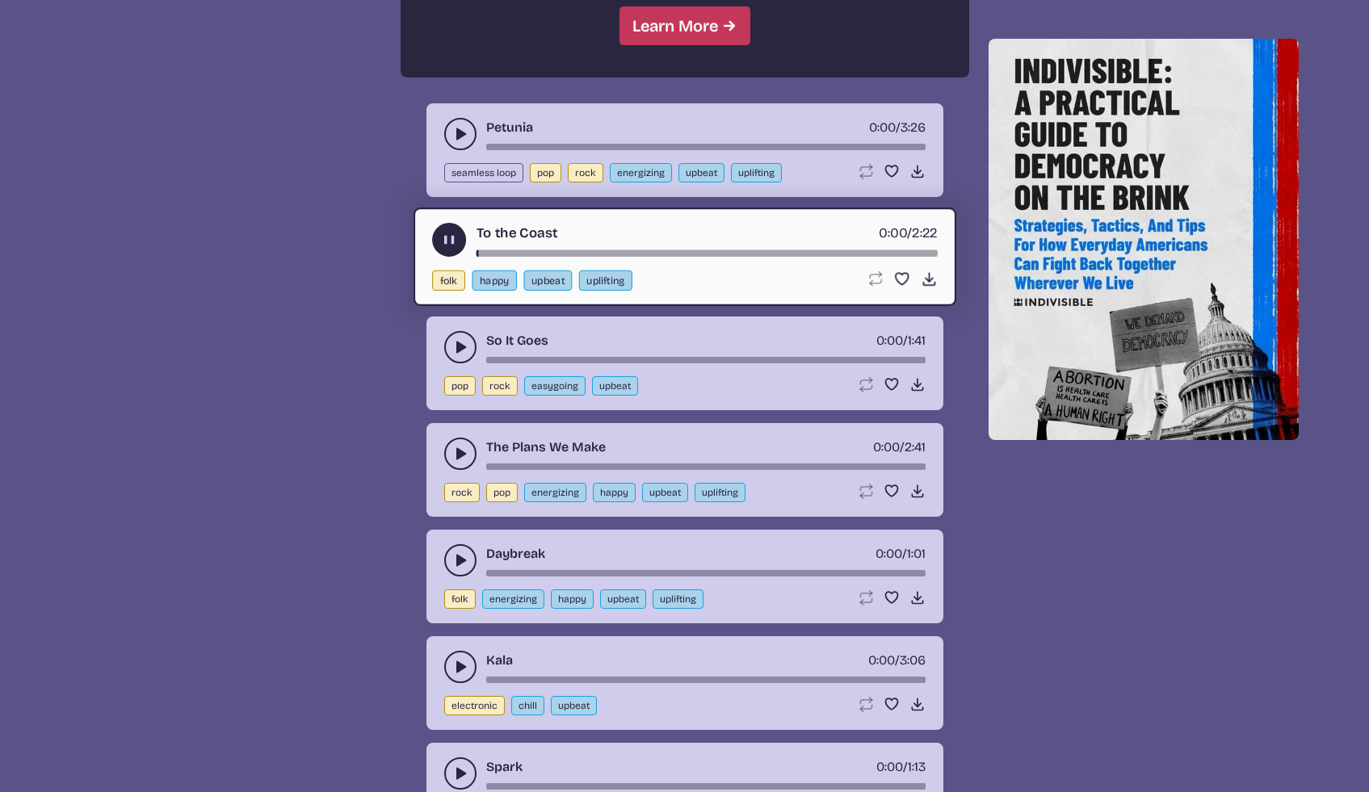
click at [453, 339] on icon "play-pause toggle" at bounding box center [460, 347] width 16 height 16
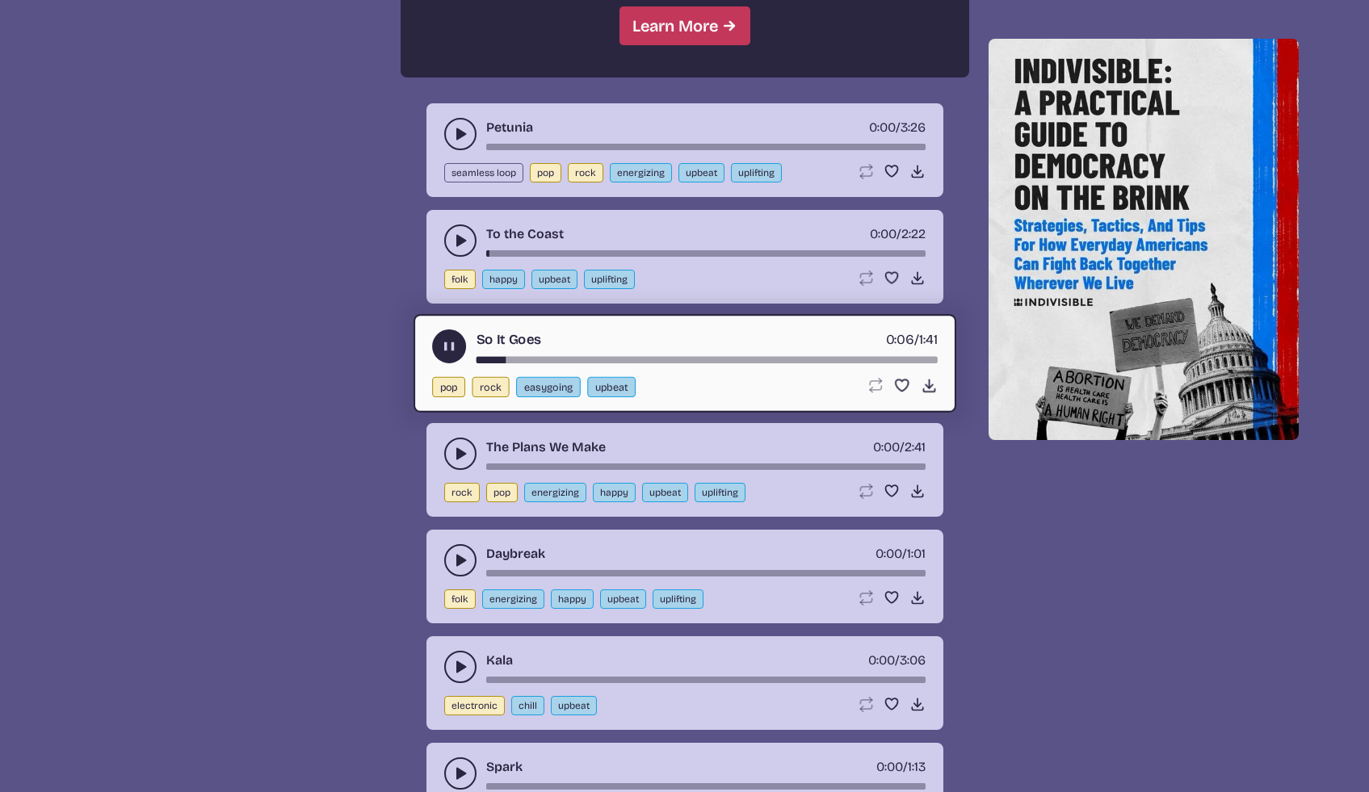
click at [455, 555] on icon "play-pause toggle" at bounding box center [460, 561] width 16 height 16
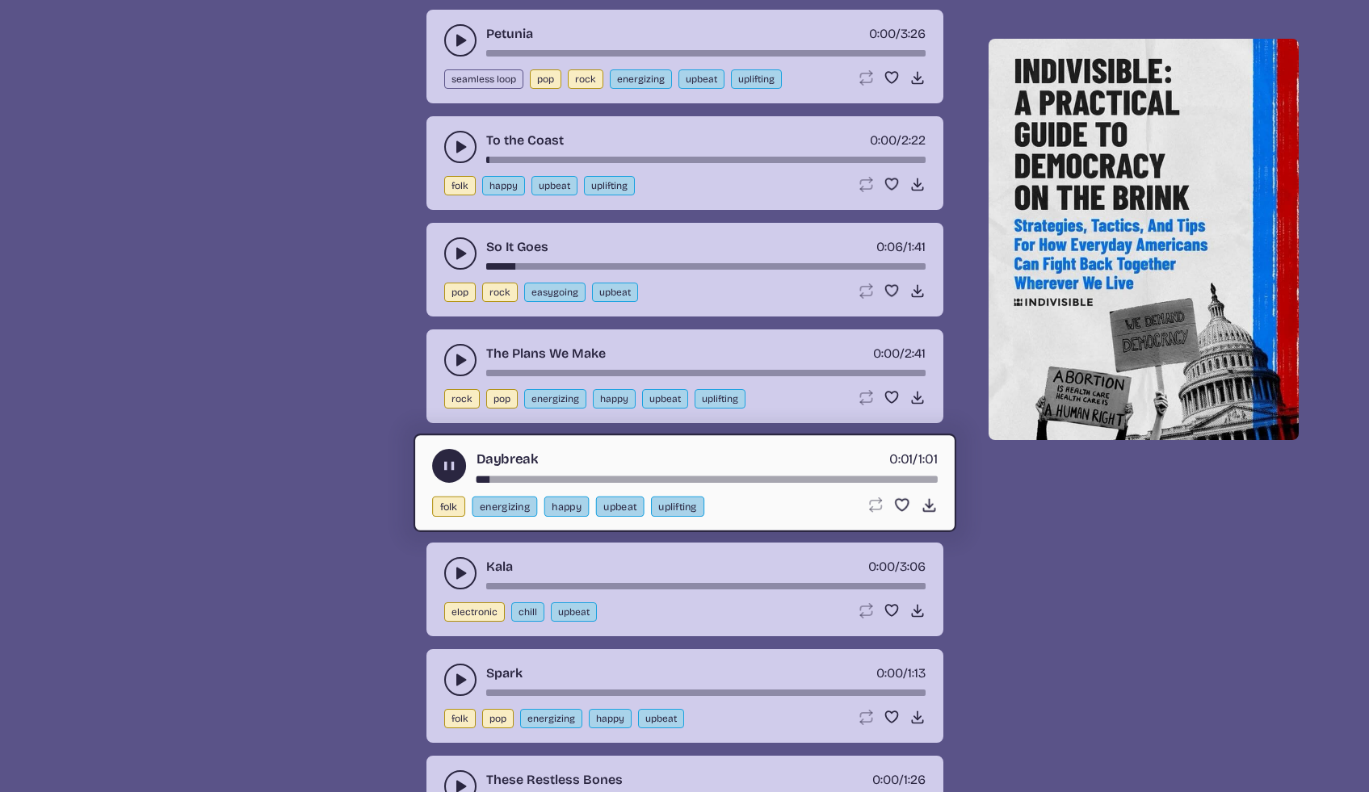
scroll to position [1796, 0]
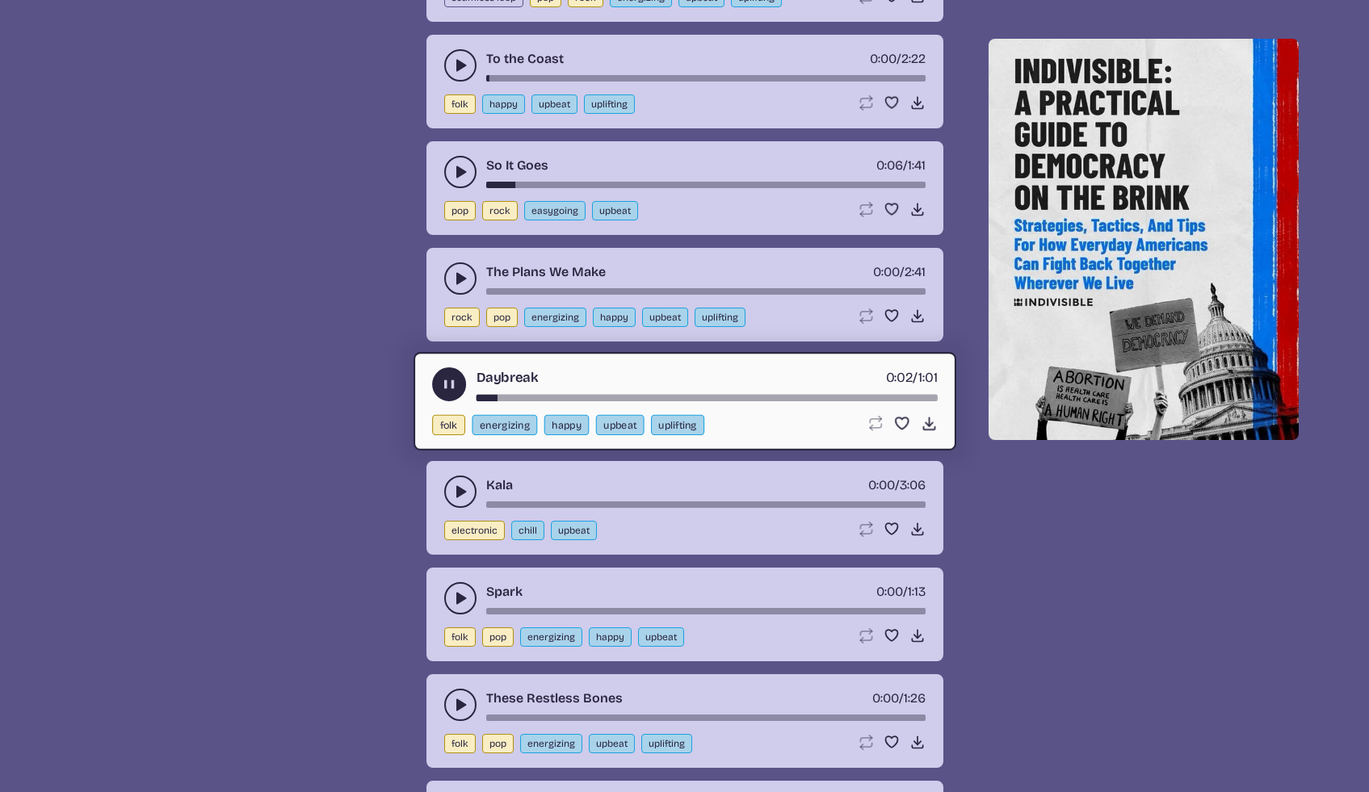
click at [456, 490] on icon "play-pause toggle" at bounding box center [460, 492] width 16 height 16
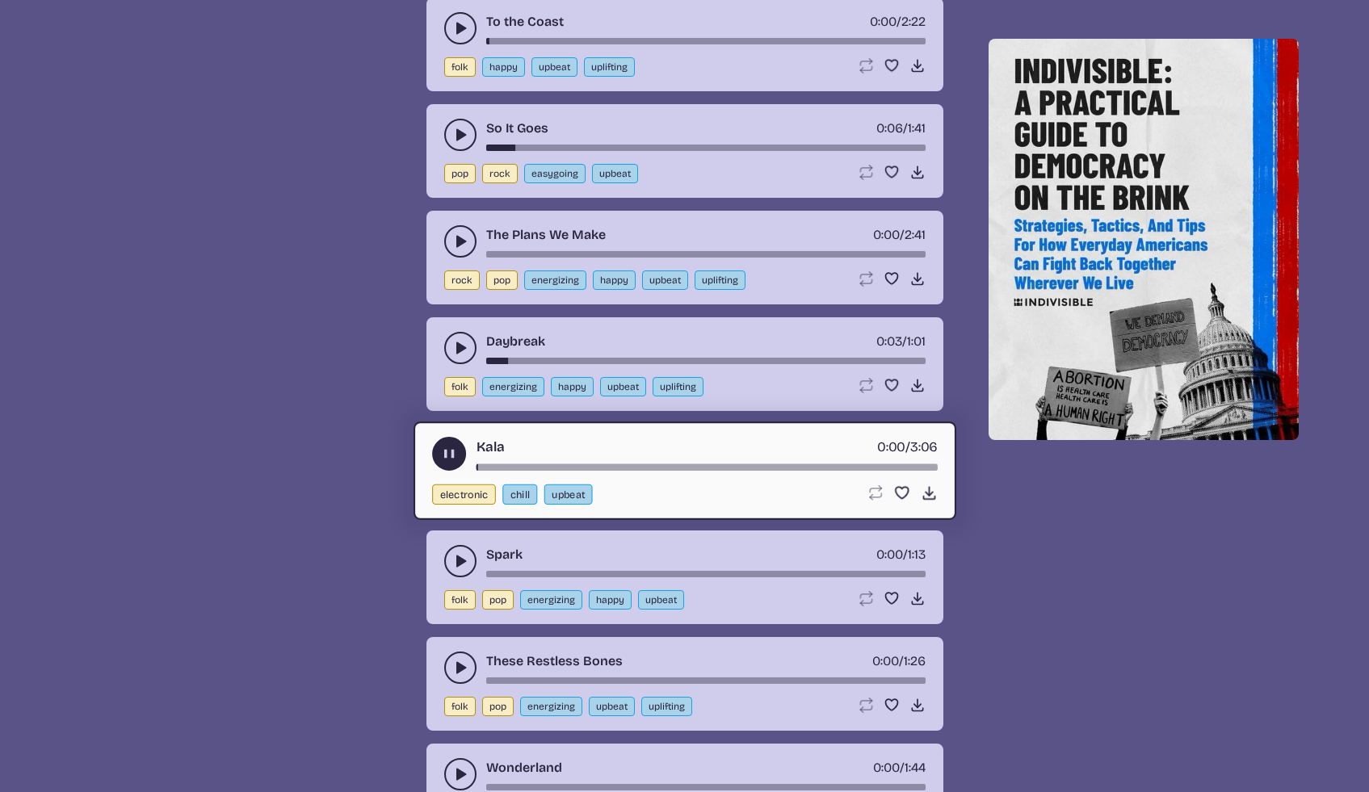
scroll to position [1916, 0]
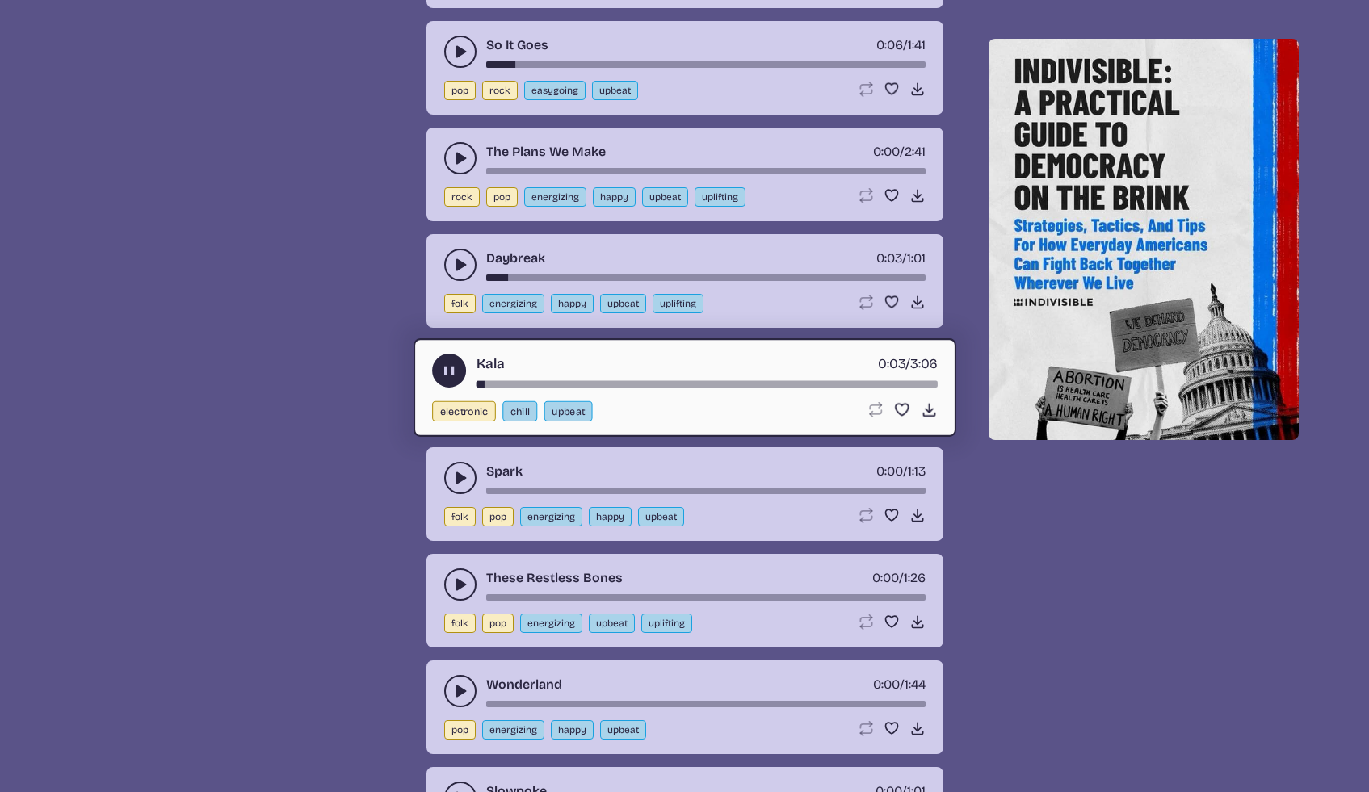
click at [456, 475] on use "play-pause toggle" at bounding box center [460, 478] width 16 height 16
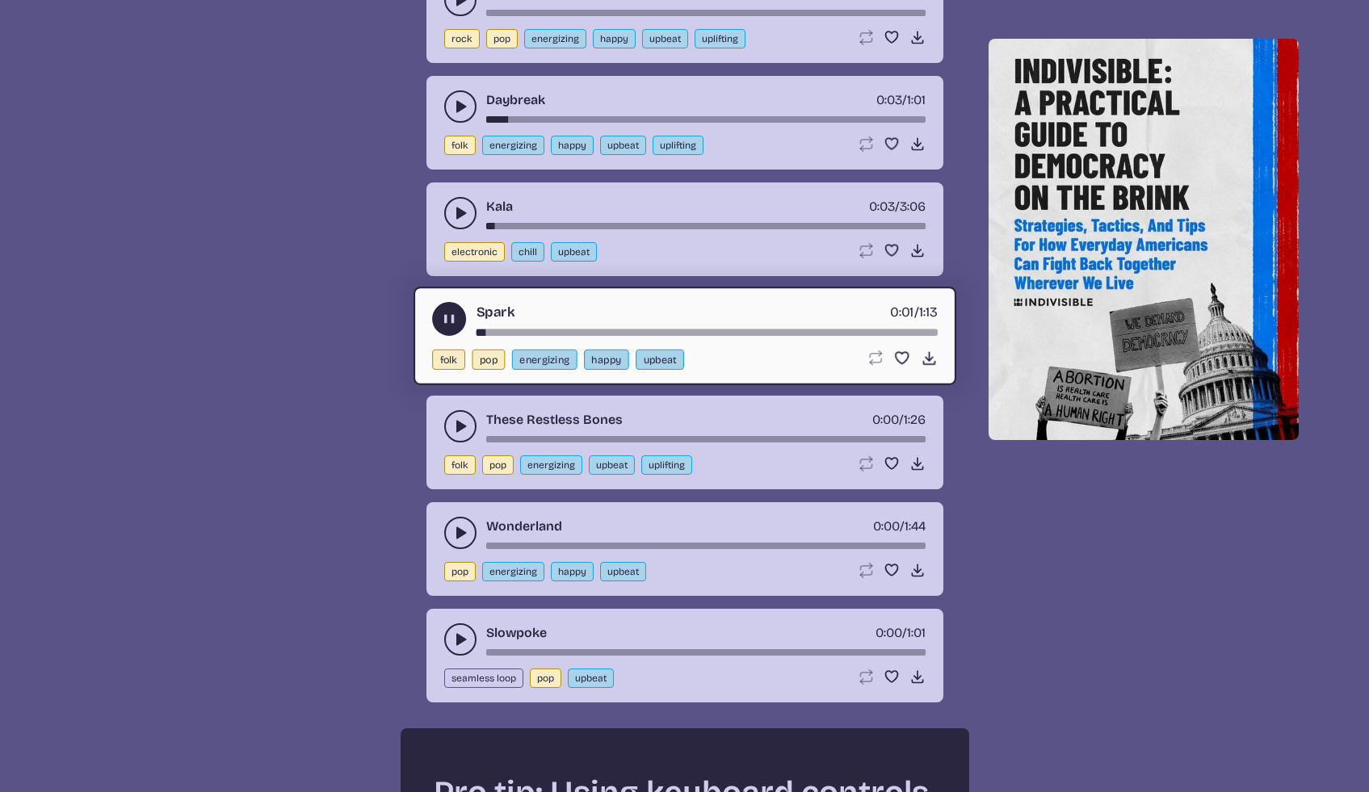
scroll to position [2075, 0]
click at [451, 535] on button "play-pause toggle" at bounding box center [460, 532] width 32 height 32
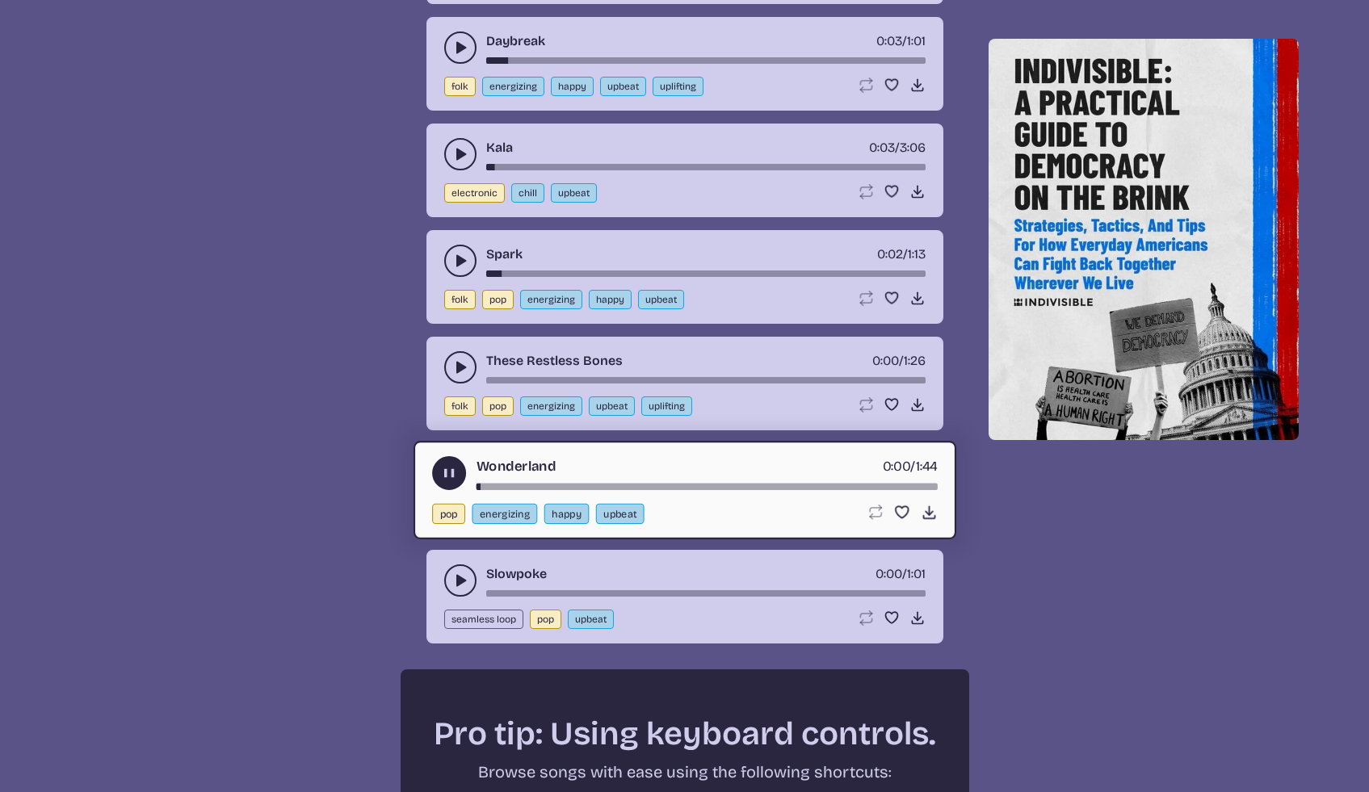
scroll to position [2347, 0]
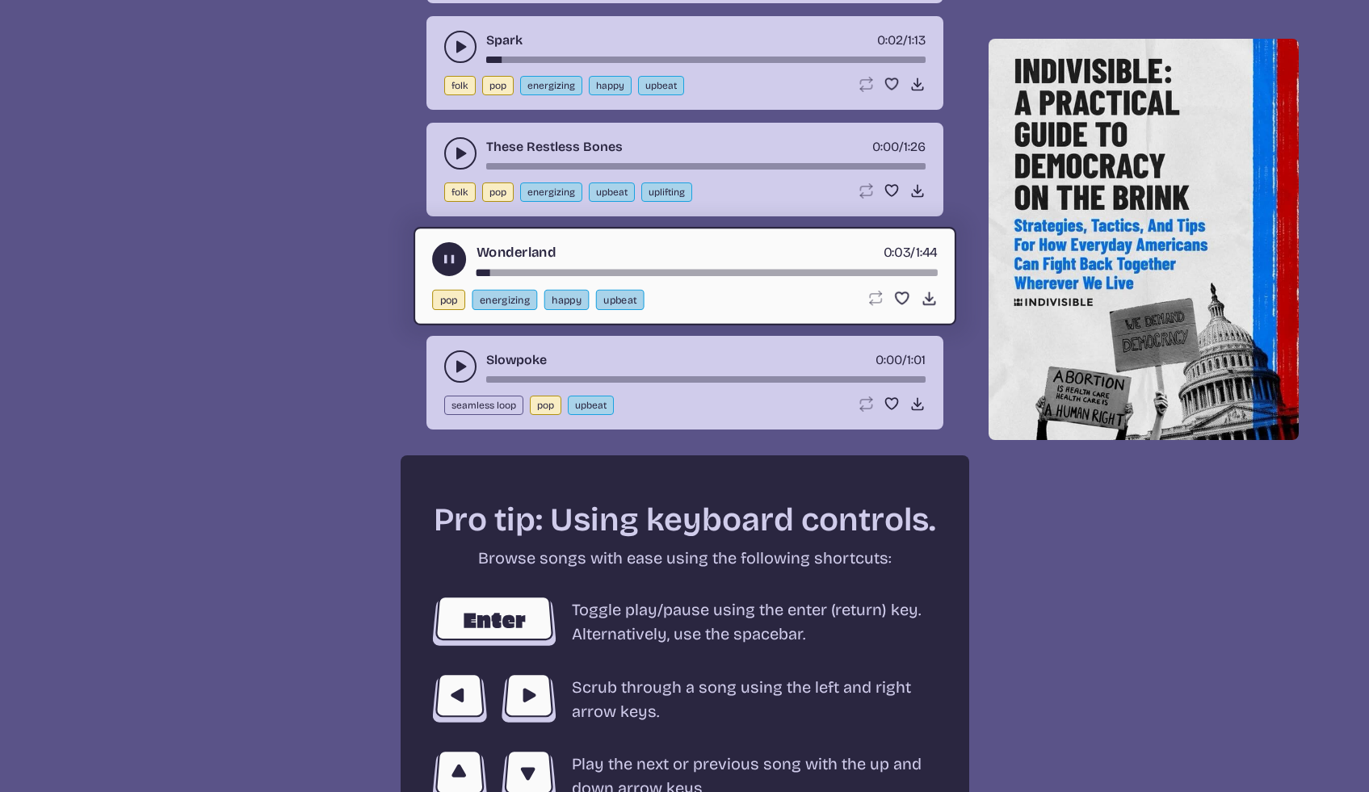
click at [450, 374] on button "play-pause toggle" at bounding box center [460, 367] width 32 height 32
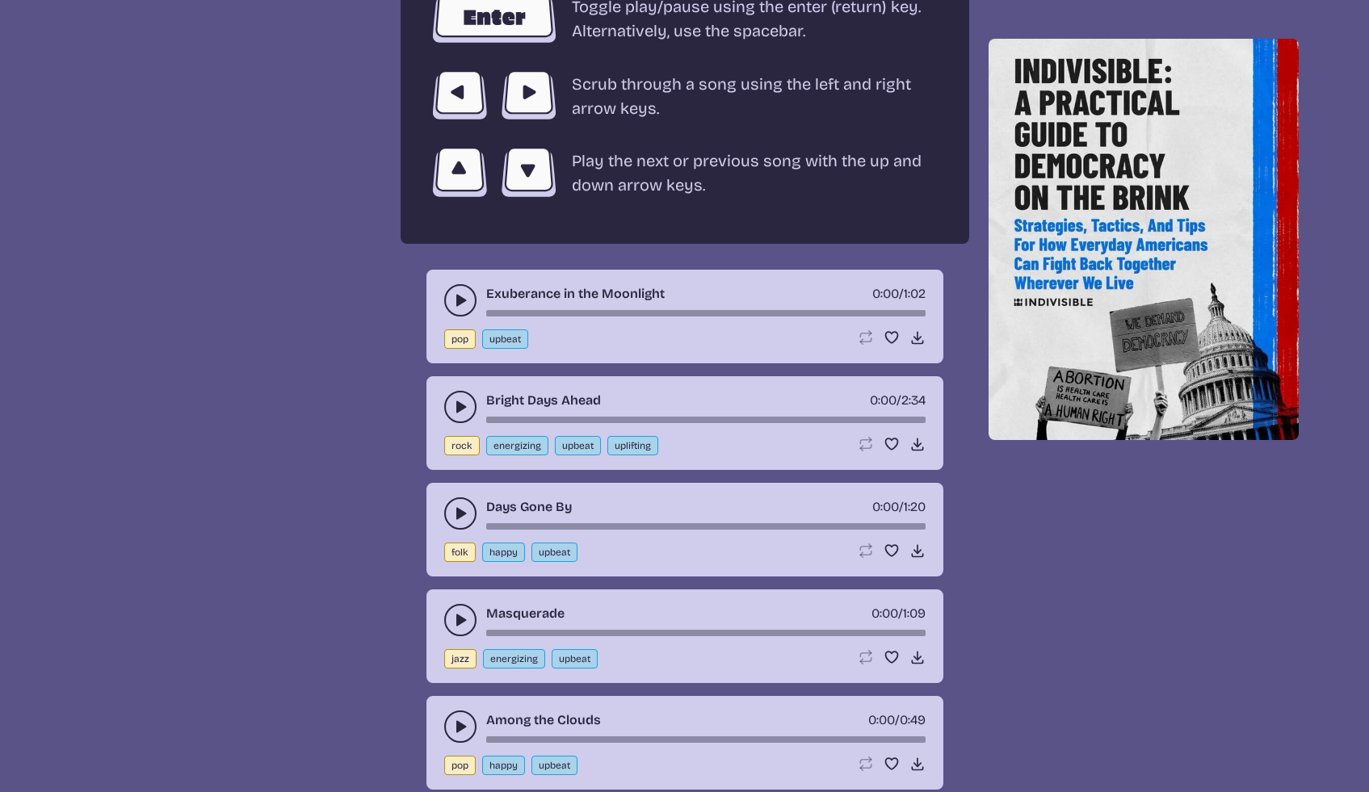
scroll to position [2956, 0]
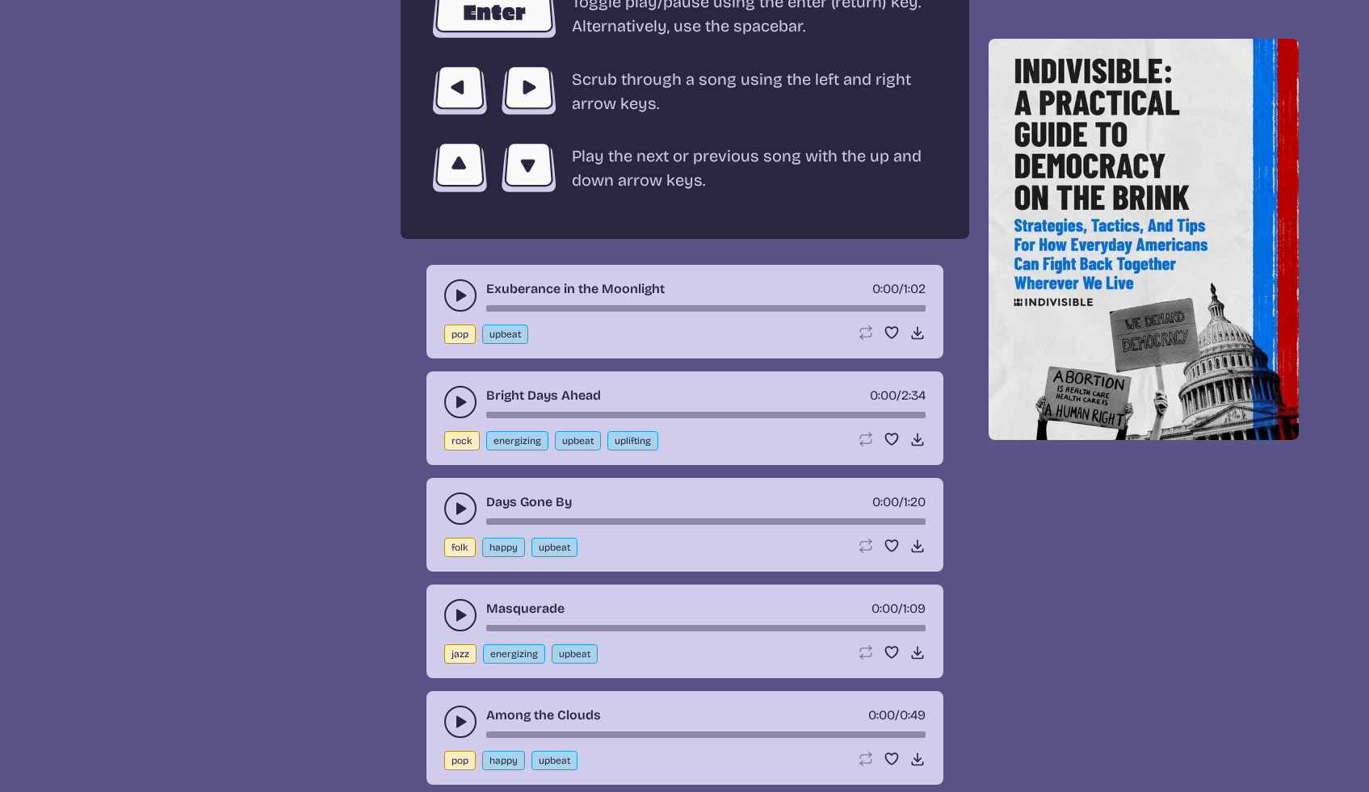
click at [452, 401] on icon "play-pause toggle" at bounding box center [460, 402] width 16 height 16
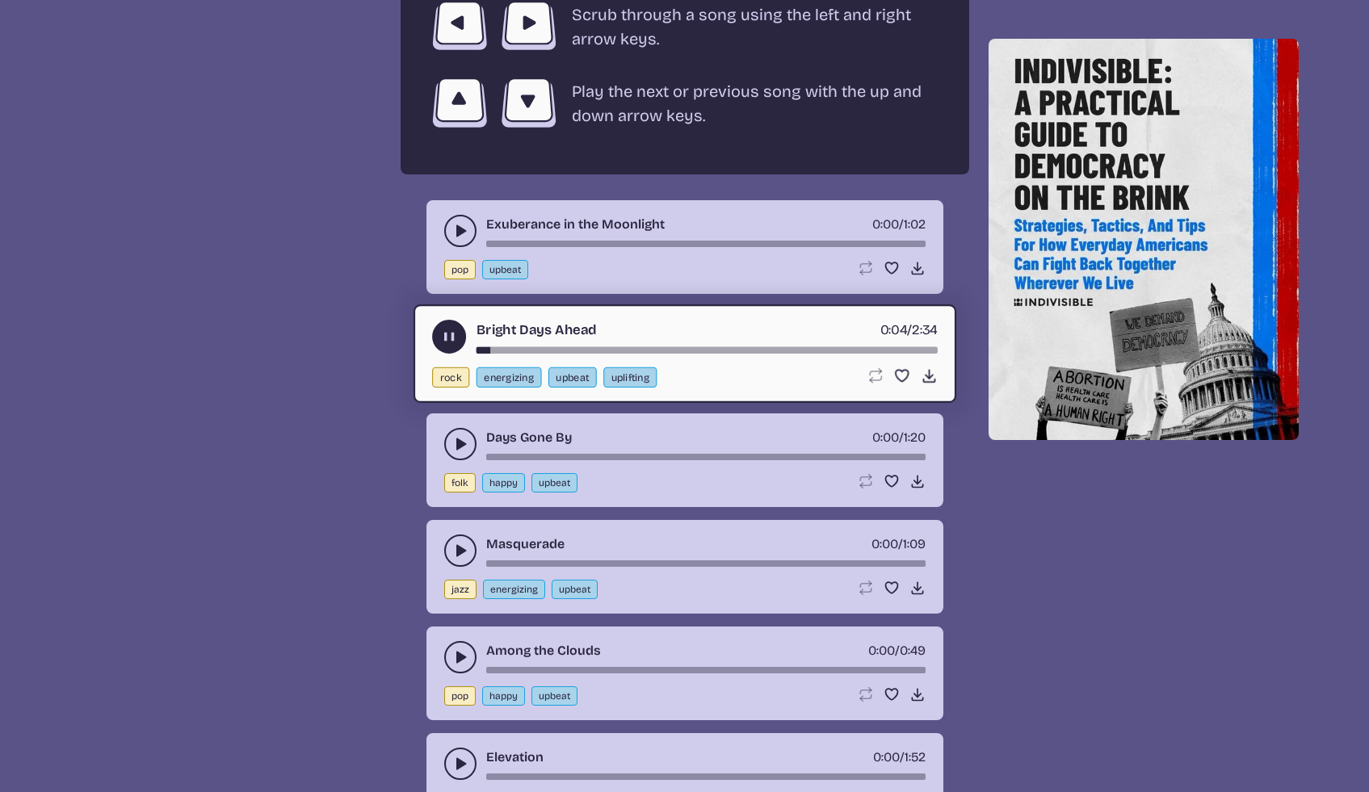
scroll to position [3243, 0]
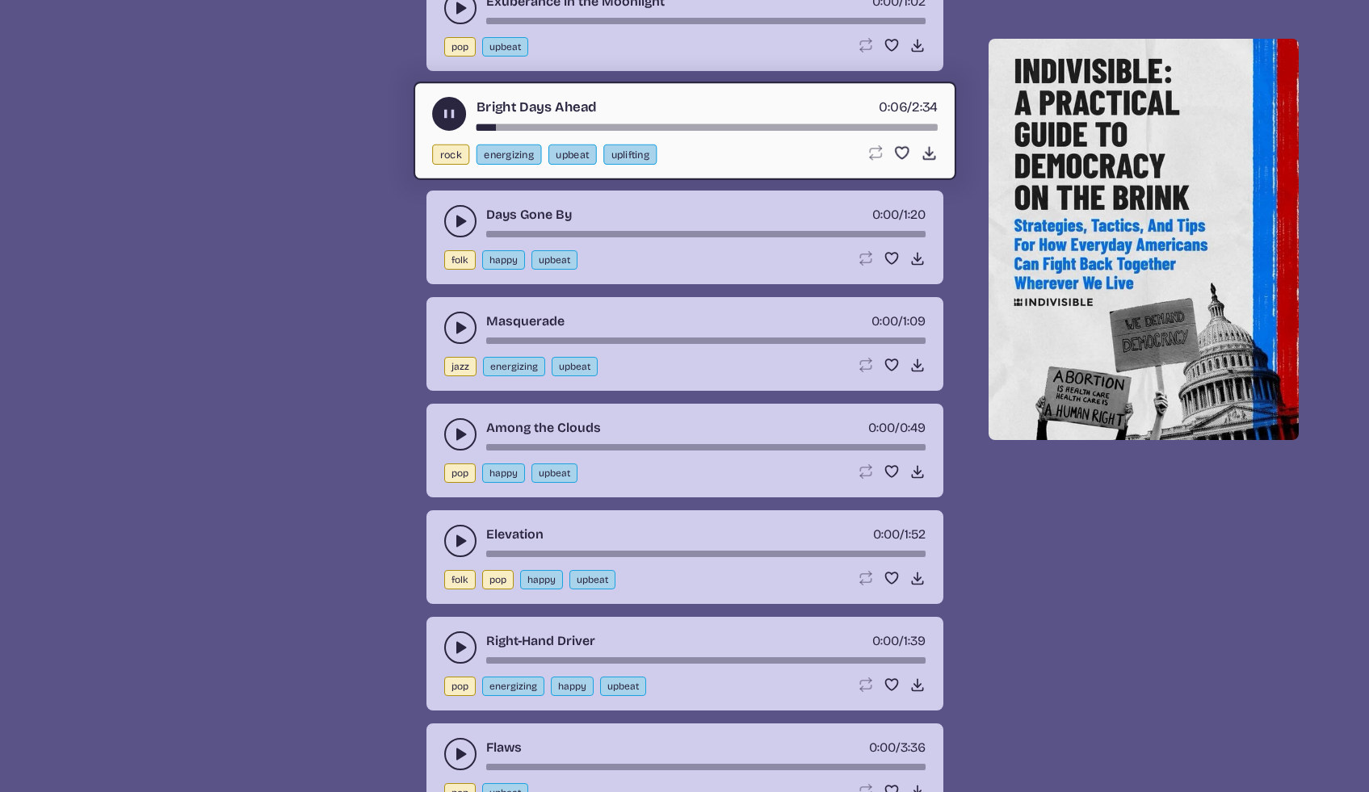
click at [462, 224] on icon "play-pause toggle" at bounding box center [460, 221] width 16 height 16
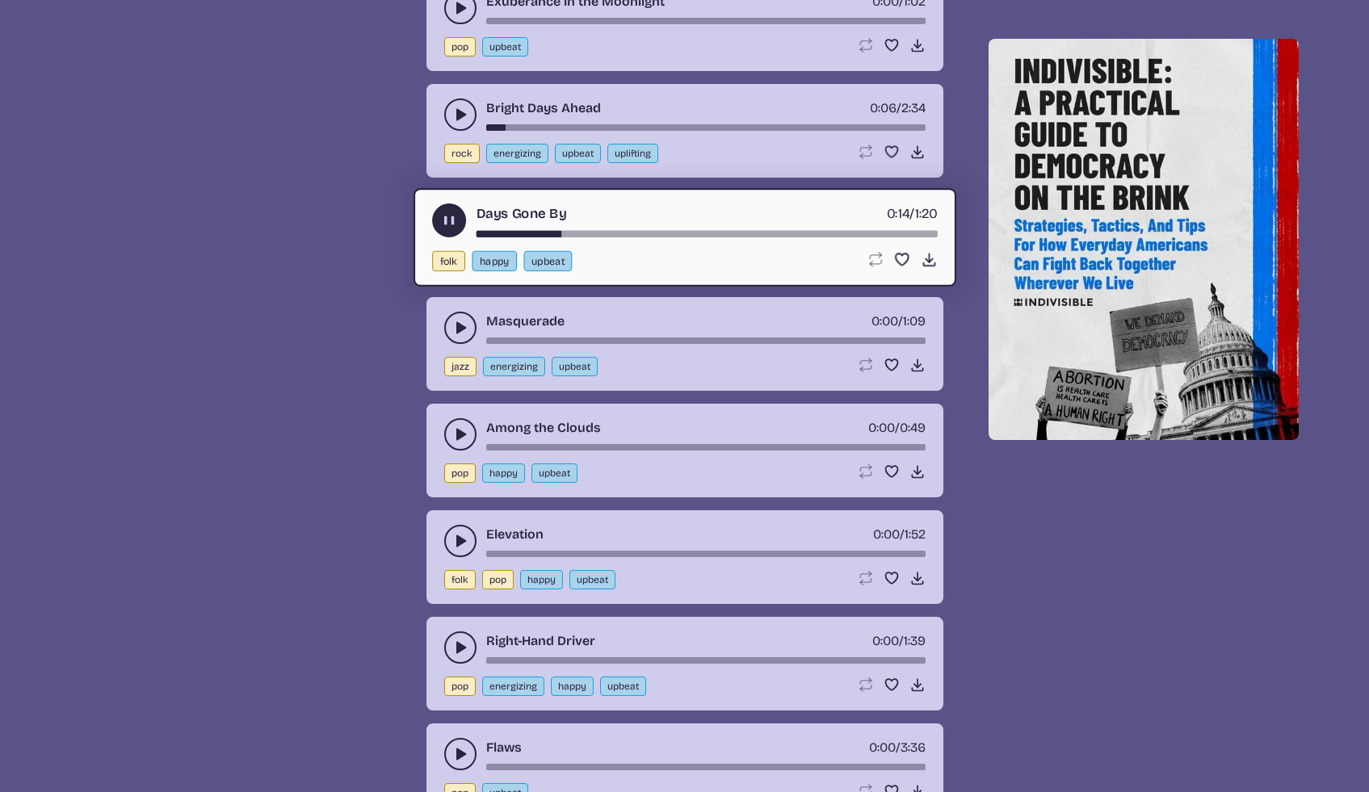
click at [458, 331] on use "play-pause toggle" at bounding box center [460, 328] width 16 height 16
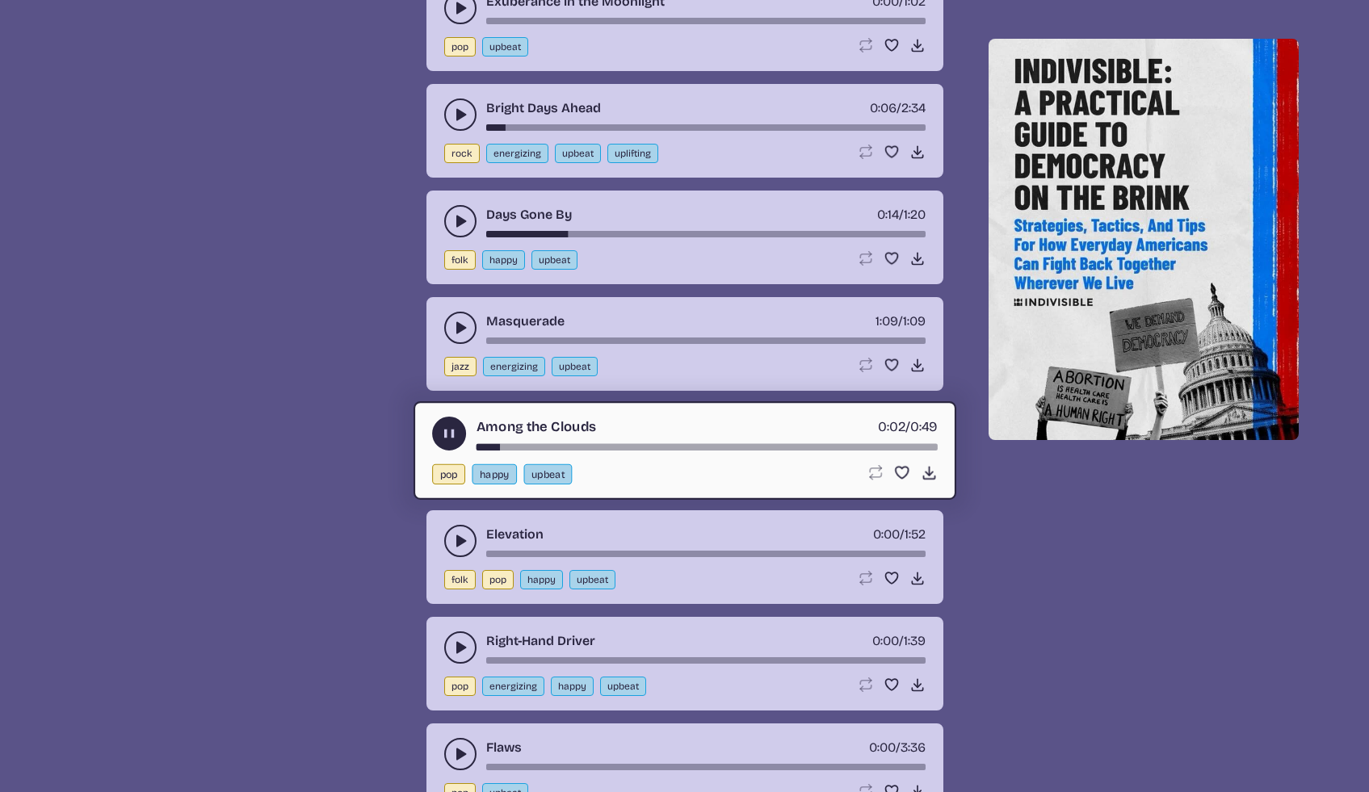
click at [453, 439] on use "play-pause toggle" at bounding box center [448, 434] width 17 height 17
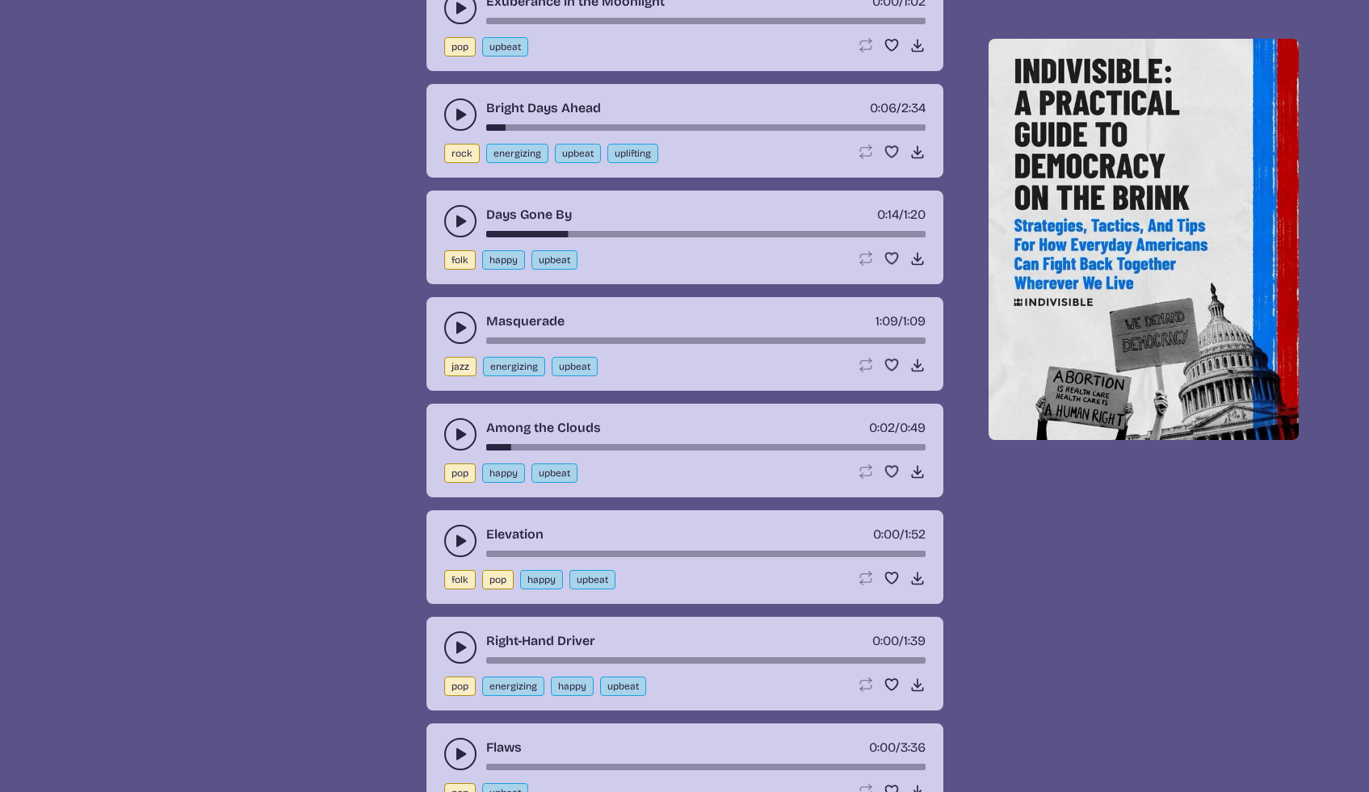
click at [453, 551] on button "play-pause toggle" at bounding box center [460, 541] width 32 height 32
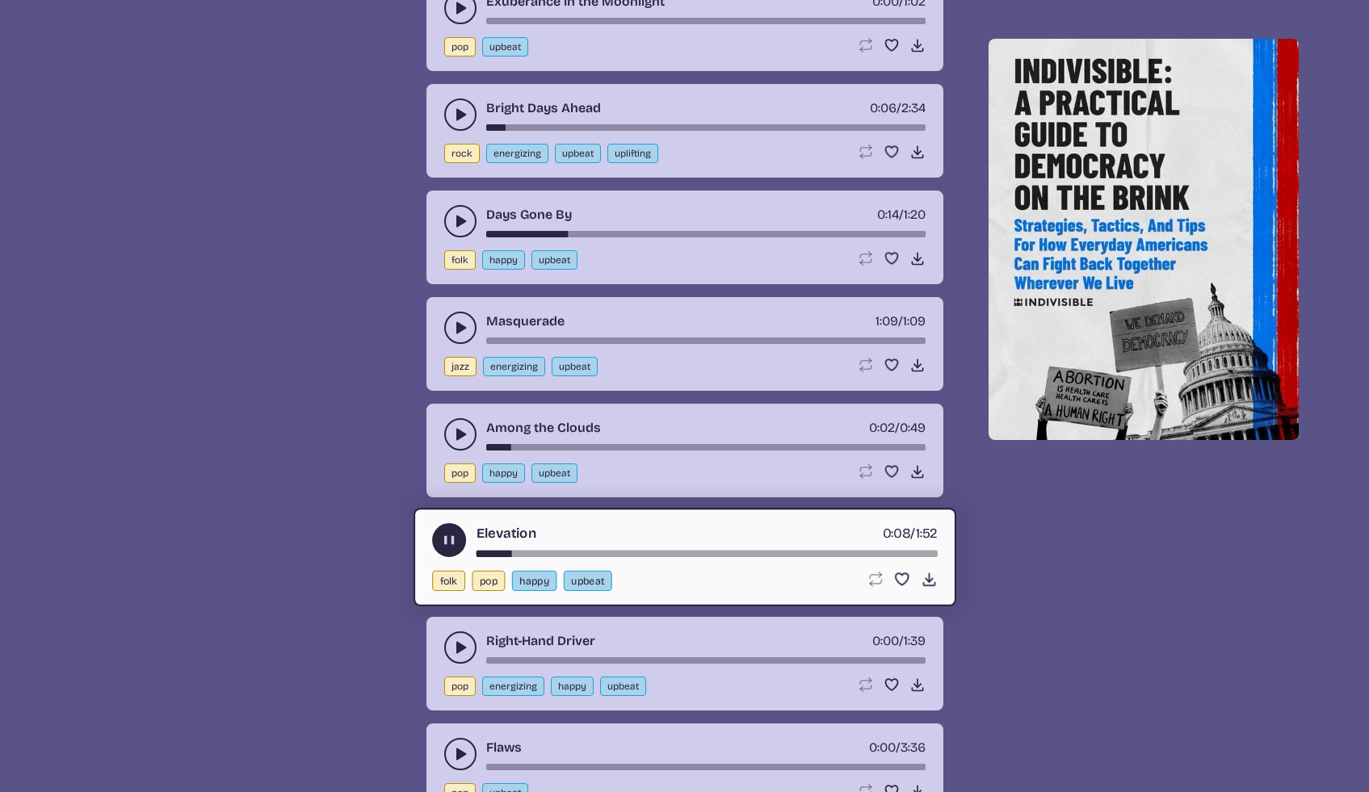
click at [446, 542] on use "play-pause toggle" at bounding box center [448, 540] width 17 height 17
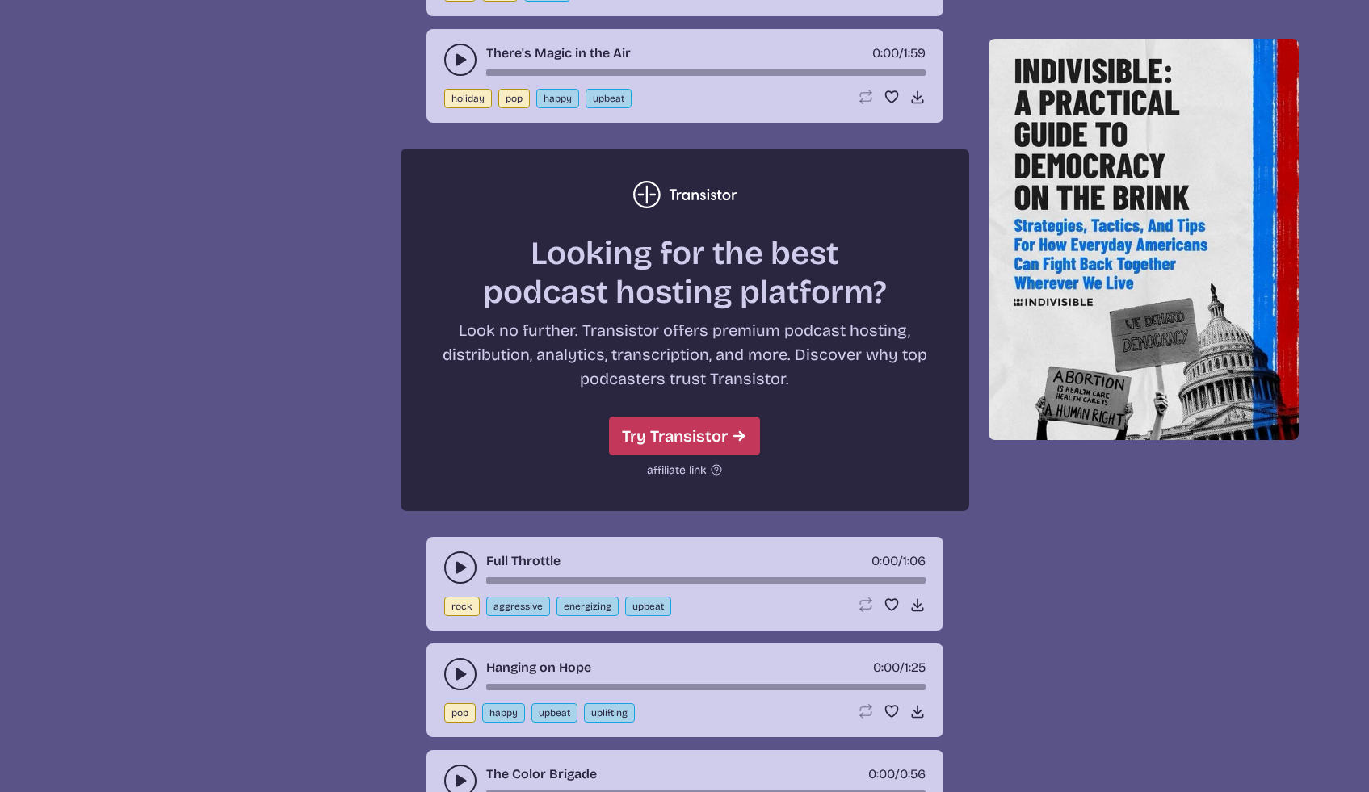
scroll to position [4445, 0]
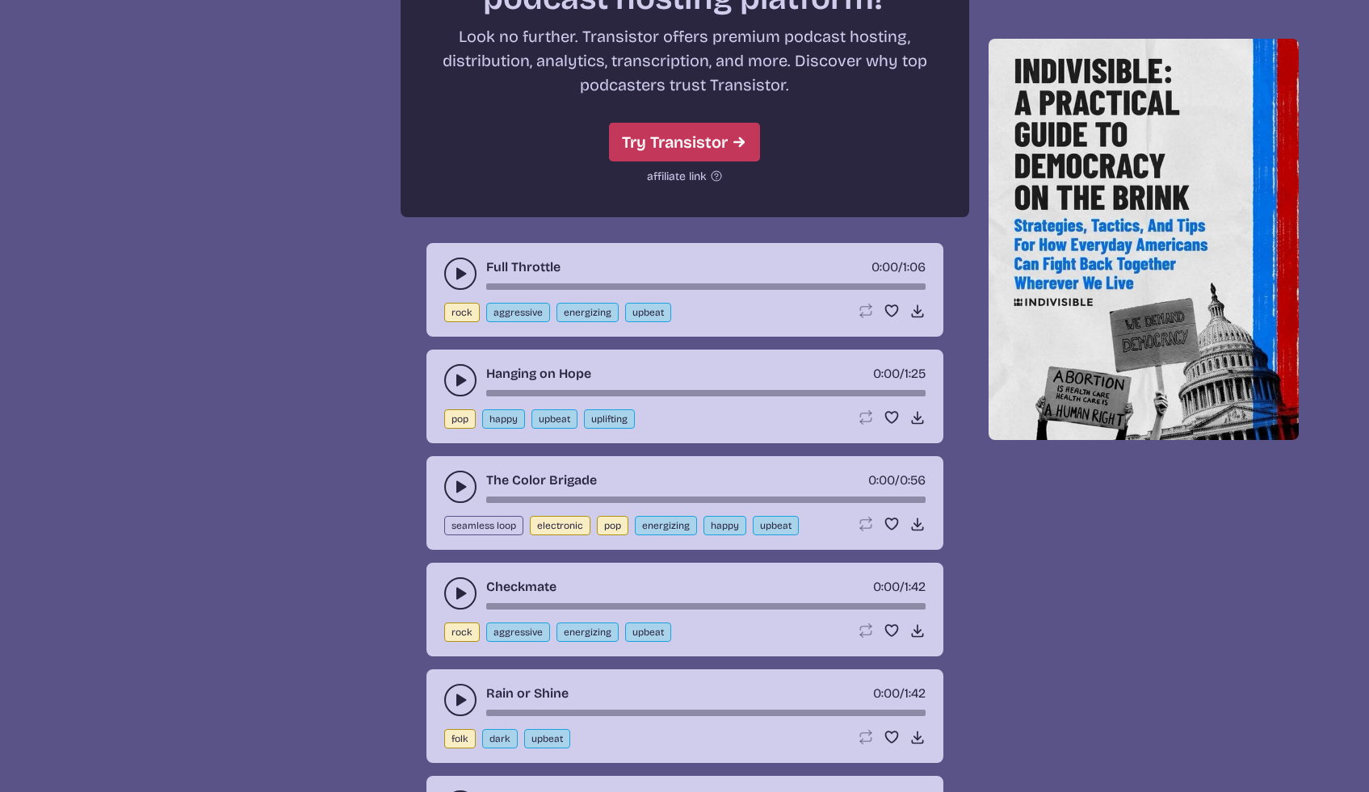
click at [456, 373] on icon "play-pause toggle" at bounding box center [460, 380] width 16 height 16
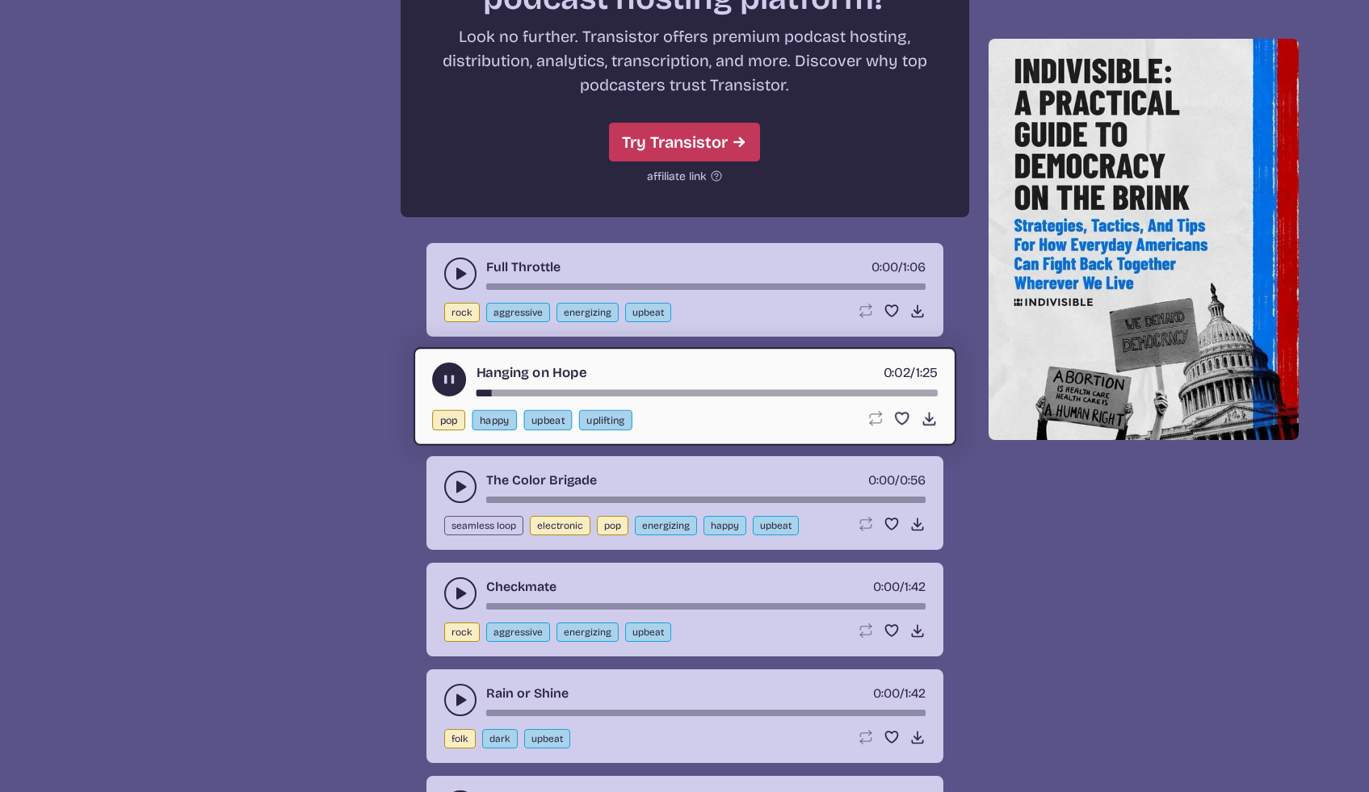
click at [450, 484] on button "play-pause toggle" at bounding box center [460, 487] width 32 height 32
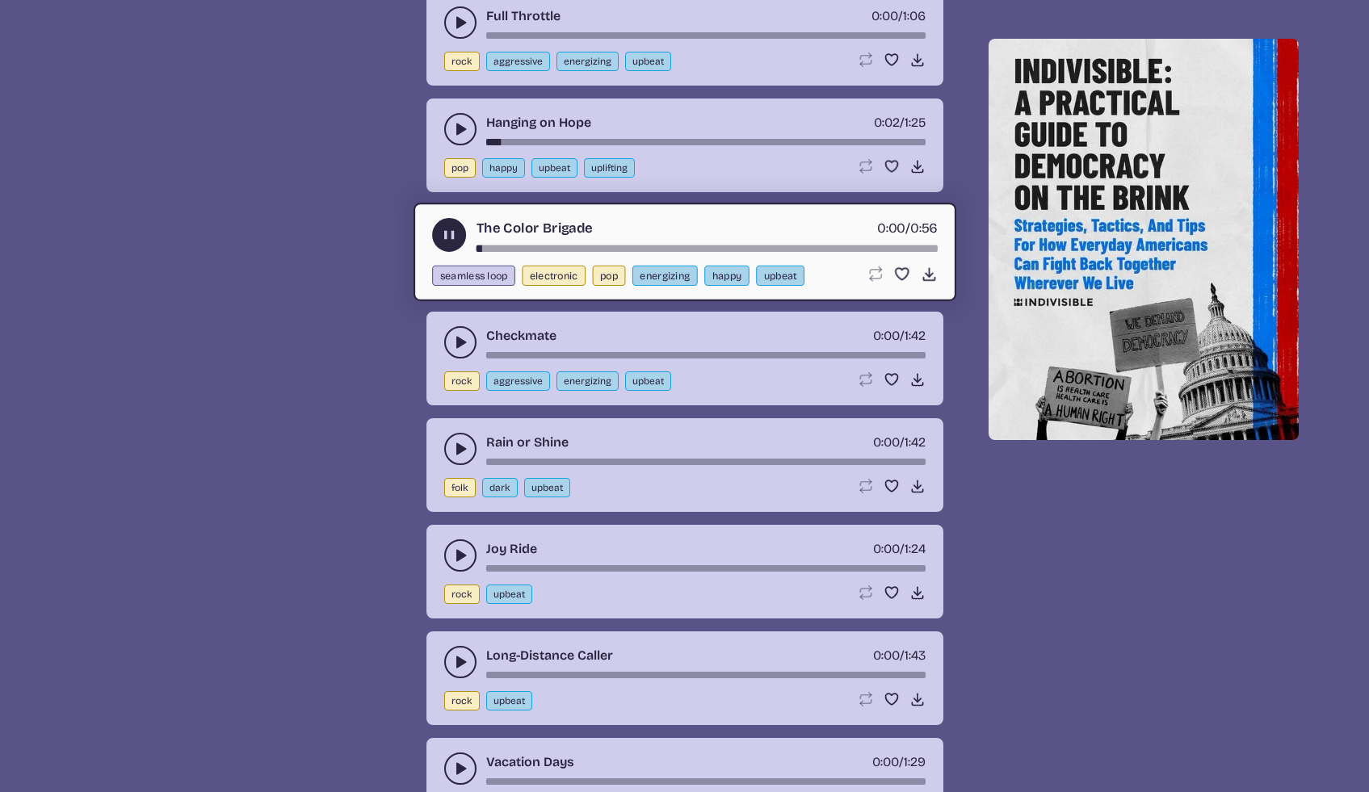
scroll to position [4770, 0]
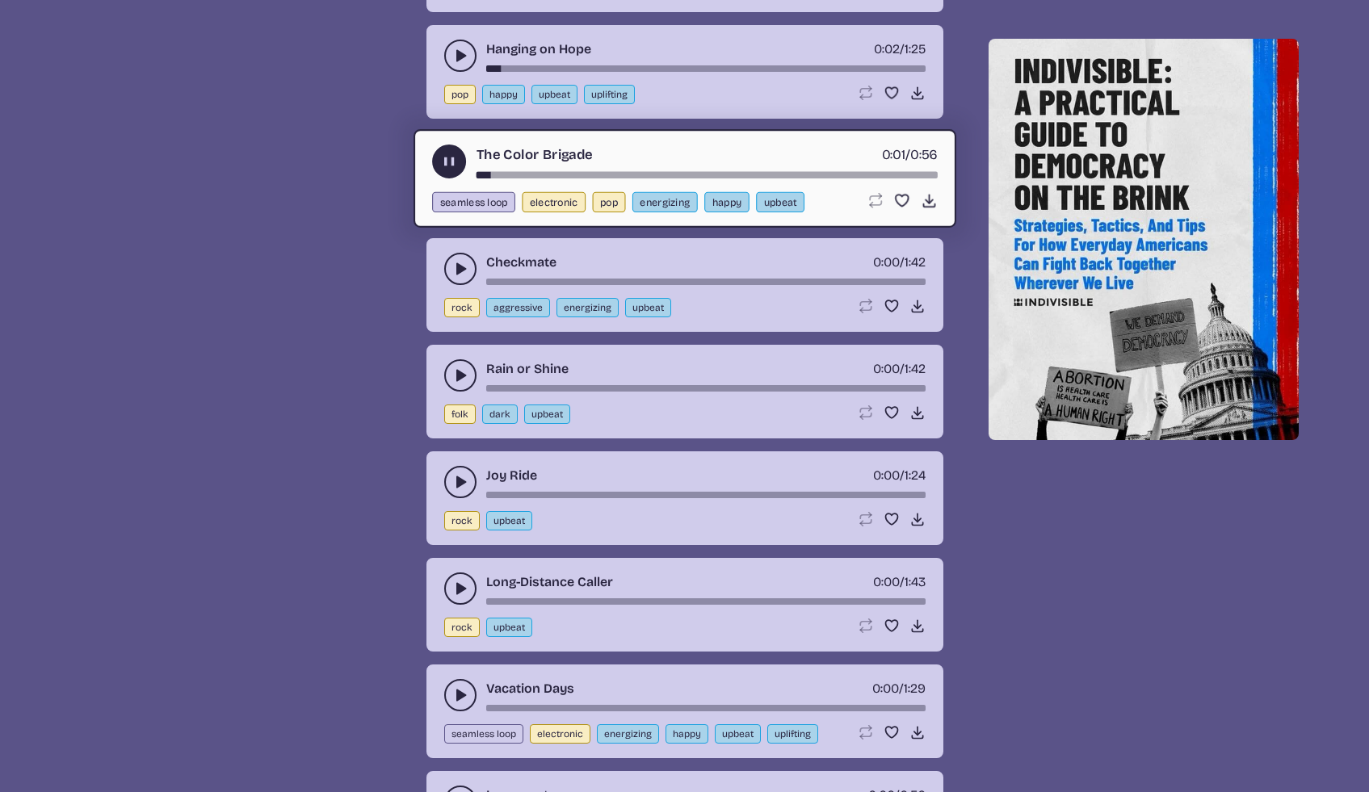
click at [446, 257] on div "Checkmate 0:00 / 1:42" at bounding box center [684, 269] width 481 height 32
click at [457, 269] on use "play-pause toggle" at bounding box center [460, 269] width 16 height 16
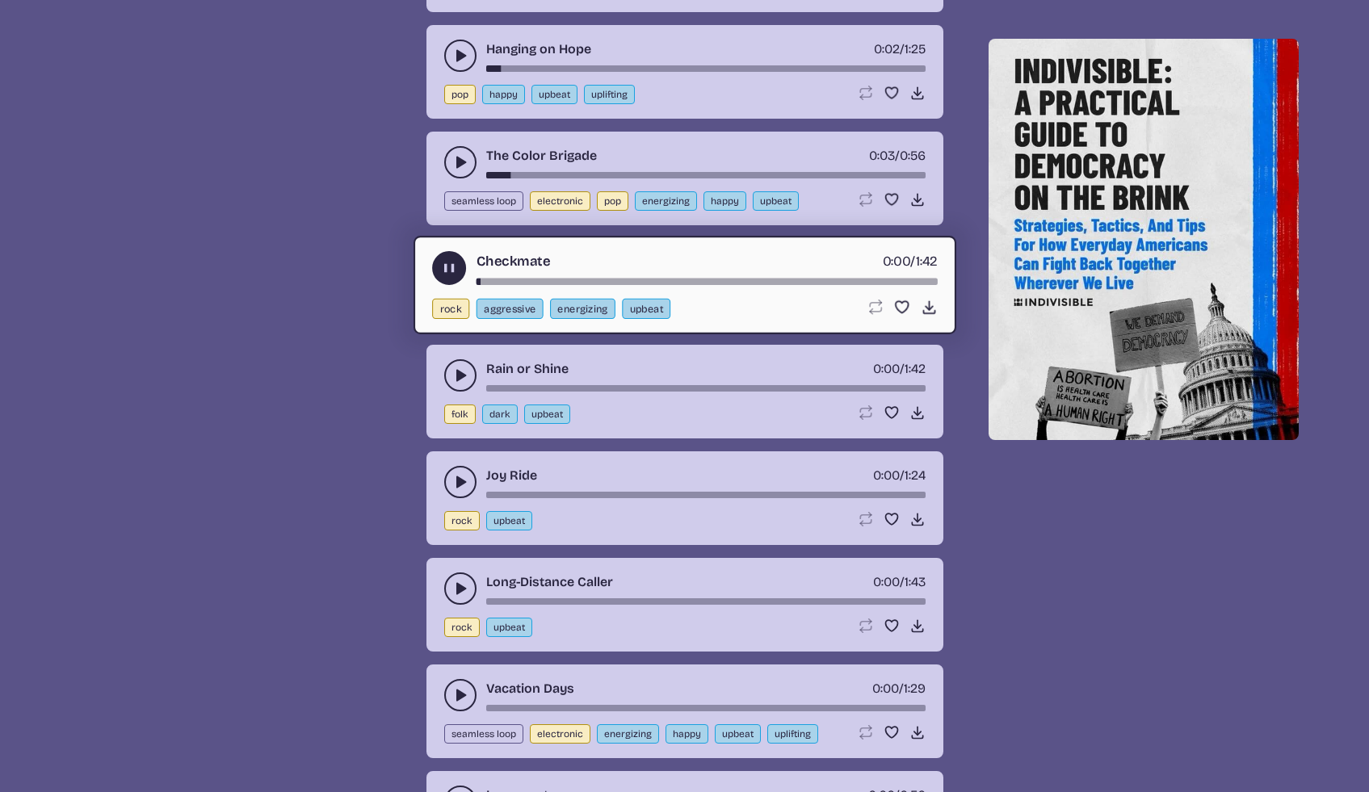
click at [449, 374] on button "play-pause toggle" at bounding box center [460, 375] width 32 height 32
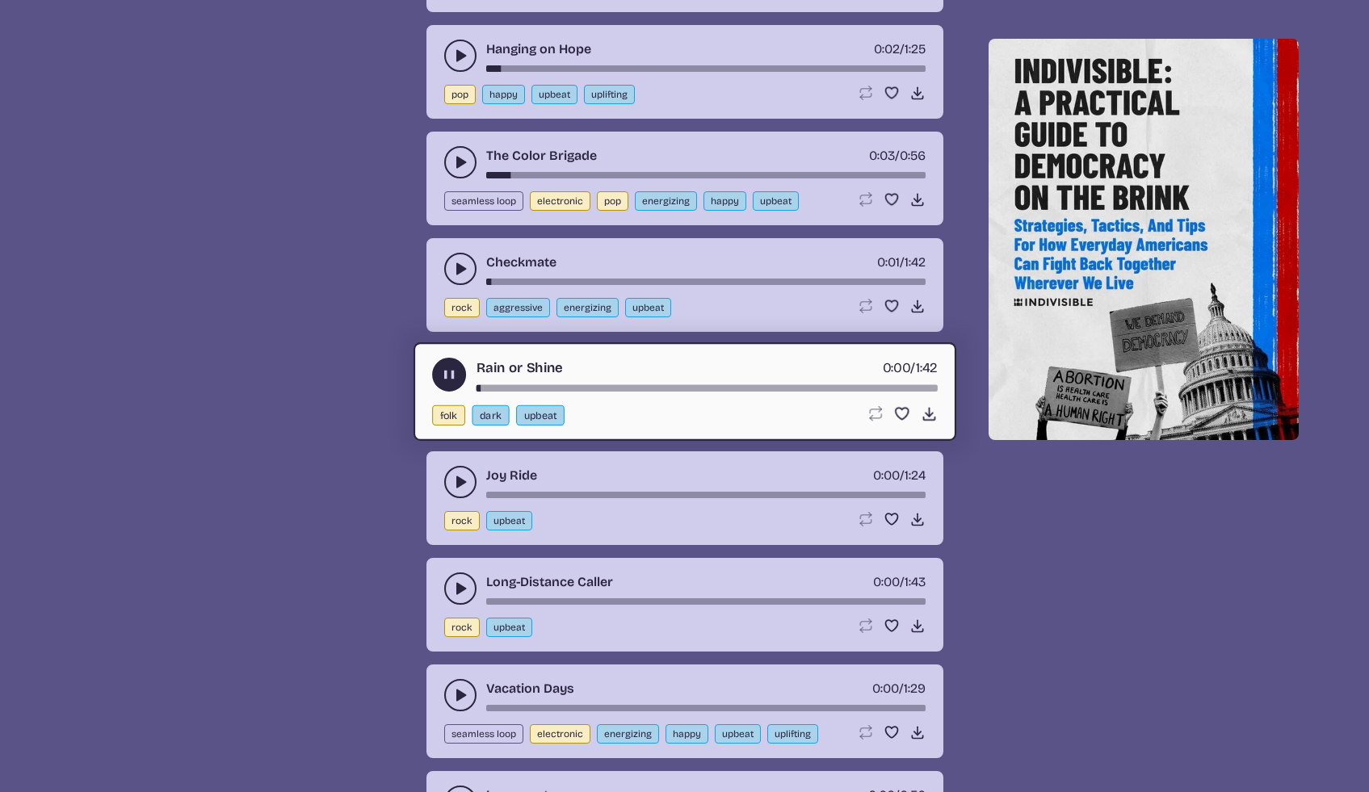
click at [459, 484] on use "play-pause toggle" at bounding box center [460, 482] width 16 height 16
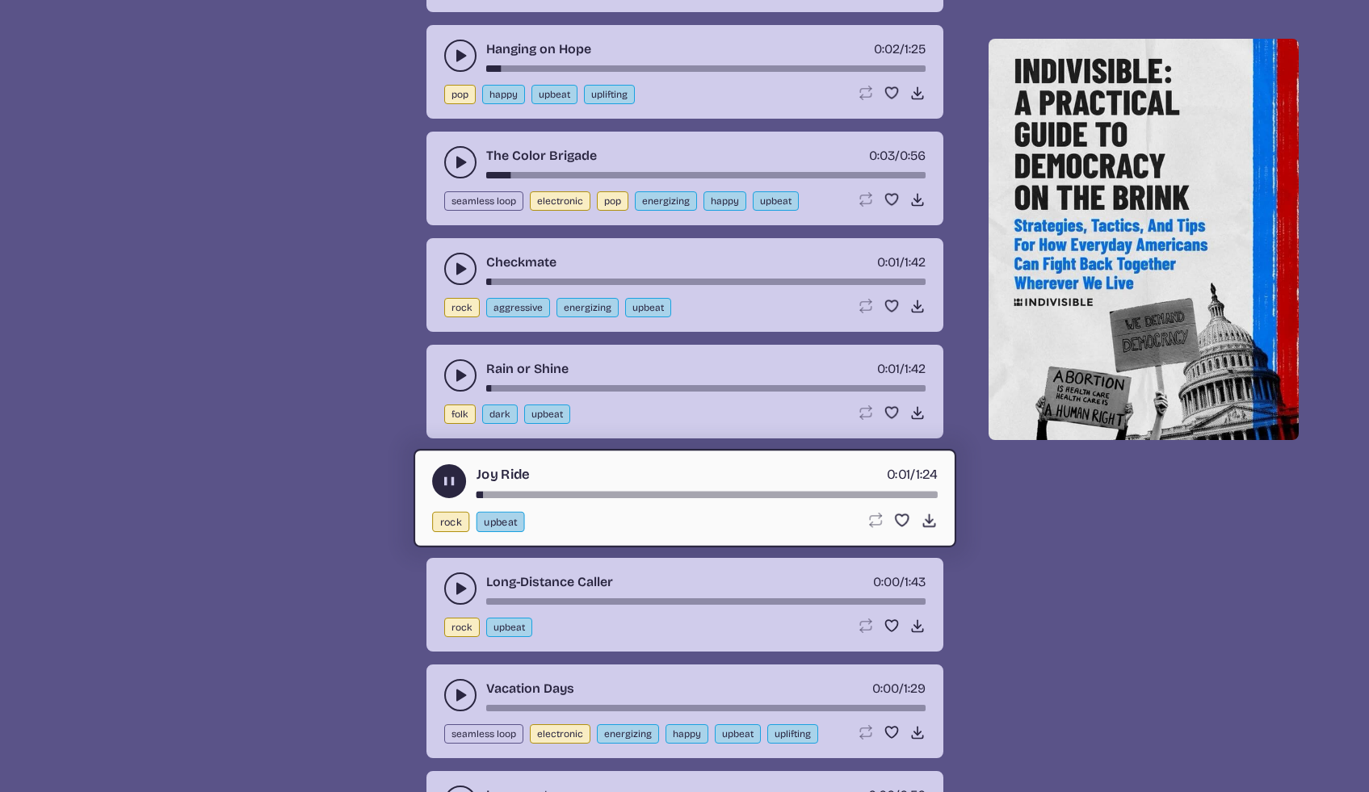
click at [458, 580] on button "play-pause toggle" at bounding box center [460, 589] width 32 height 32
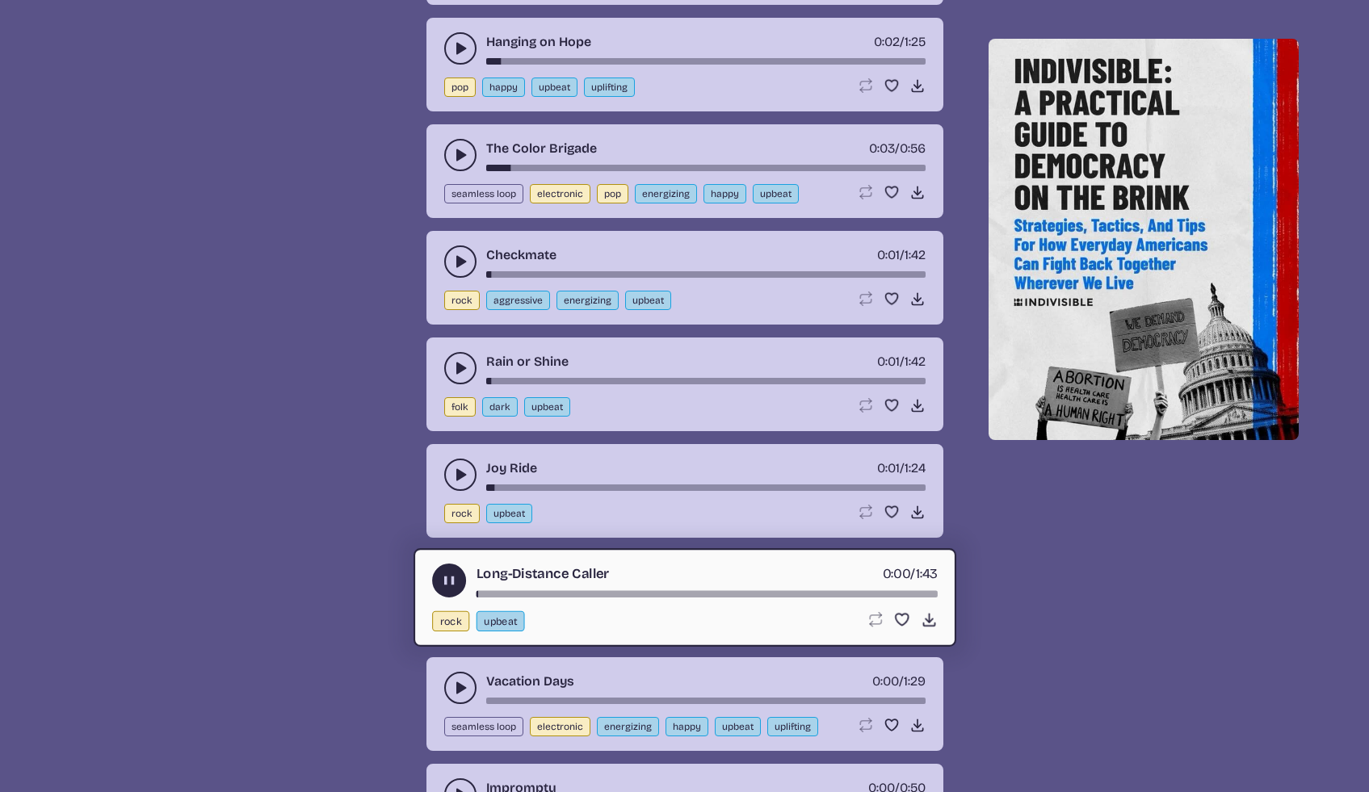
scroll to position [4914, 0]
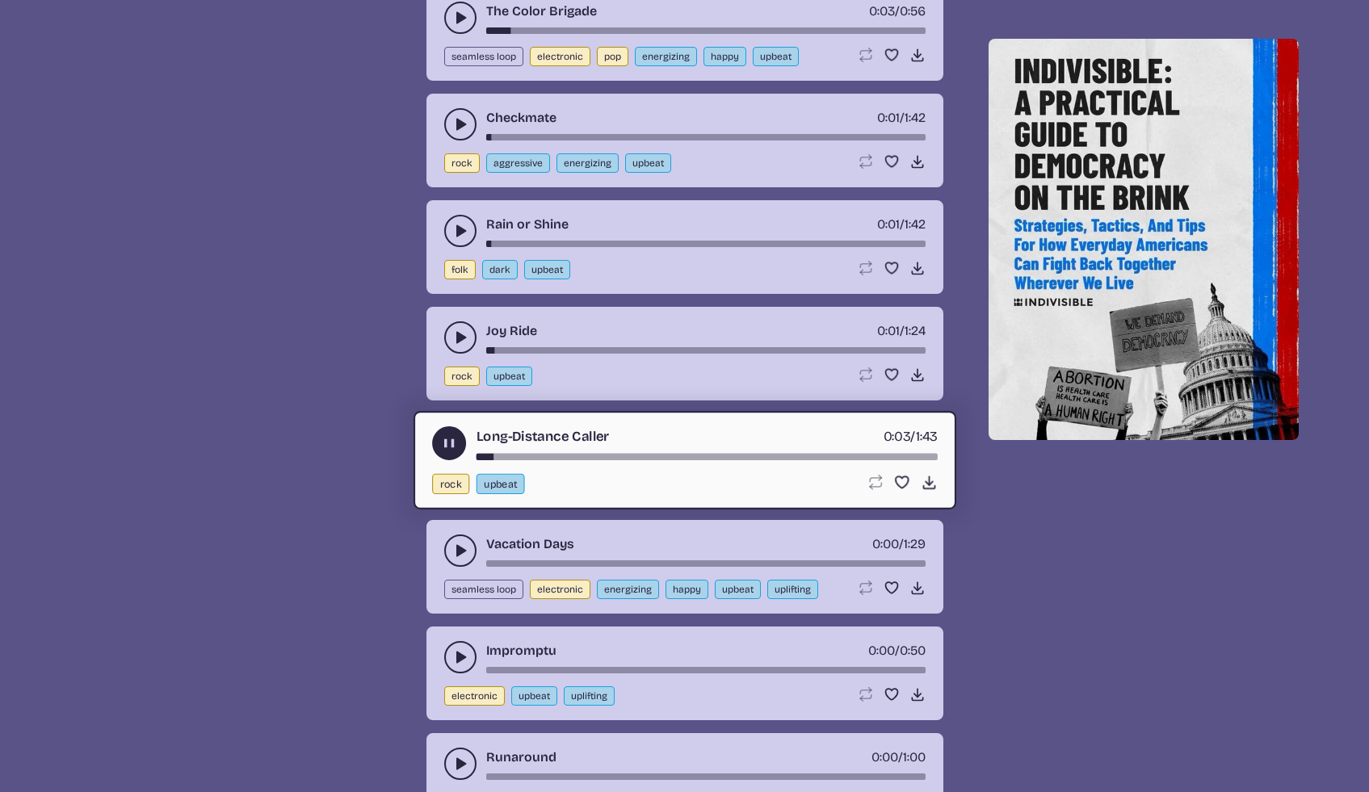
click at [456, 560] on button "play-pause toggle" at bounding box center [460, 551] width 32 height 32
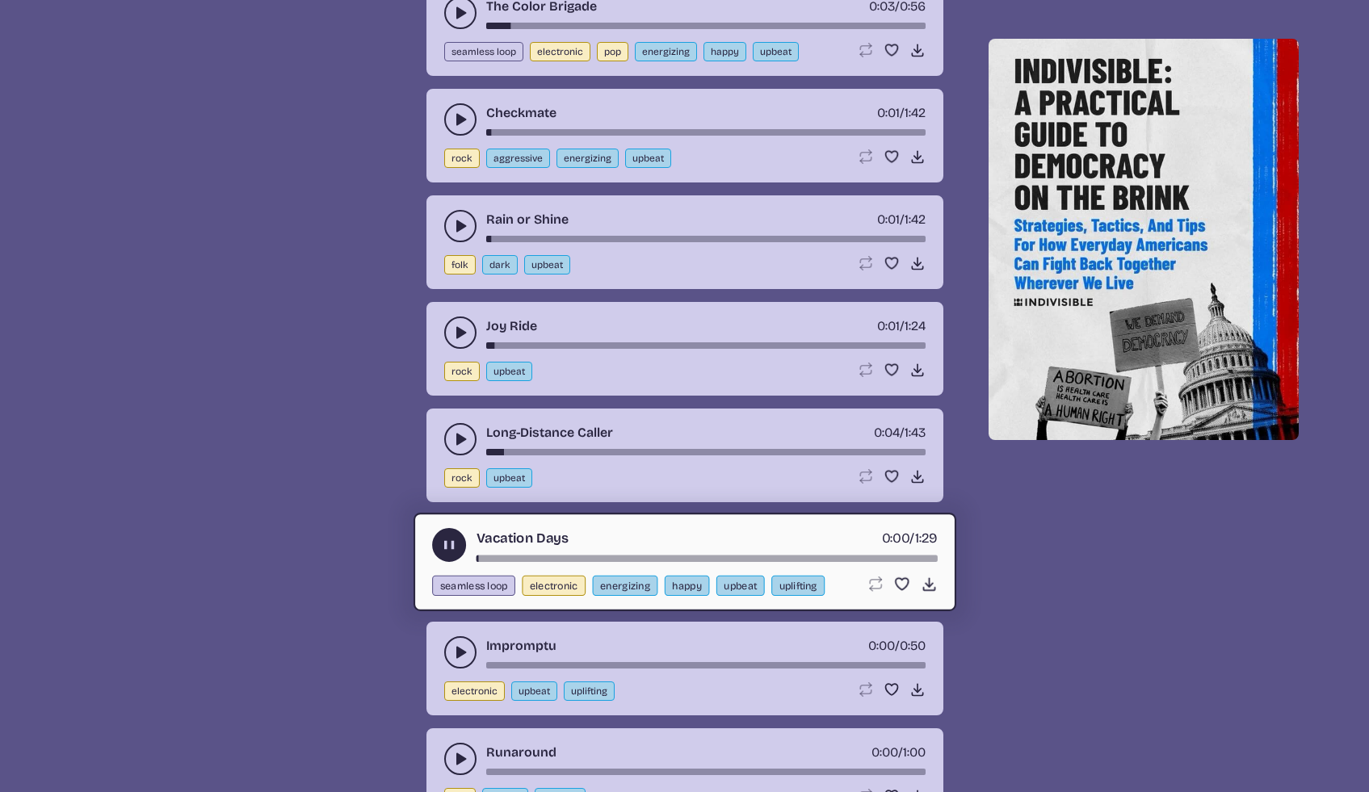
scroll to position [5026, 0]
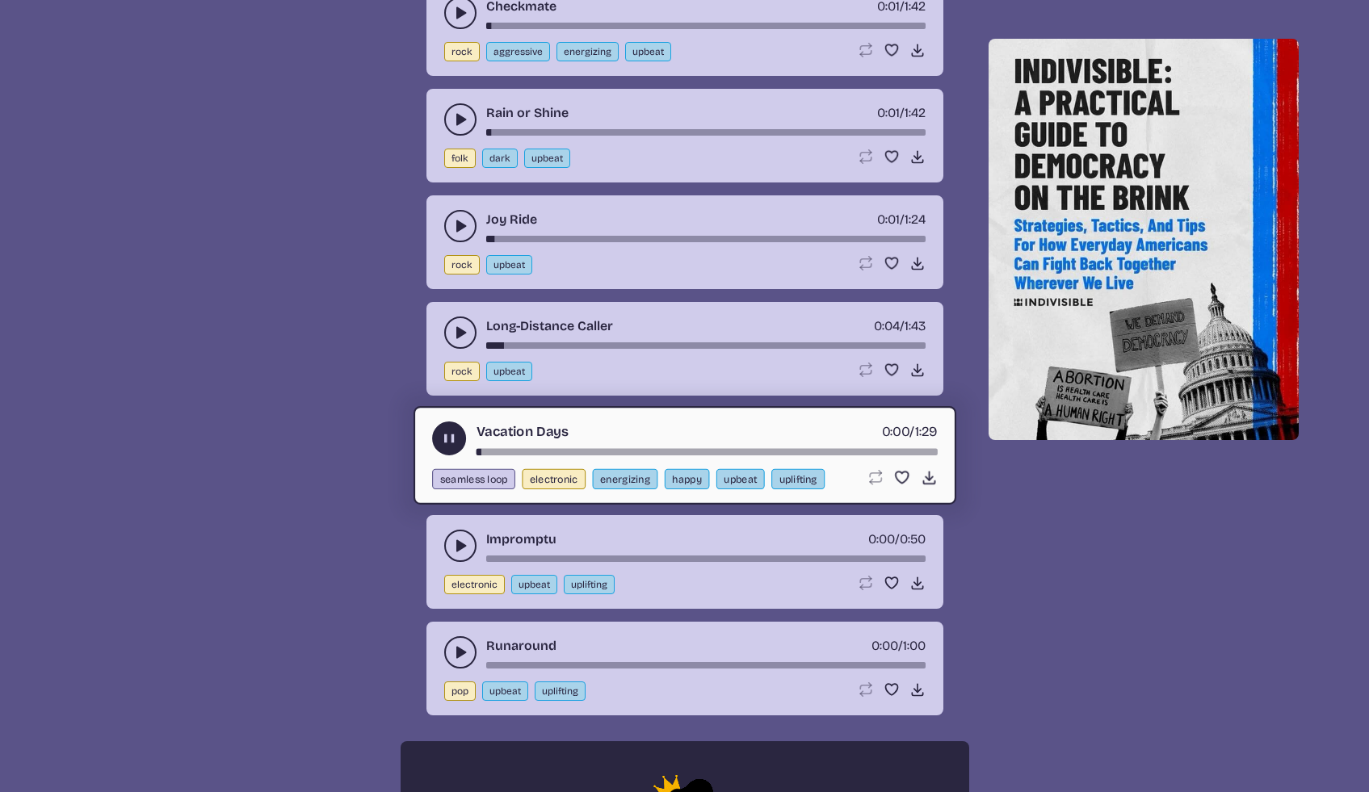
click at [455, 561] on div "Impromptu 0:00 / 0:50 electronic upbeat uplifting Loop song Loop this song. Fav…" at bounding box center [684, 562] width 517 height 94
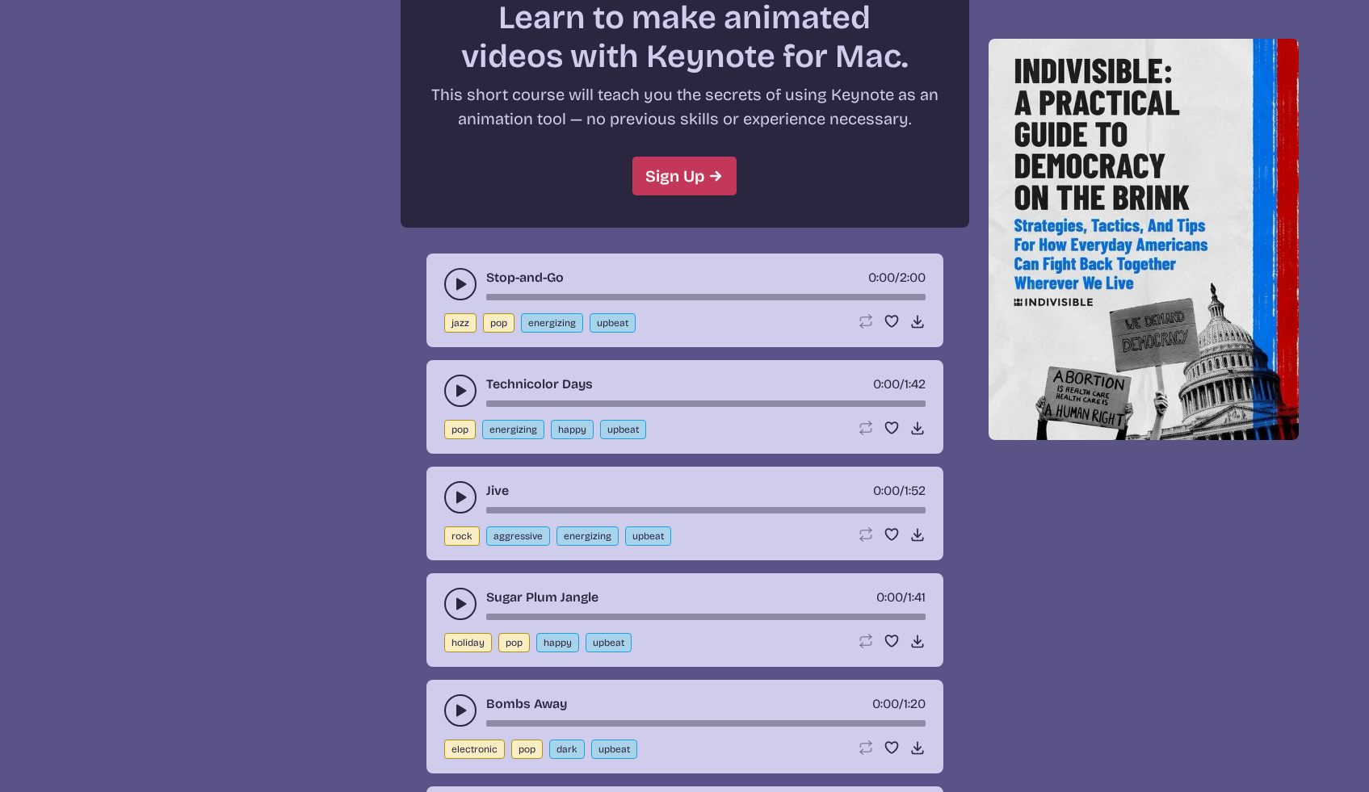
scroll to position [6057, 0]
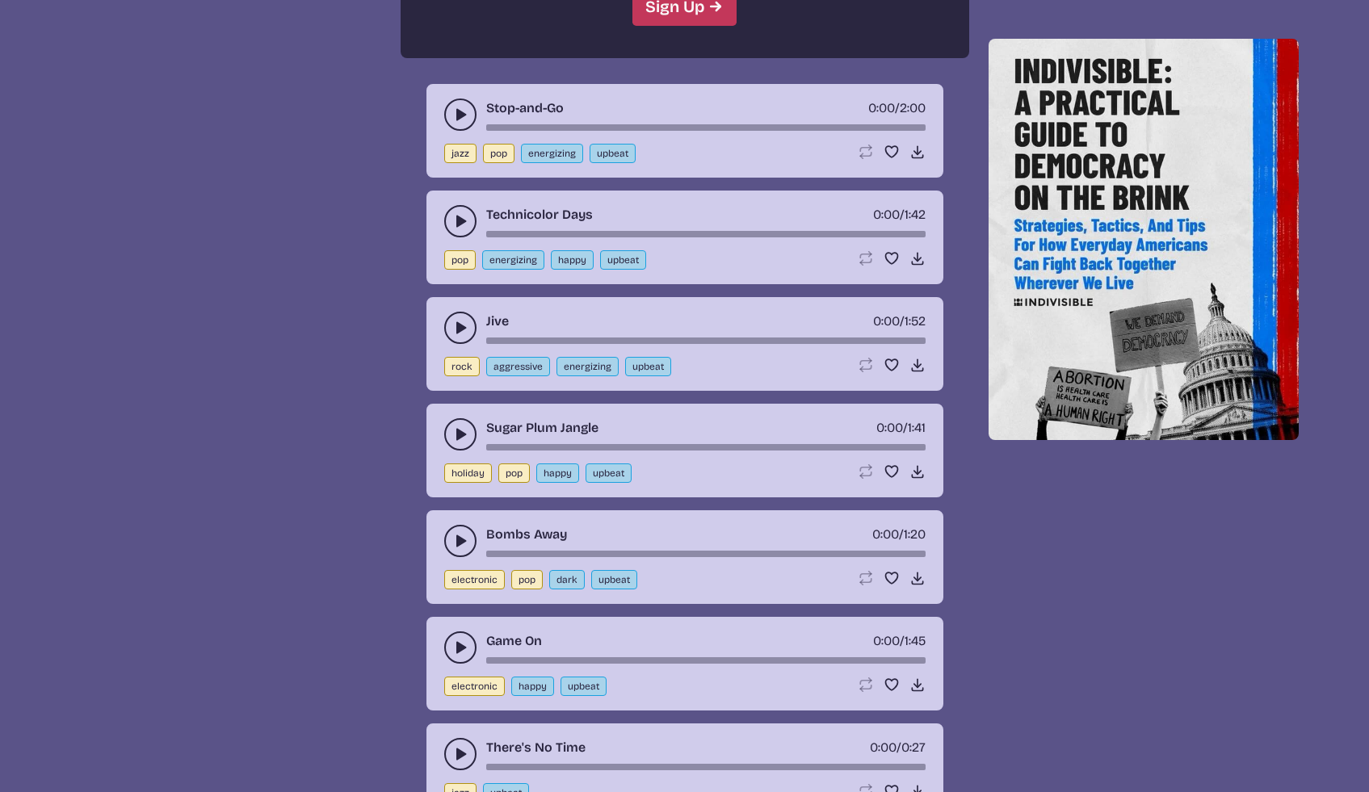
click at [453, 536] on icon "play-pause toggle" at bounding box center [460, 541] width 16 height 16
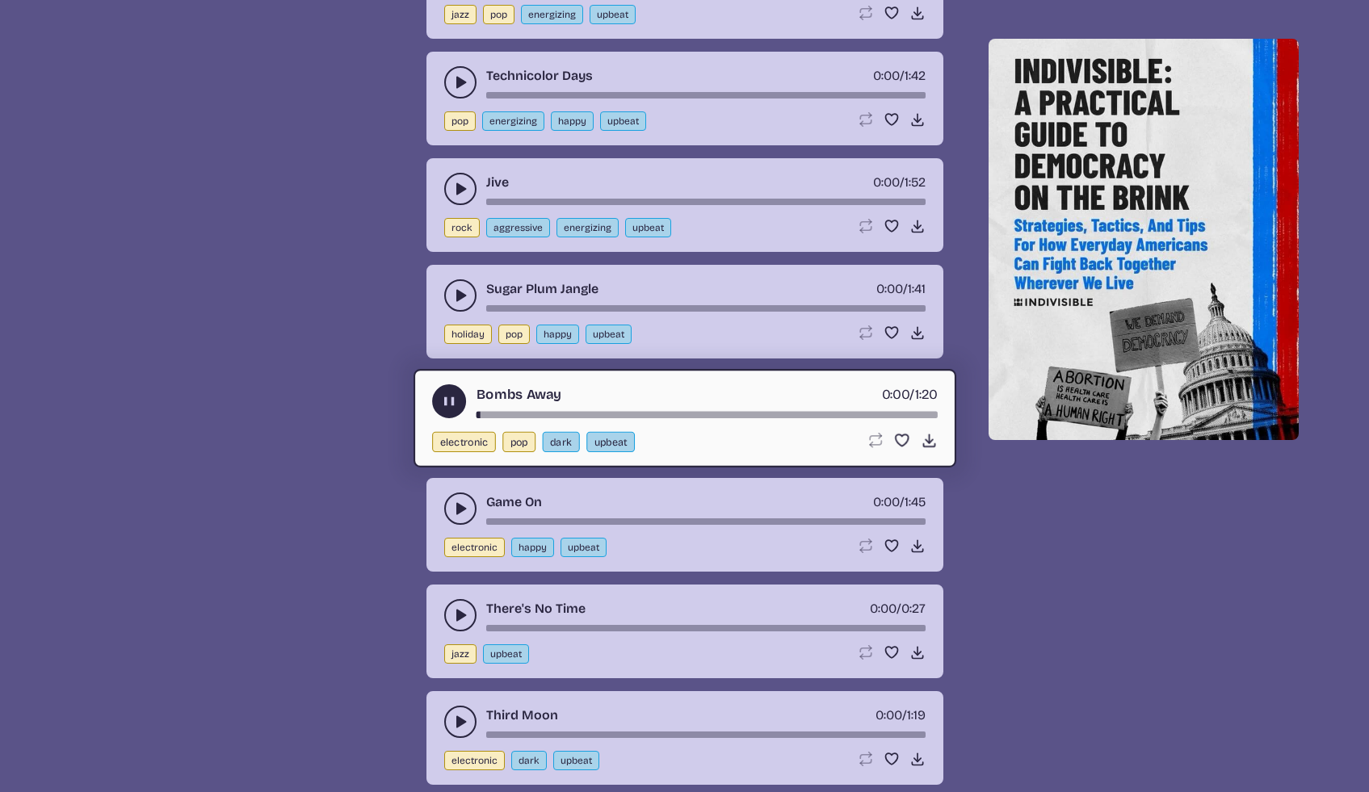
scroll to position [6340, 0]
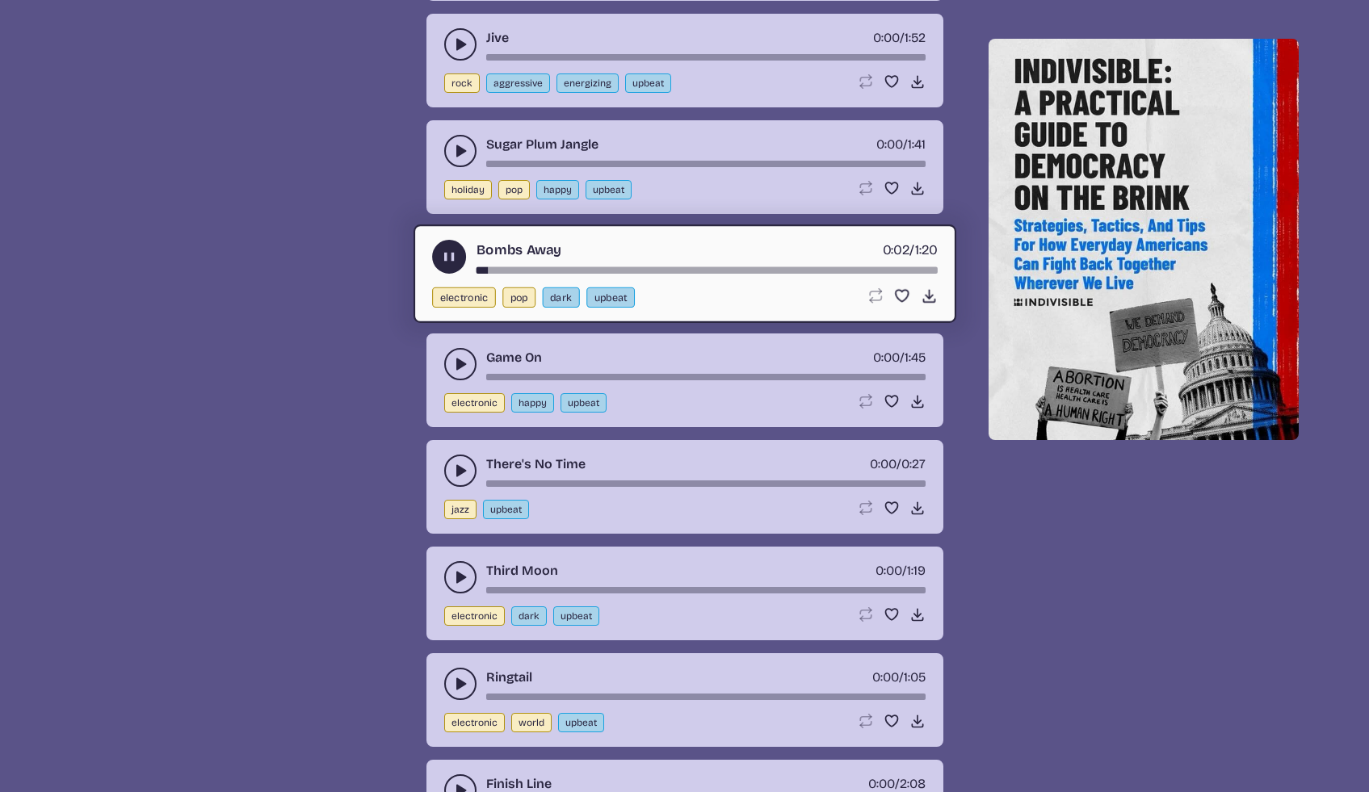
click at [453, 363] on icon "play-pause toggle" at bounding box center [460, 364] width 16 height 16
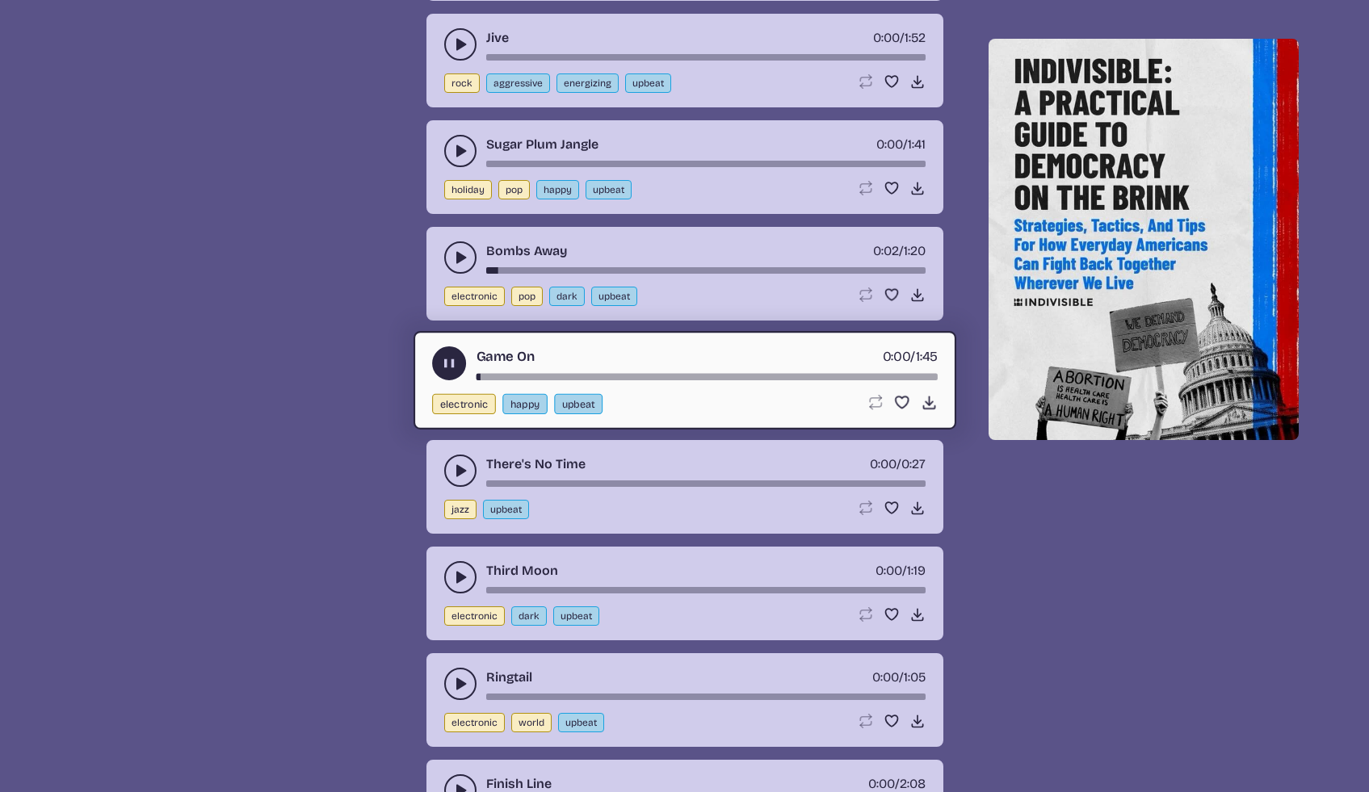
click at [460, 477] on icon "play-pause toggle" at bounding box center [460, 471] width 16 height 16
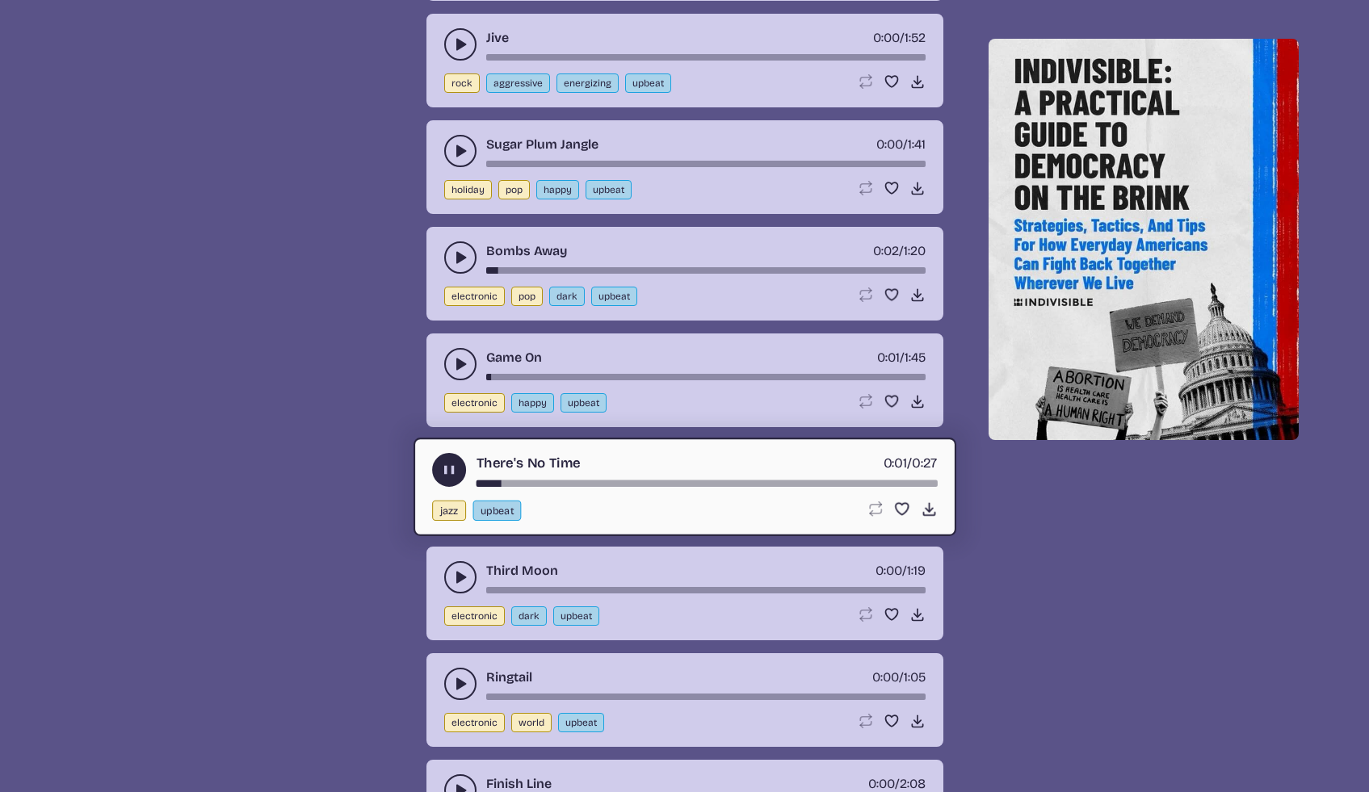
click at [454, 578] on icon "play-pause toggle" at bounding box center [460, 577] width 16 height 16
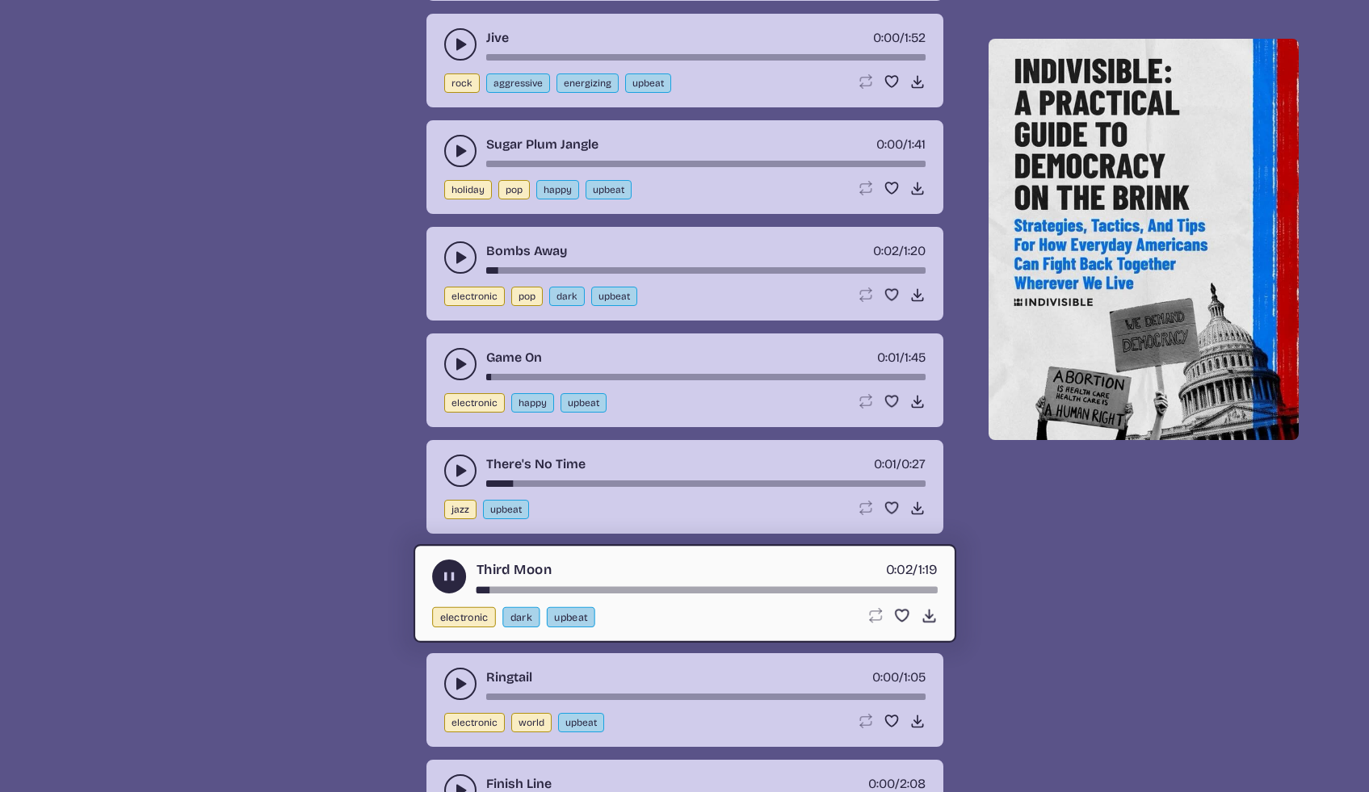
click at [448, 578] on icon "play-pause toggle" at bounding box center [448, 576] width 17 height 17
